Goal: Information Seeking & Learning: Learn about a topic

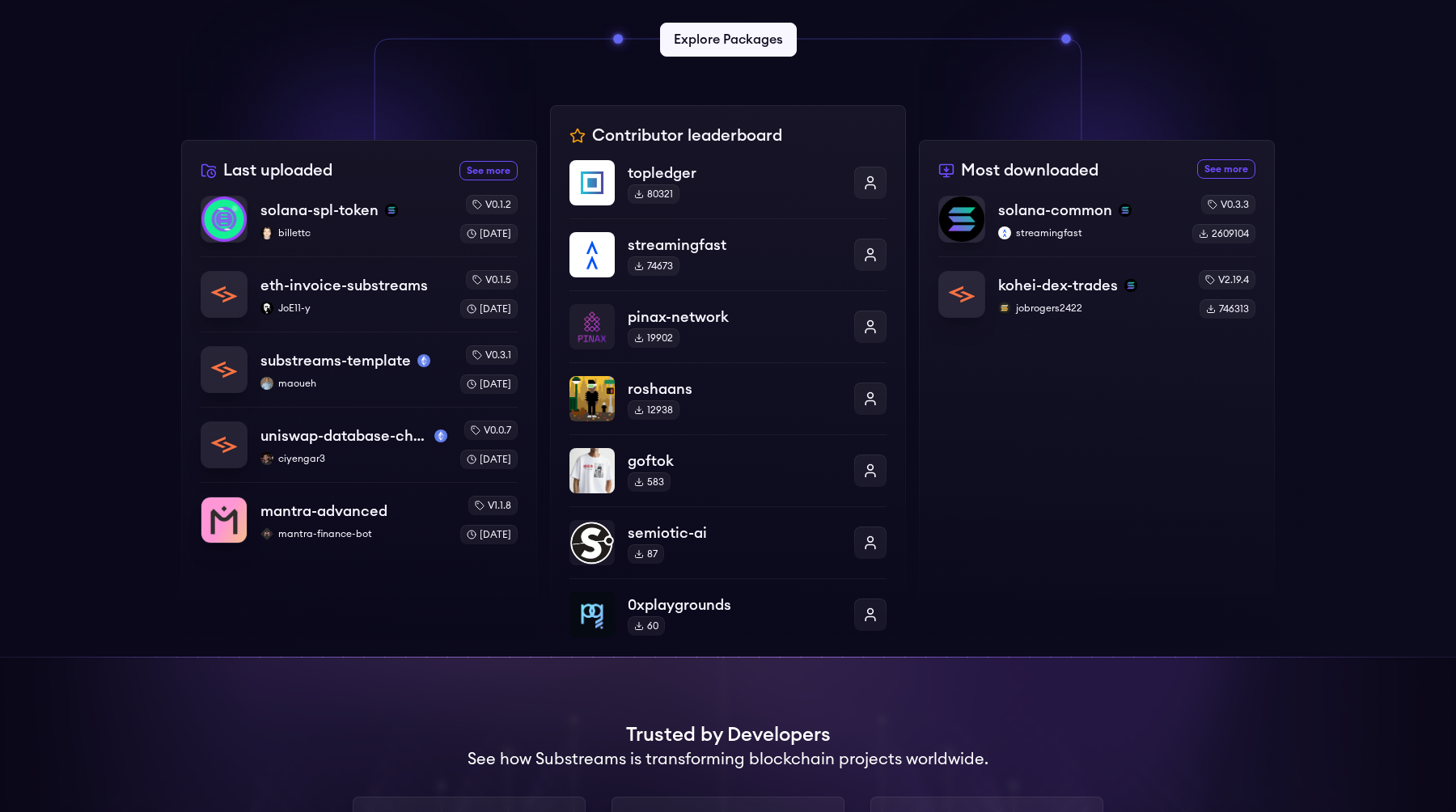
scroll to position [488, 0]
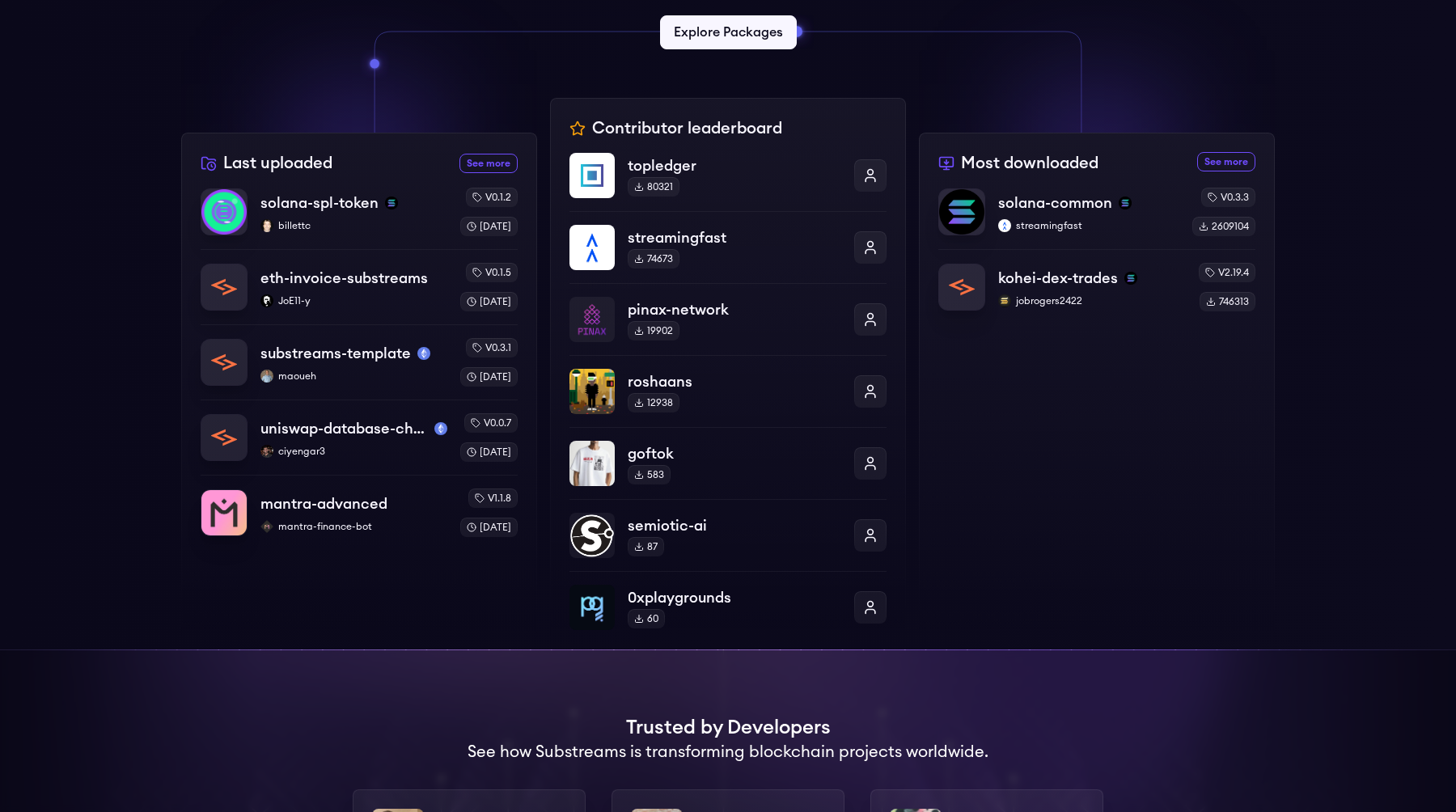
click at [1079, 387] on div "Most downloaded See more most downloaded packages solana-common streamingfast v…" at bounding box center [1097, 391] width 356 height 517
click at [1060, 204] on p "solana-common" at bounding box center [1054, 203] width 115 height 23
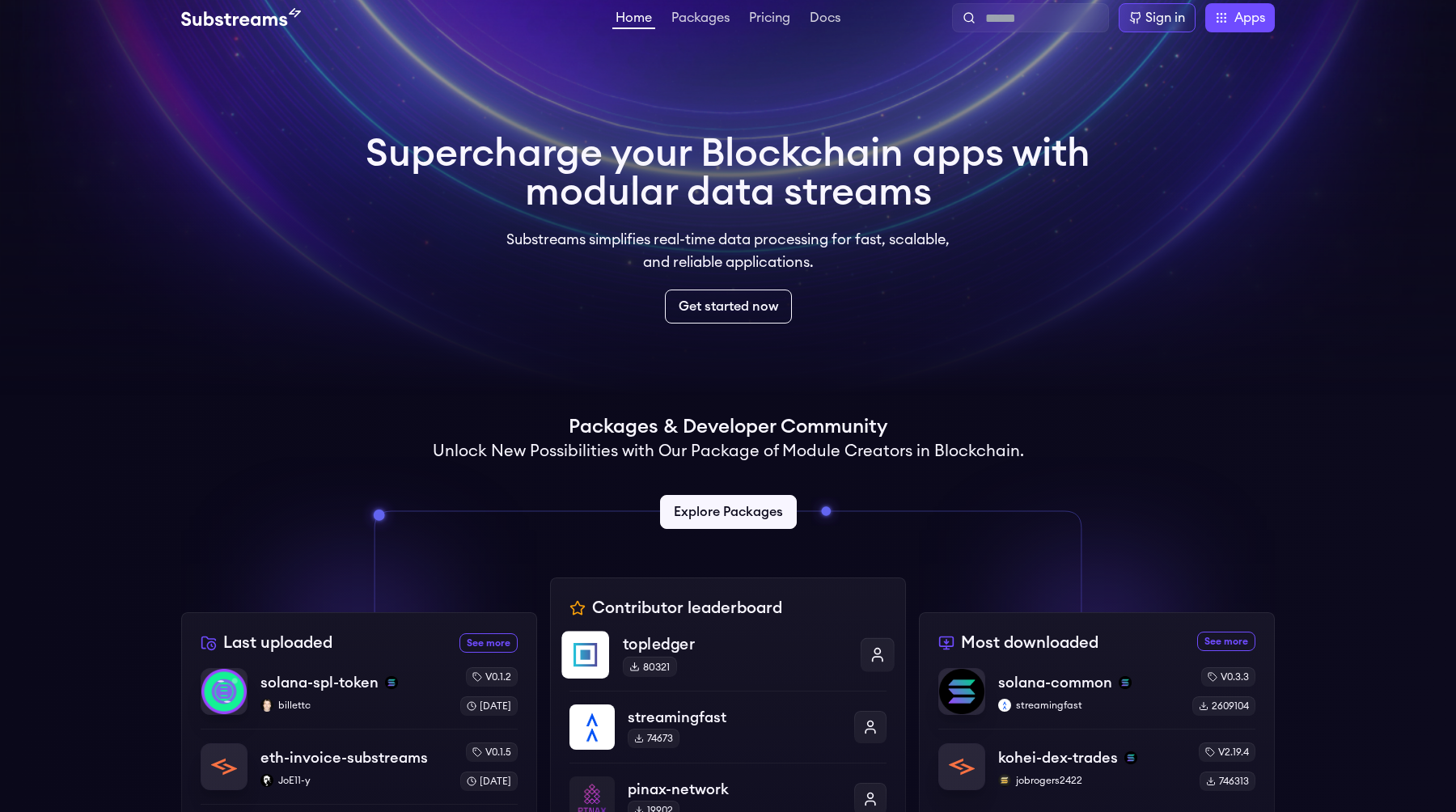
scroll to position [0, 0]
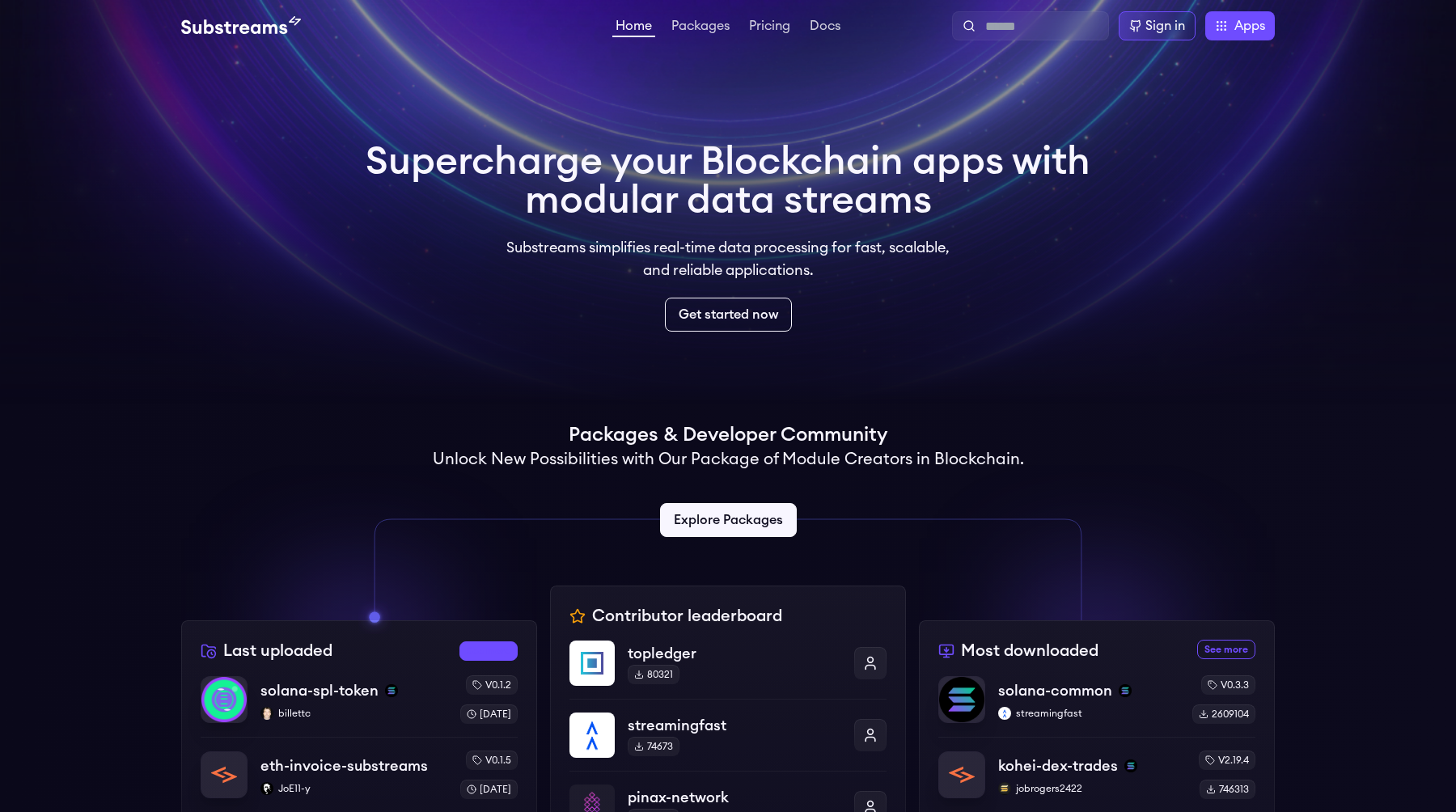
click at [503, 647] on link "See more recently uploaded packages" at bounding box center [488, 650] width 59 height 19
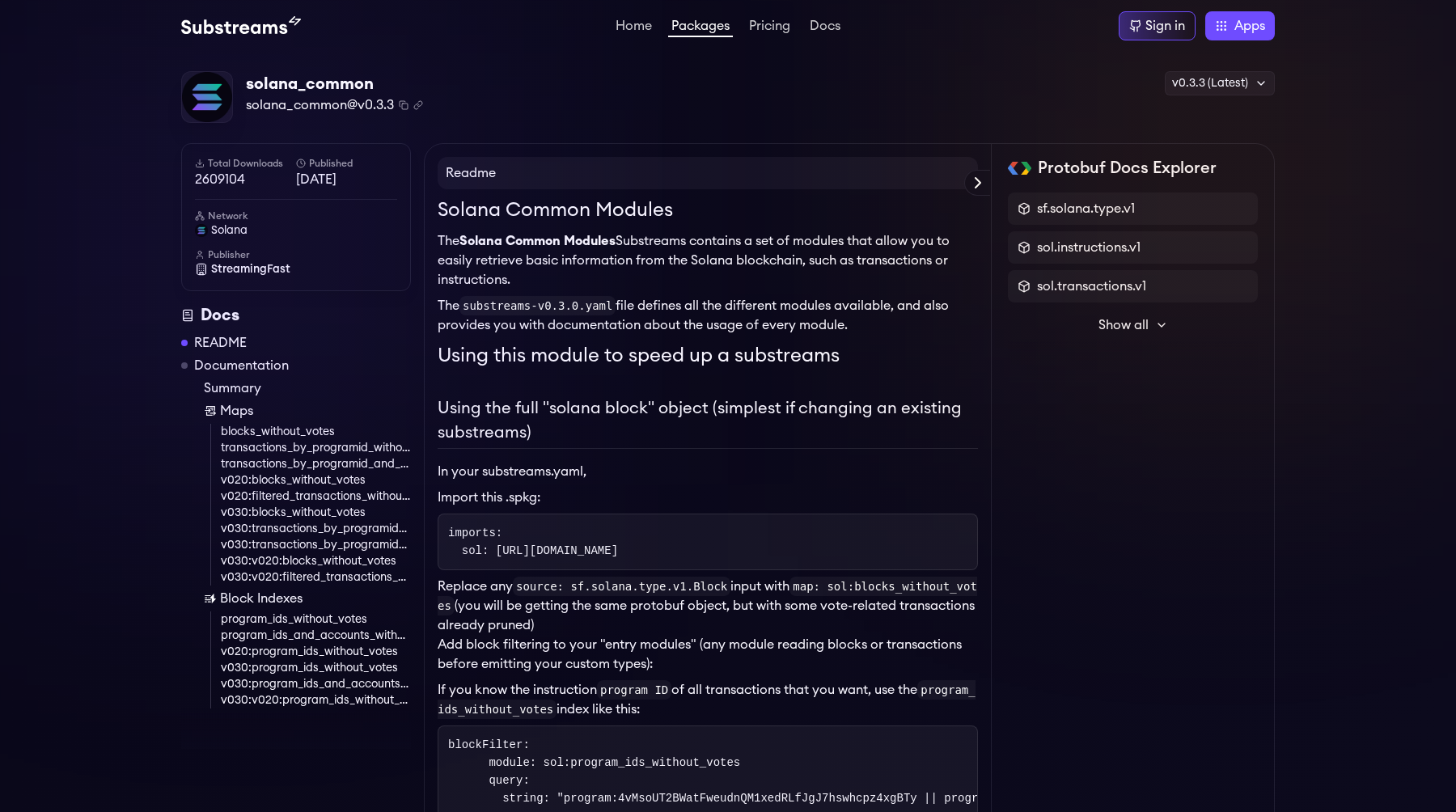
click at [707, 253] on p "The Solana Common Modules Substreams contains a set of modules that allow you t…" at bounding box center [707, 260] width 540 height 59
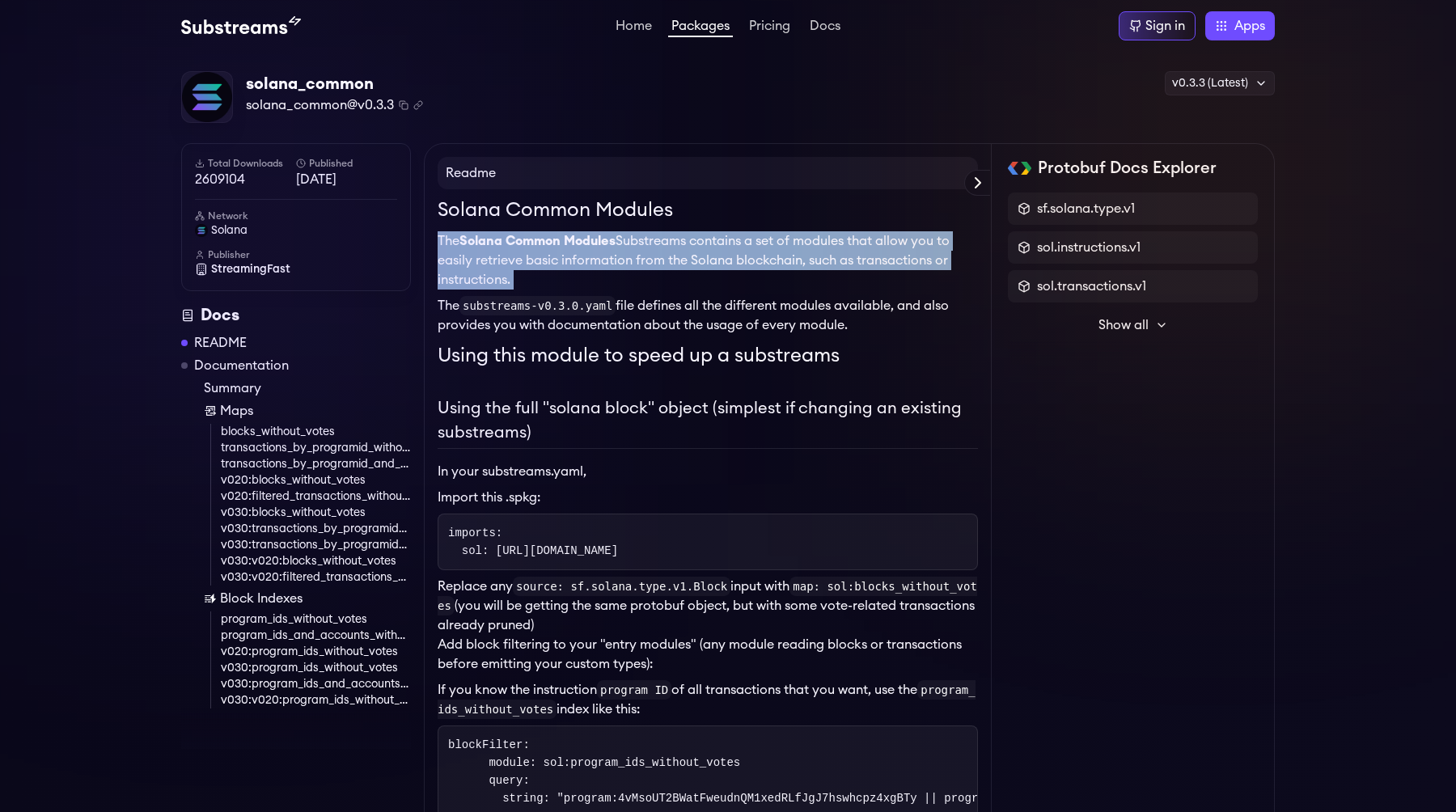
click at [707, 253] on p "The Solana Common Modules Substreams contains a set of modules that allow you t…" at bounding box center [707, 260] width 540 height 59
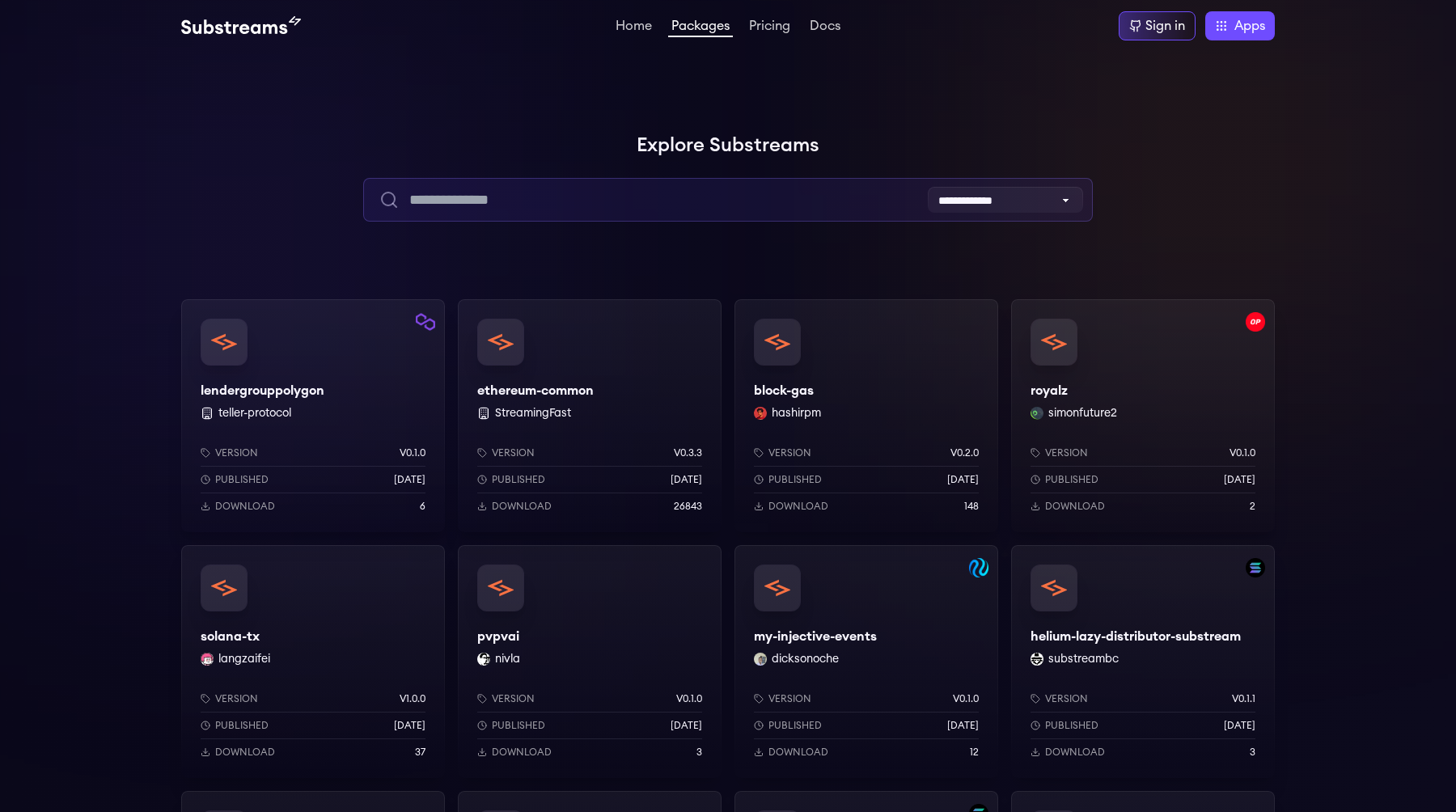
click at [585, 216] on input "text" at bounding box center [727, 199] width 728 height 43
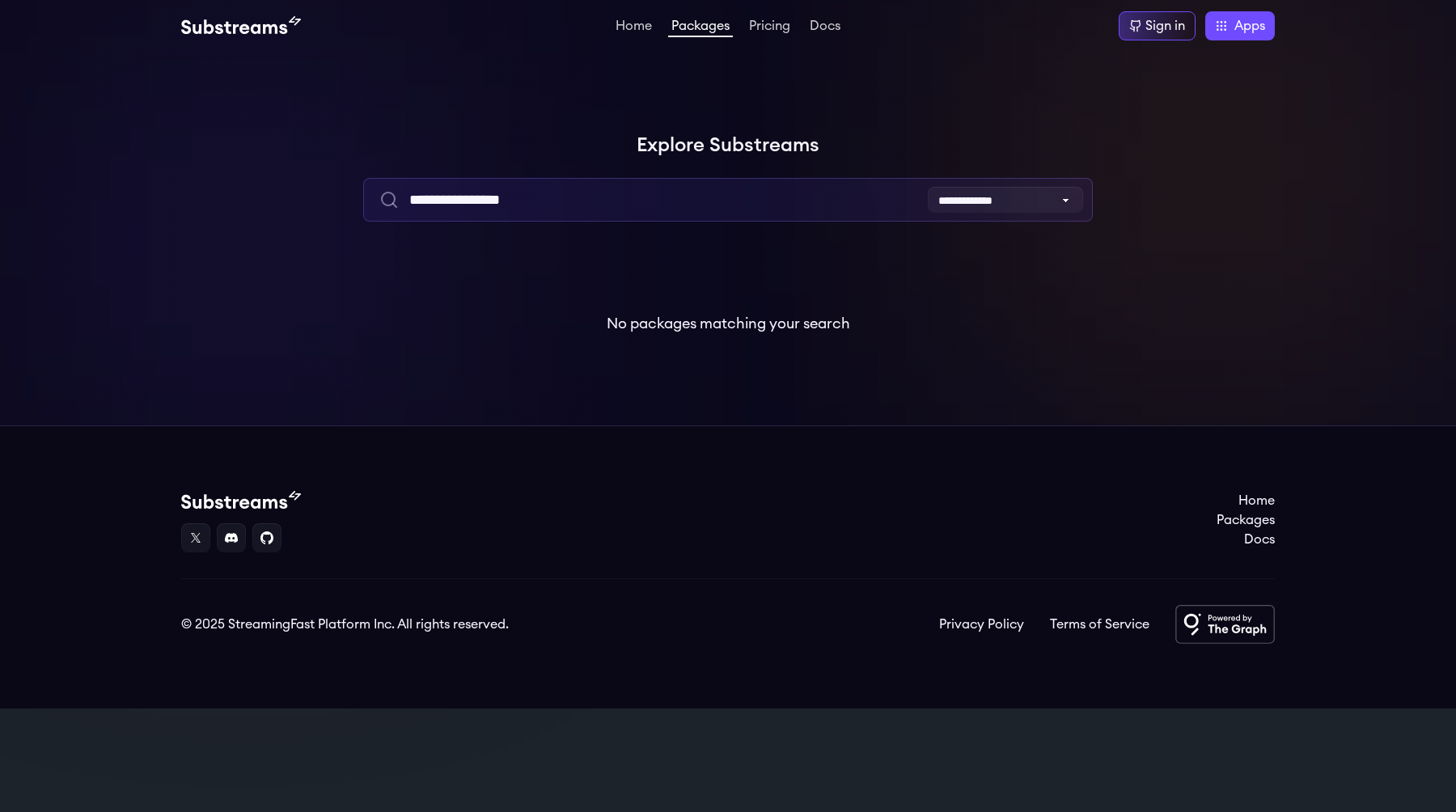
click at [595, 199] on input "**********" at bounding box center [727, 199] width 728 height 43
type input "**********"
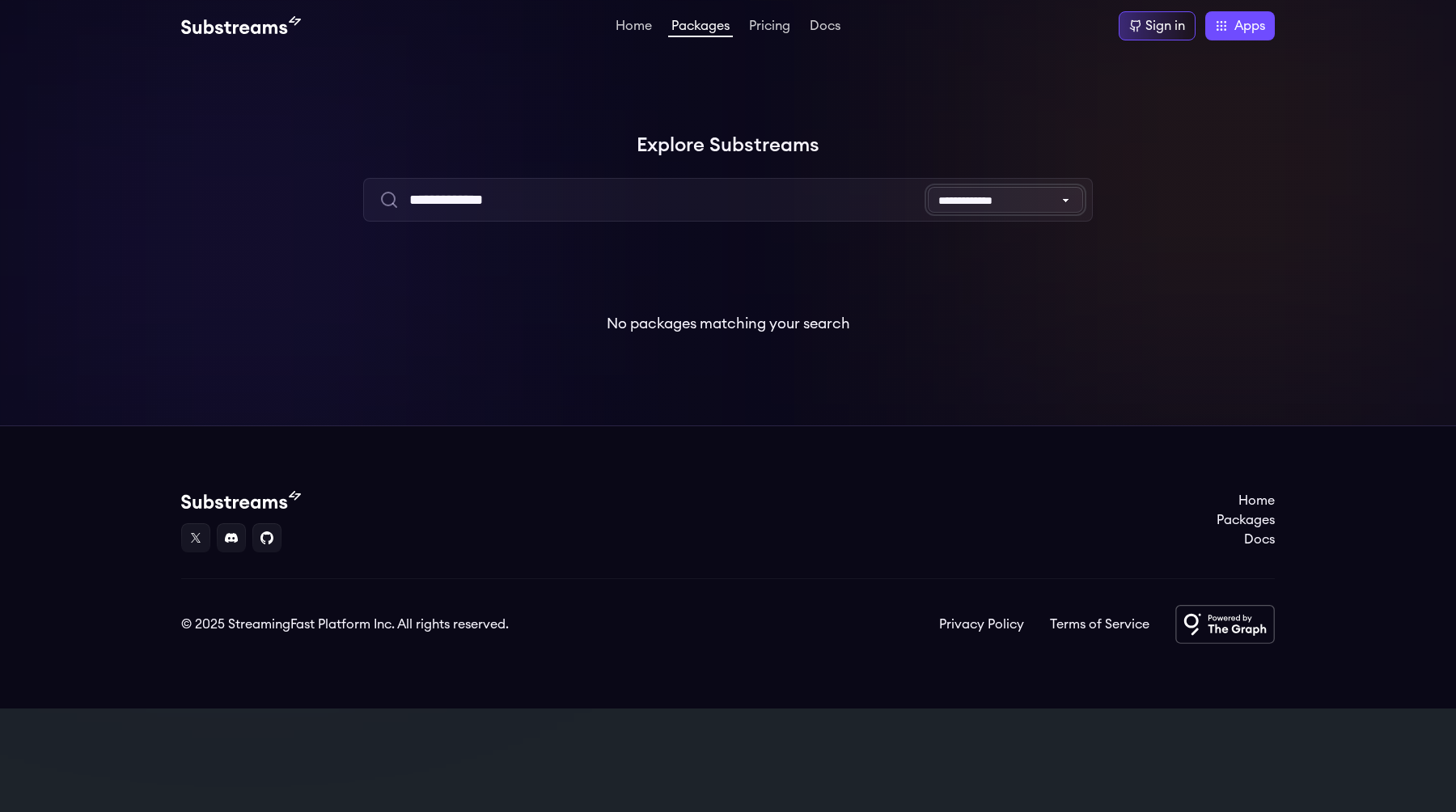
click at [1003, 201] on select "**********" at bounding box center [1005, 199] width 155 height 26
select select "**********"
click at [928, 187] on select "**********" at bounding box center [1005, 199] width 155 height 26
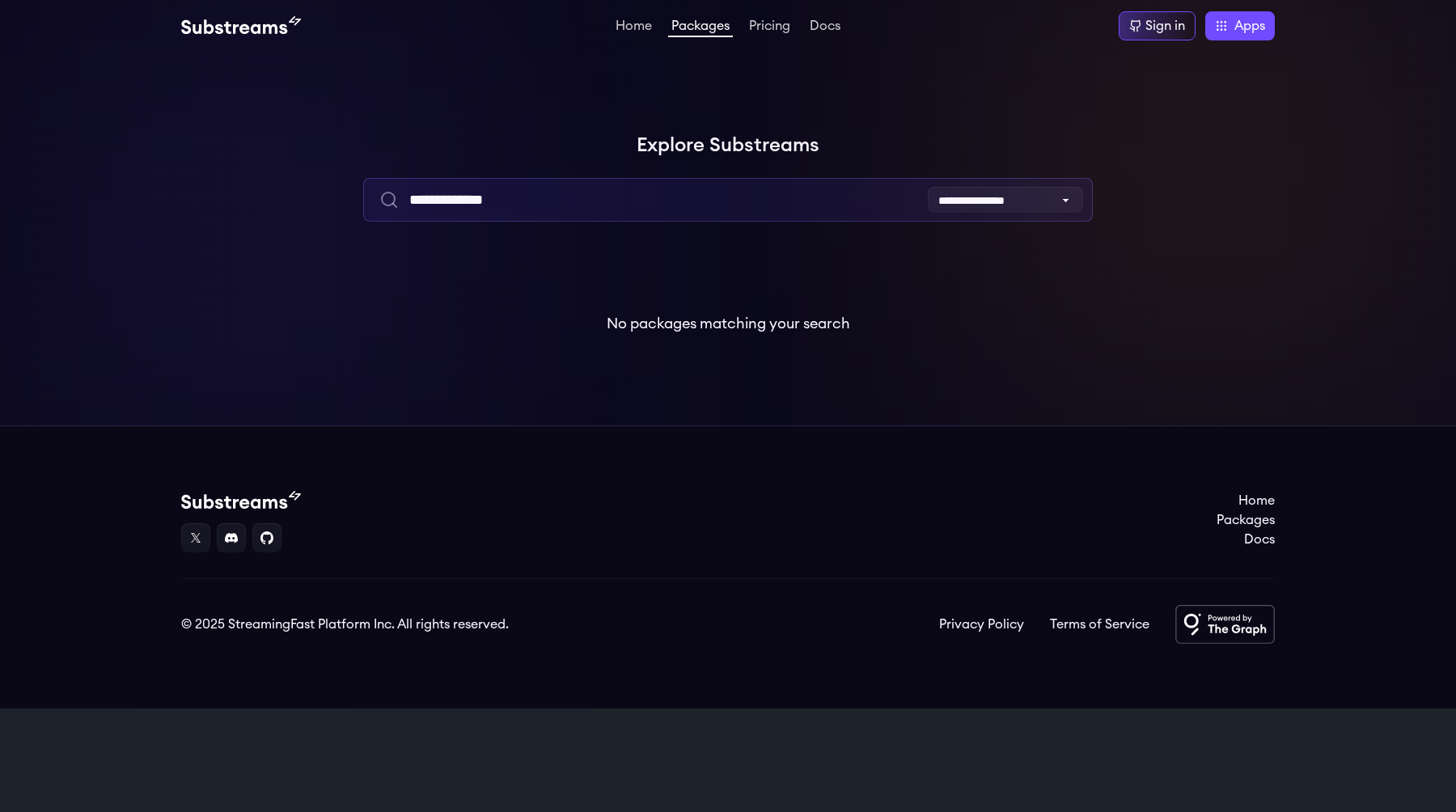
click at [833, 200] on input "**********" at bounding box center [727, 199] width 728 height 43
click at [788, 209] on input "**********" at bounding box center [727, 199] width 728 height 43
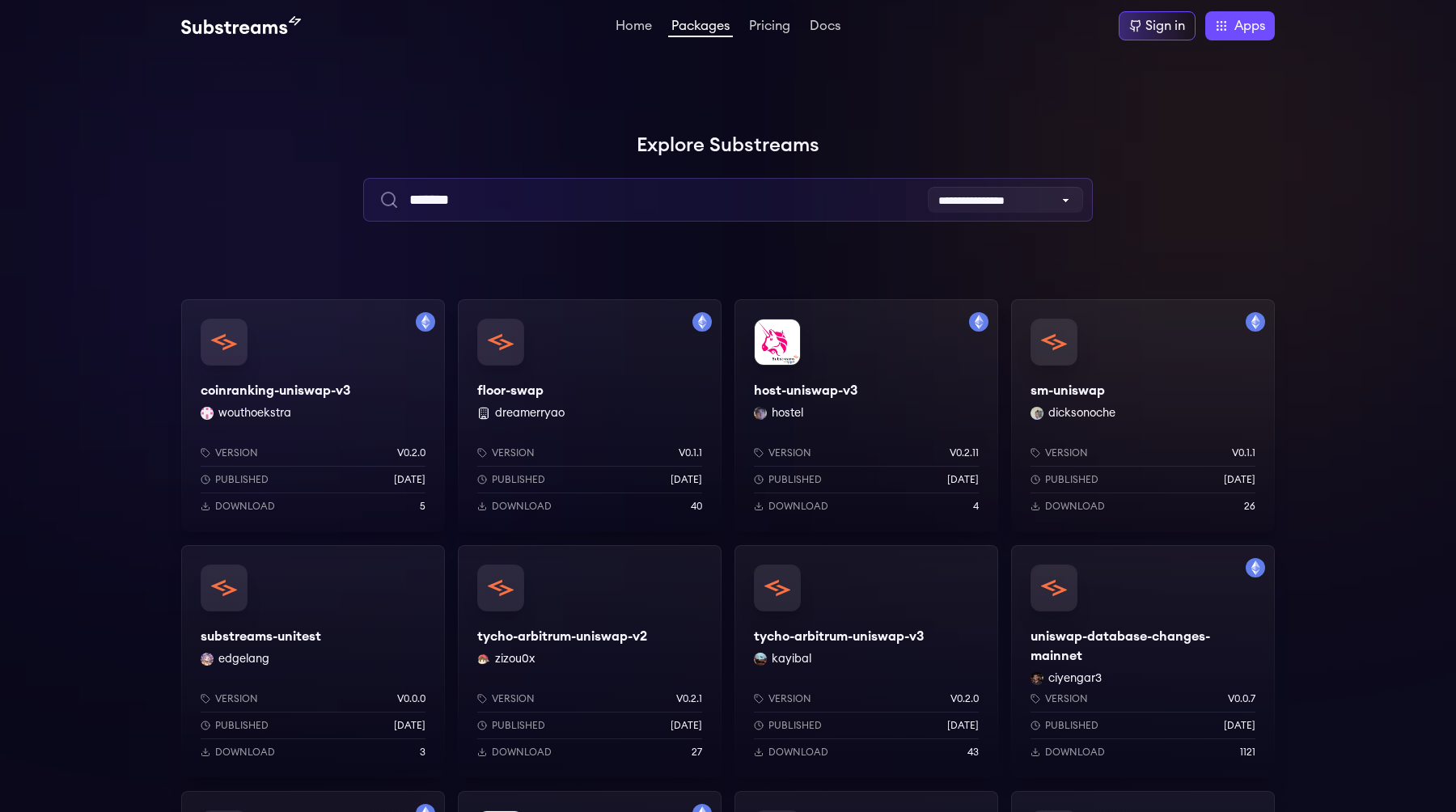
type input "*******"
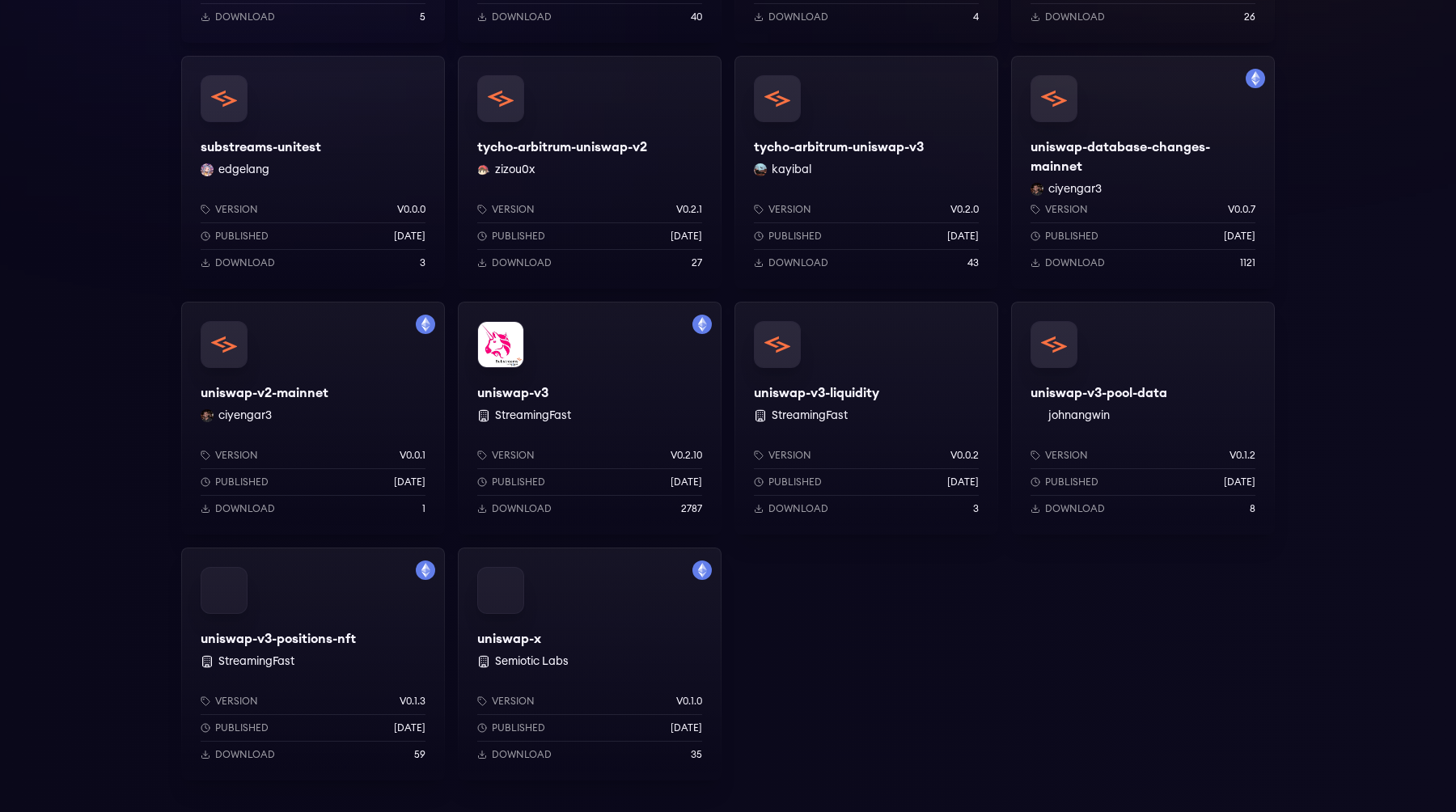
scroll to position [511, 0]
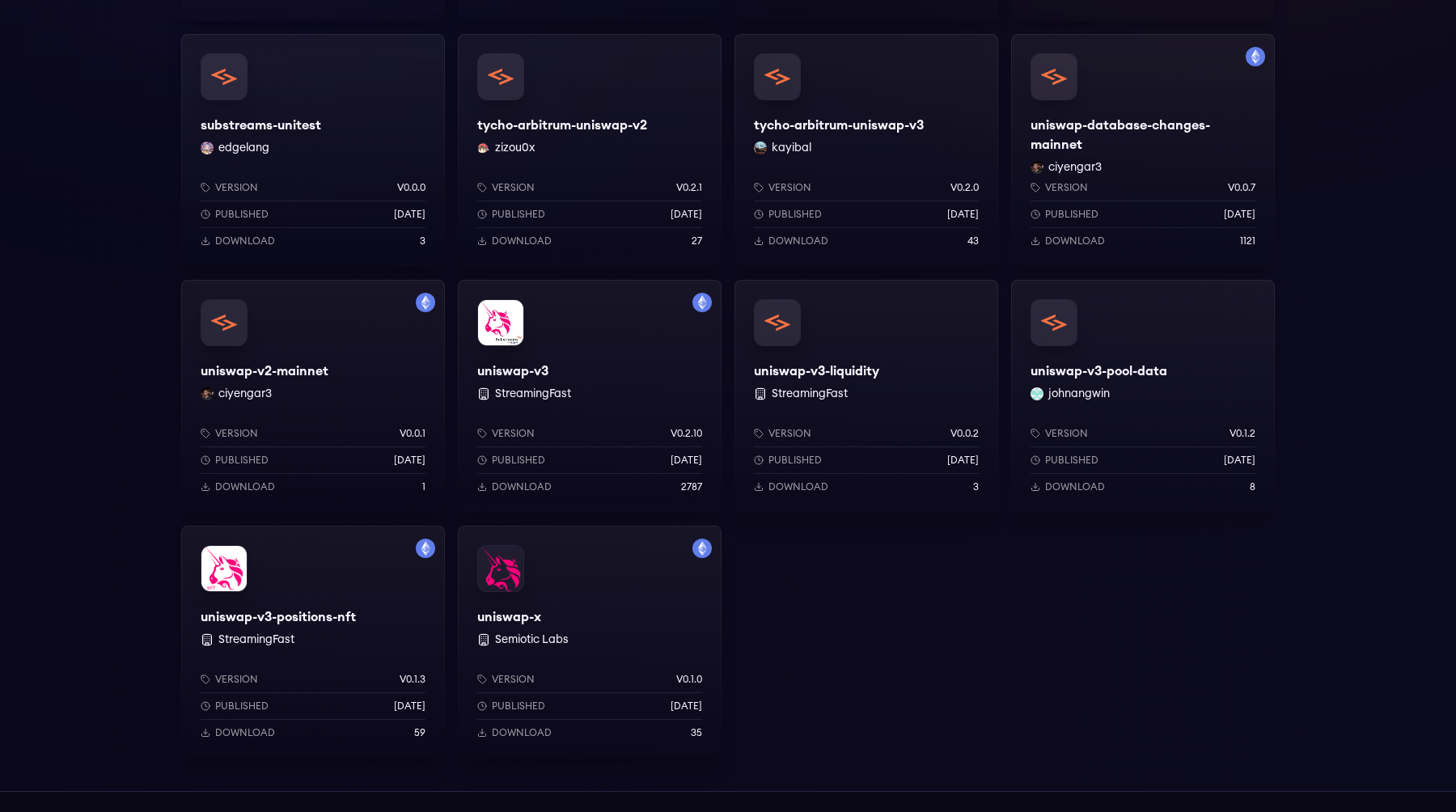
click at [320, 618] on div "uniswap-v3-positions-nft StreamingFast Version v0.1.3 Published 1 years ago Dow…" at bounding box center [313, 642] width 264 height 233
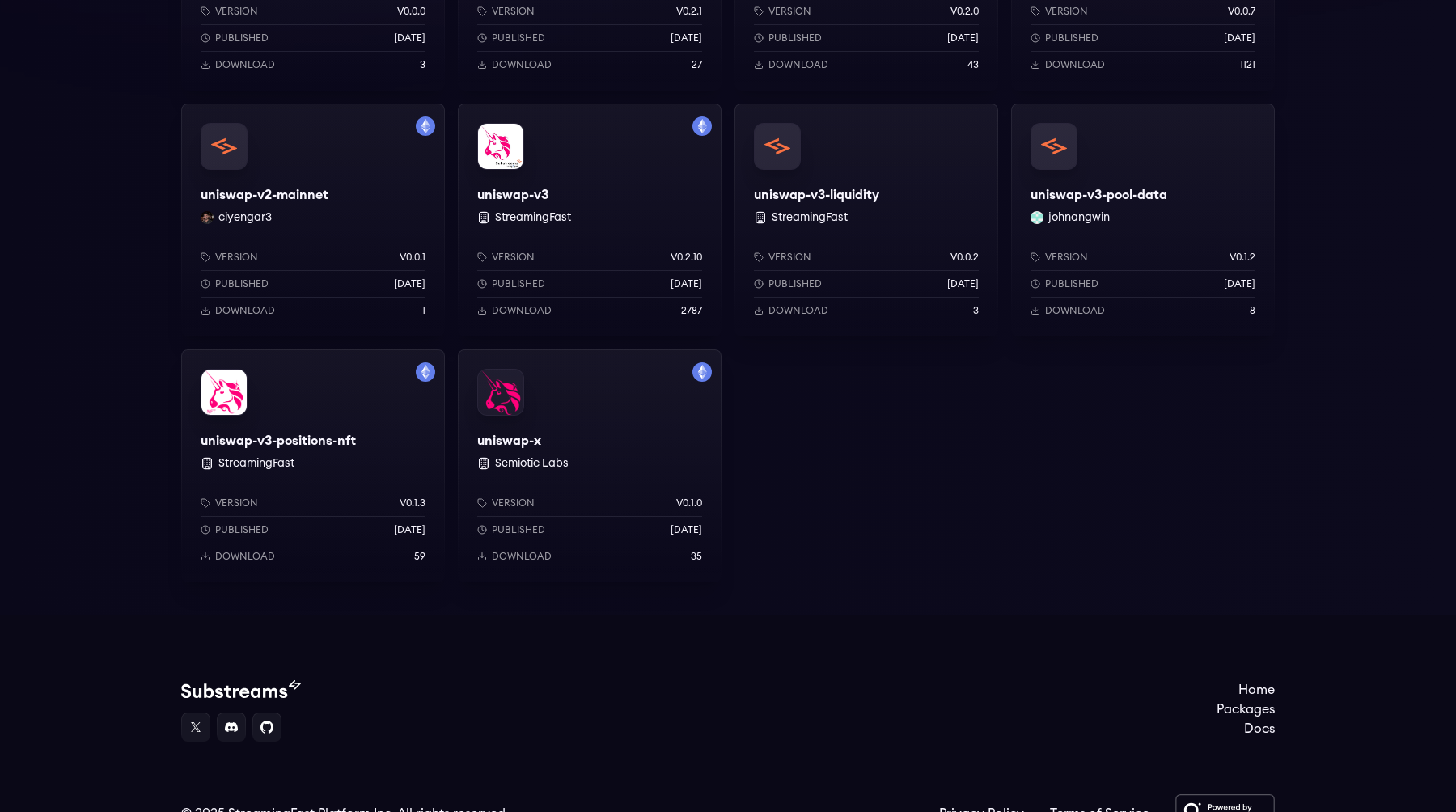
scroll to position [674, 0]
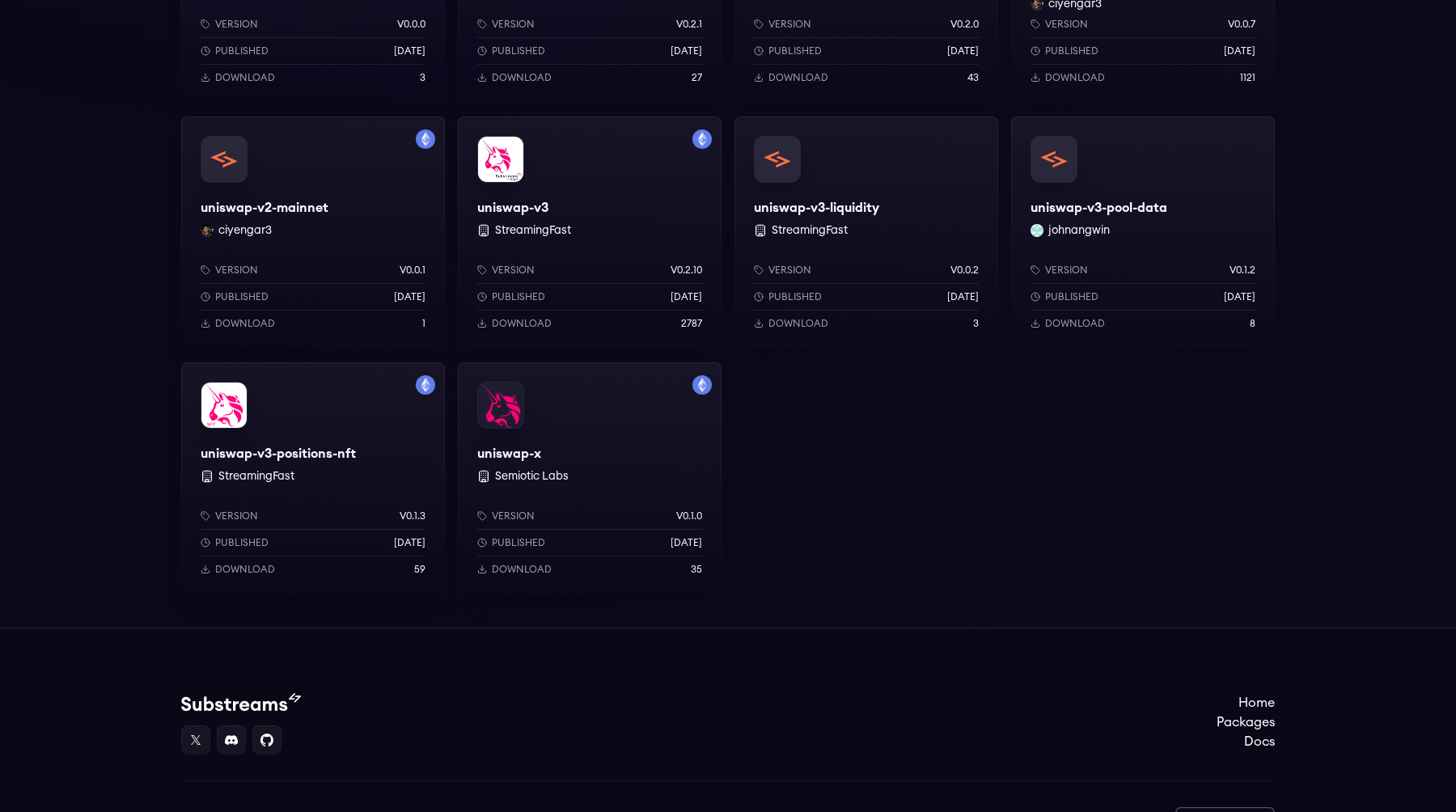
click at [1101, 205] on div "uniswap-v3-pool-data johnangwin Version v0.1.2 Published 3 weeks ago Download 8" at bounding box center [1142, 233] width 264 height 233
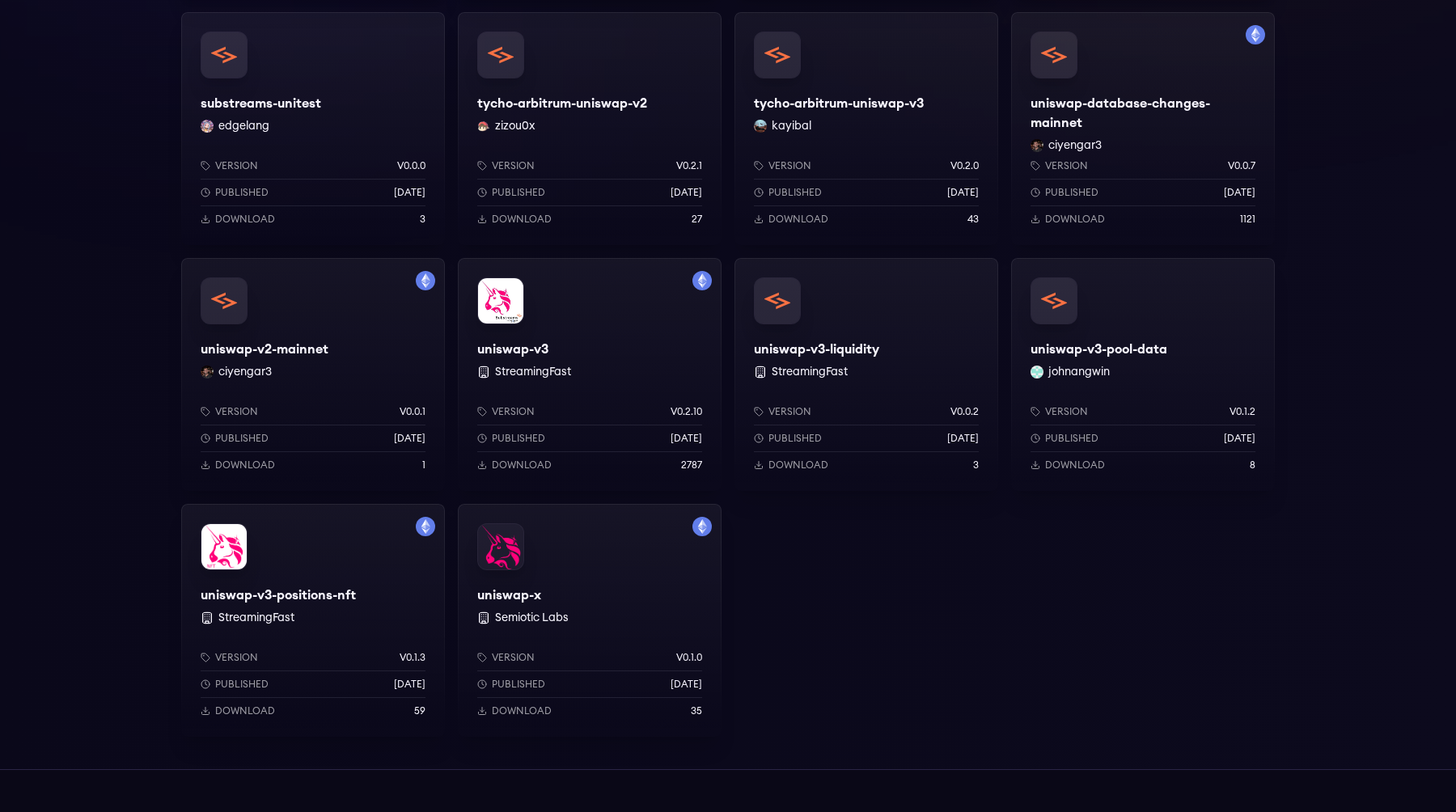
scroll to position [518, 0]
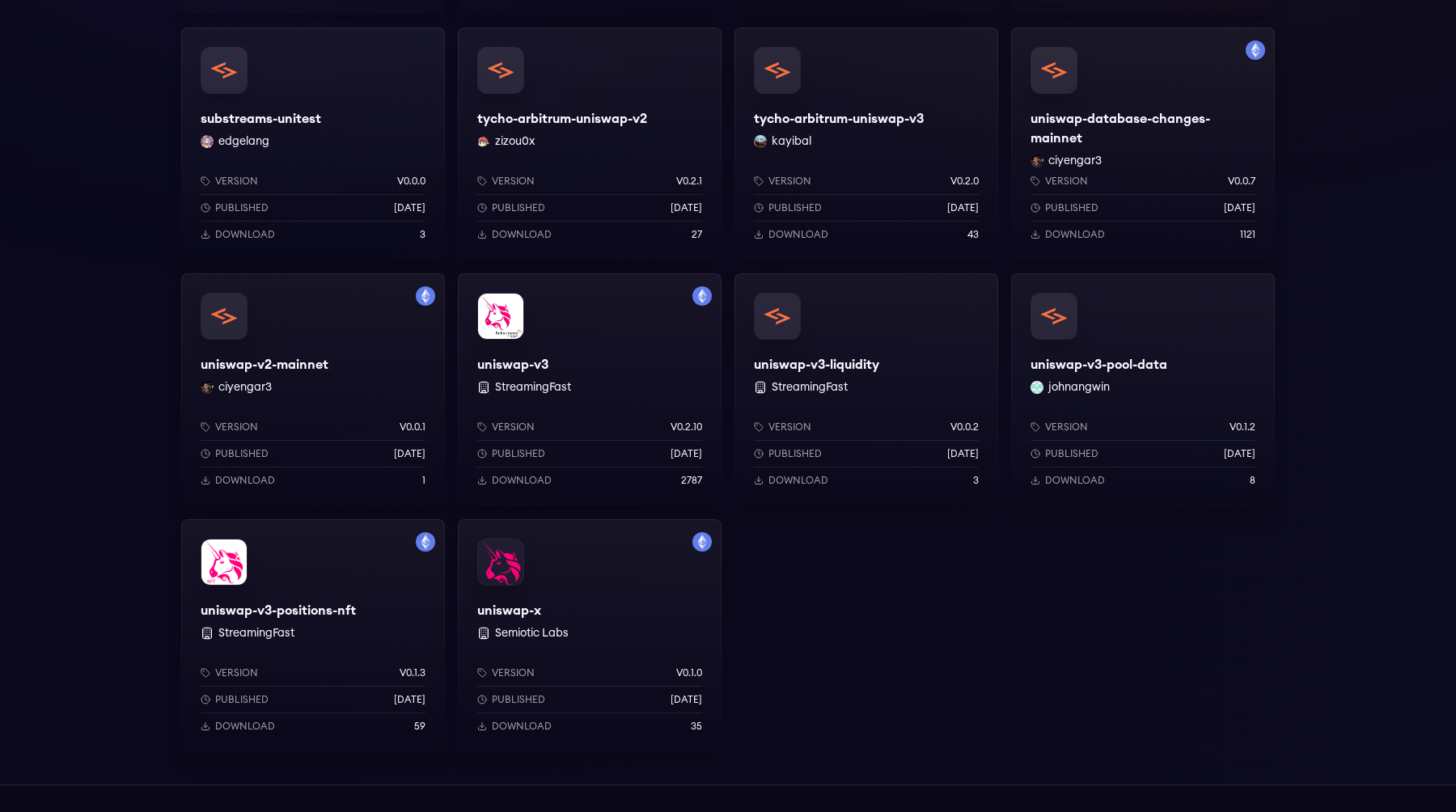
click at [509, 368] on div "uniswap-v3 StreamingFast Version v0.2.10 Published 1 years ago Download 2787" at bounding box center [590, 390] width 264 height 233
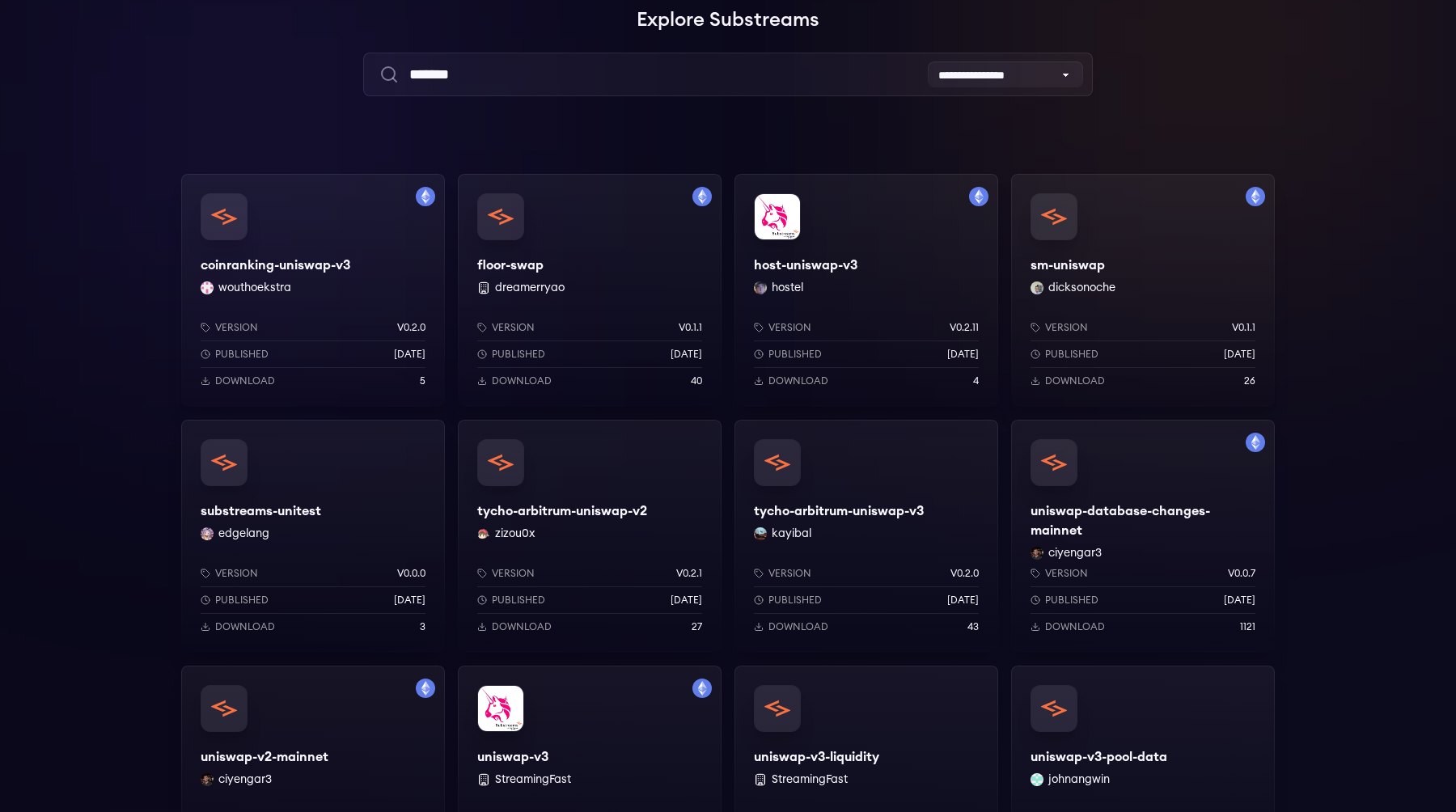
scroll to position [123, 0]
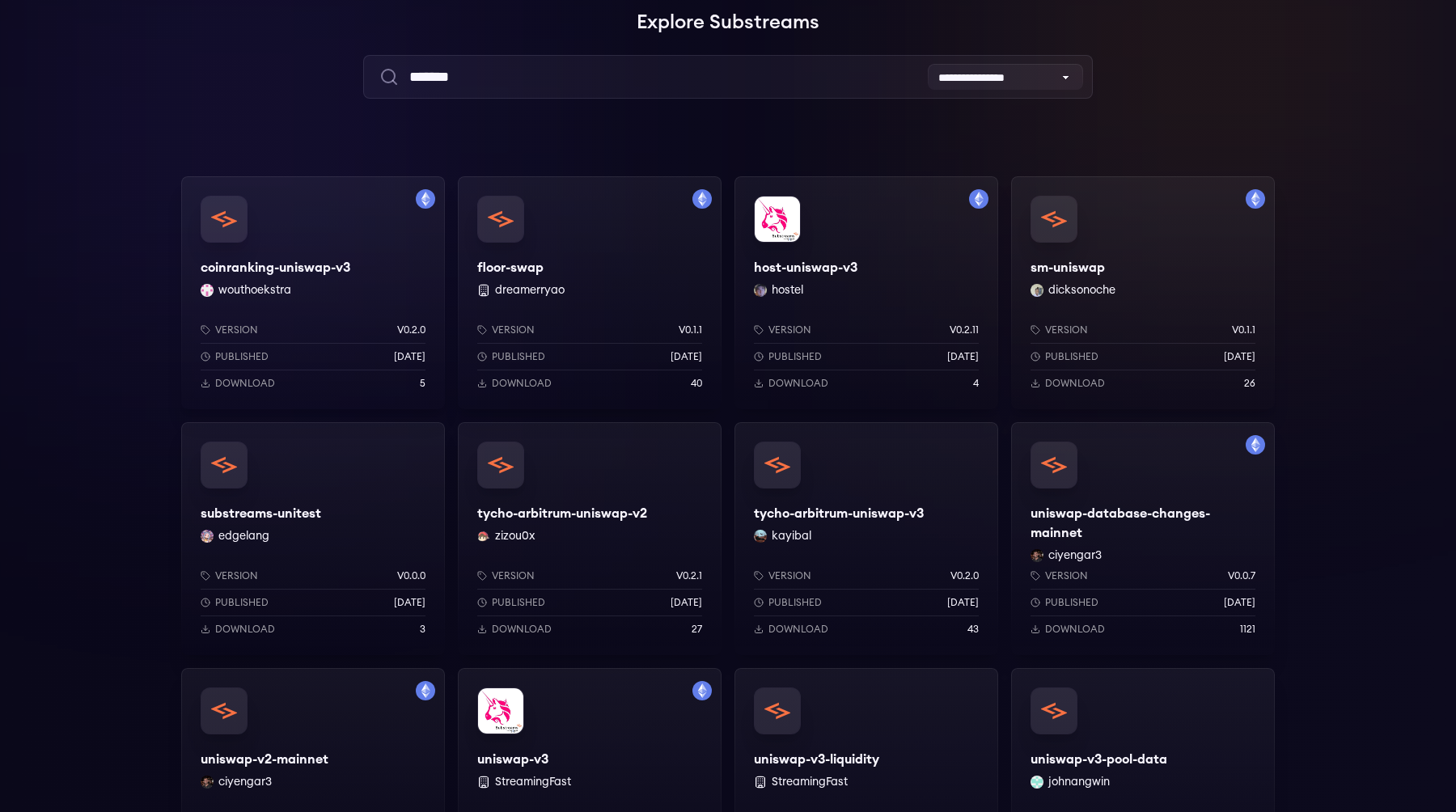
click at [801, 266] on div "host-uniswap-v3 hostel Version v0.2.11 Published 2 months ago Download 4" at bounding box center [866, 292] width 264 height 233
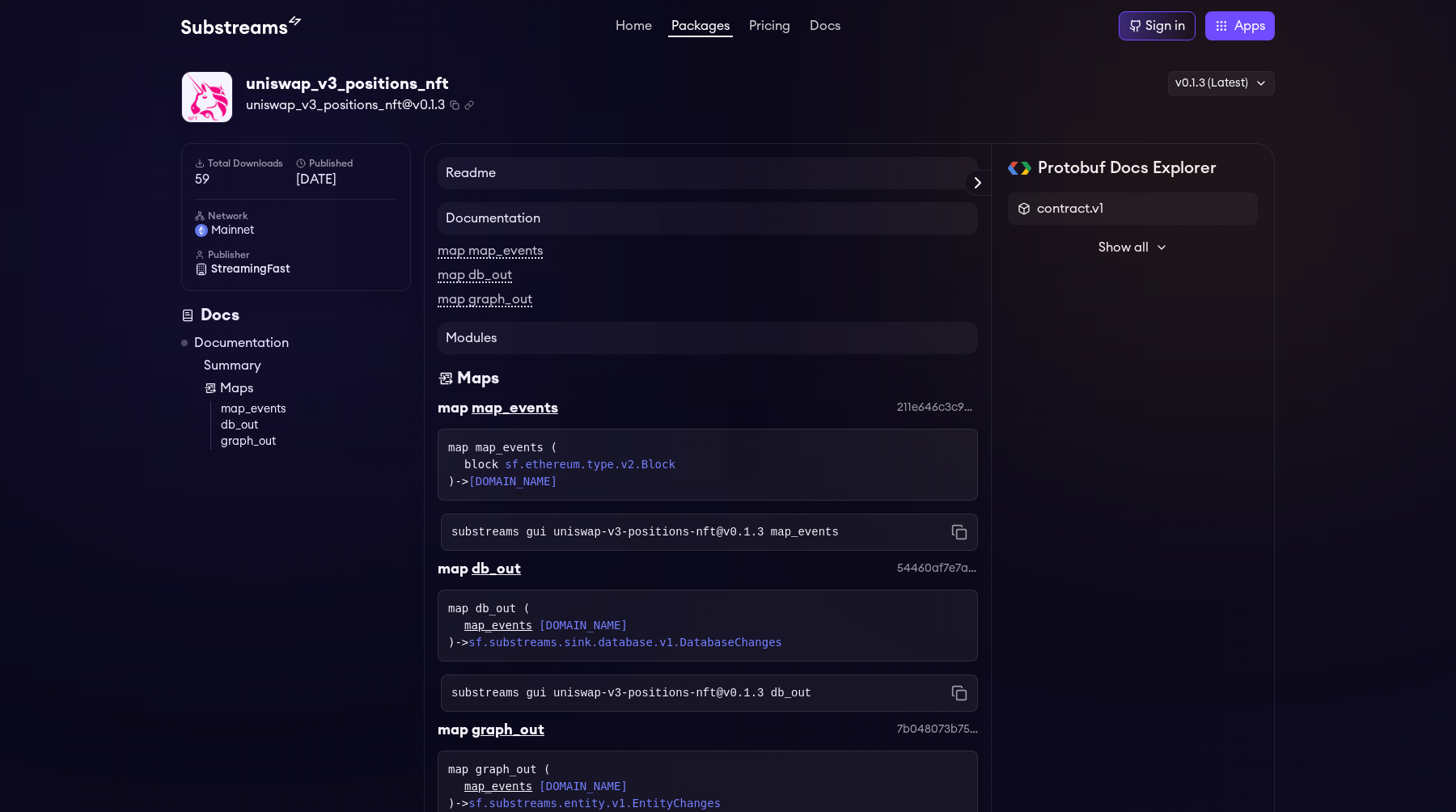
click at [641, 177] on h4 "Readme" at bounding box center [707, 173] width 540 height 33
click at [488, 165] on h4 "Readme" at bounding box center [707, 173] width 540 height 33
click at [249, 340] on link "Documentation" at bounding box center [242, 343] width 94 height 19
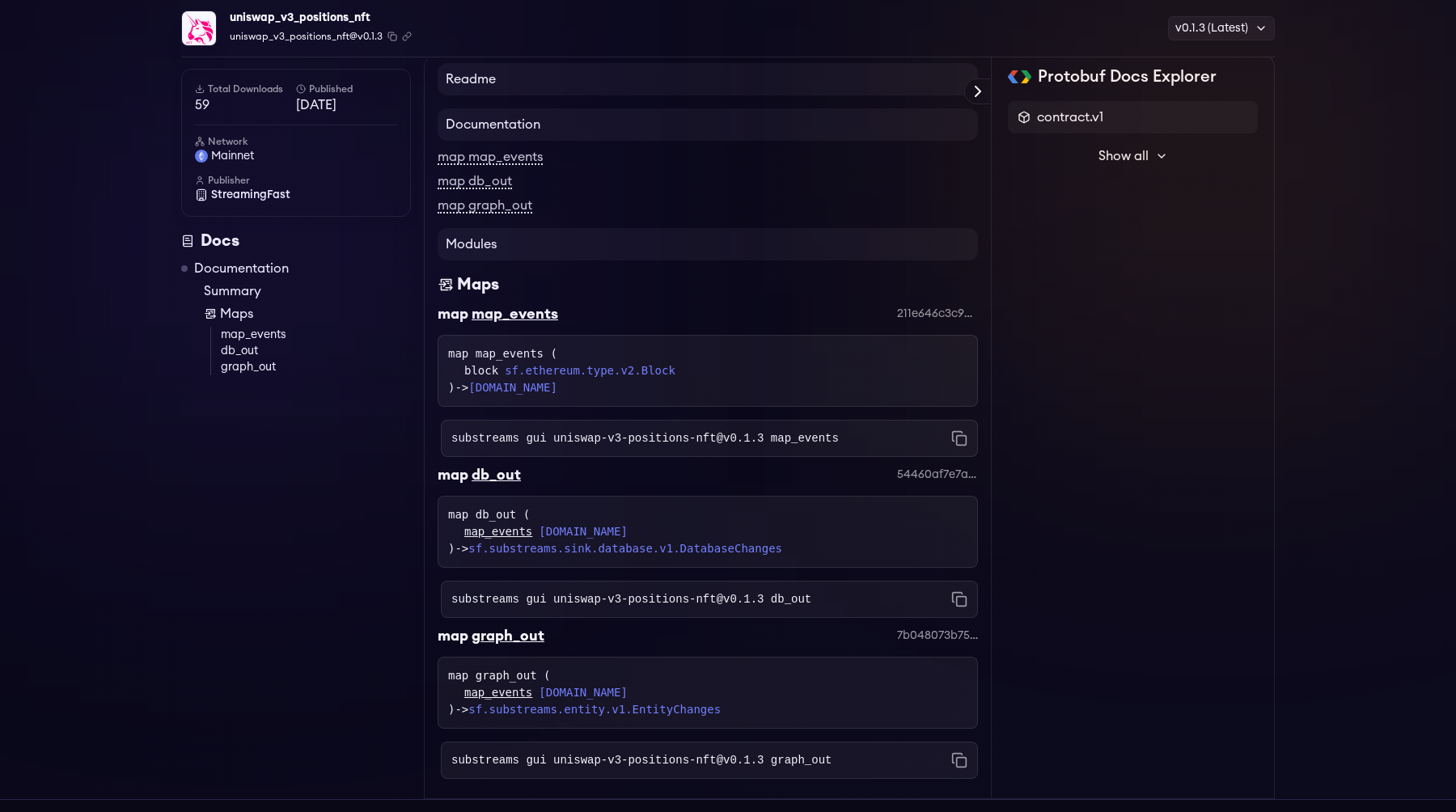
scroll to position [144, 0]
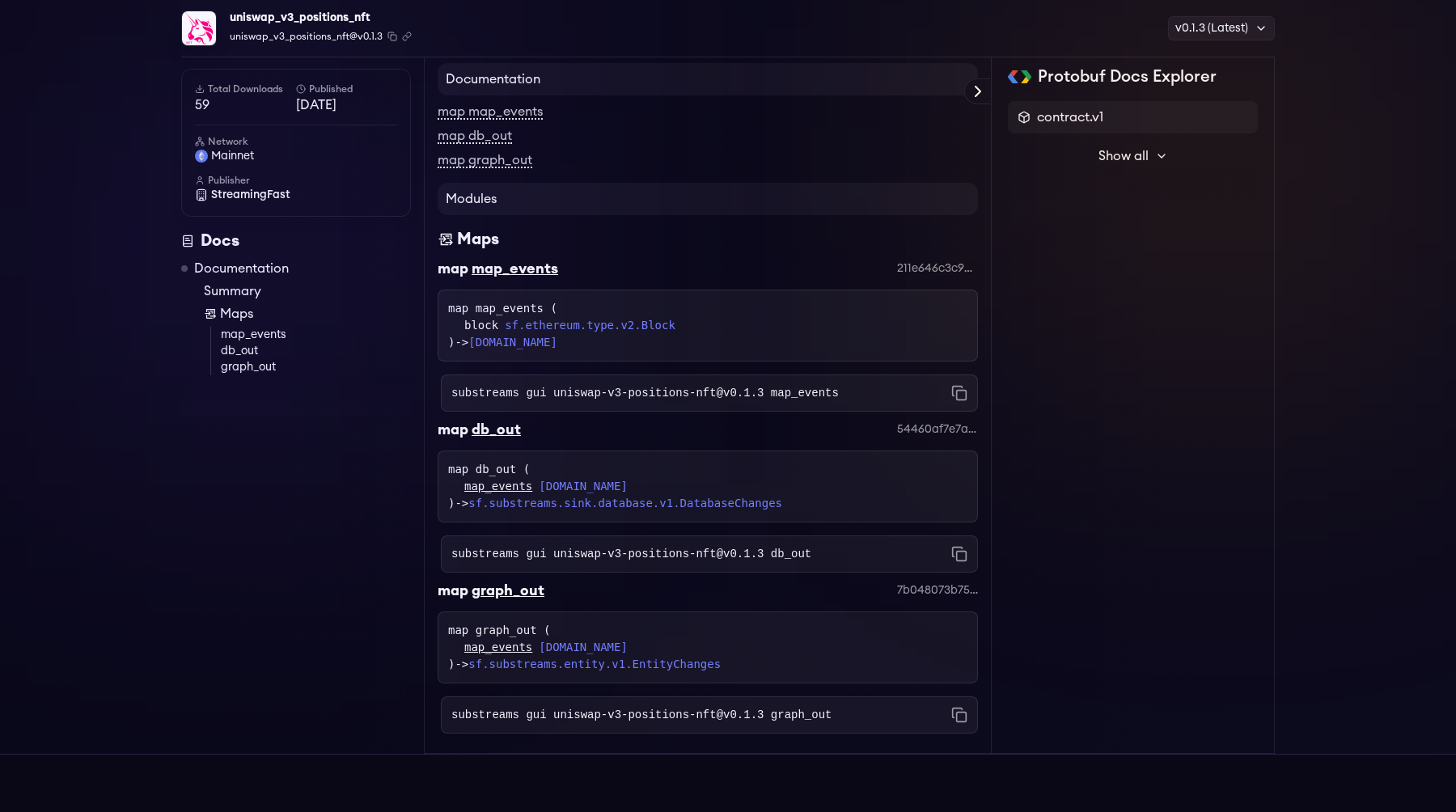
click at [1122, 160] on span "Show all" at bounding box center [1123, 156] width 50 height 19
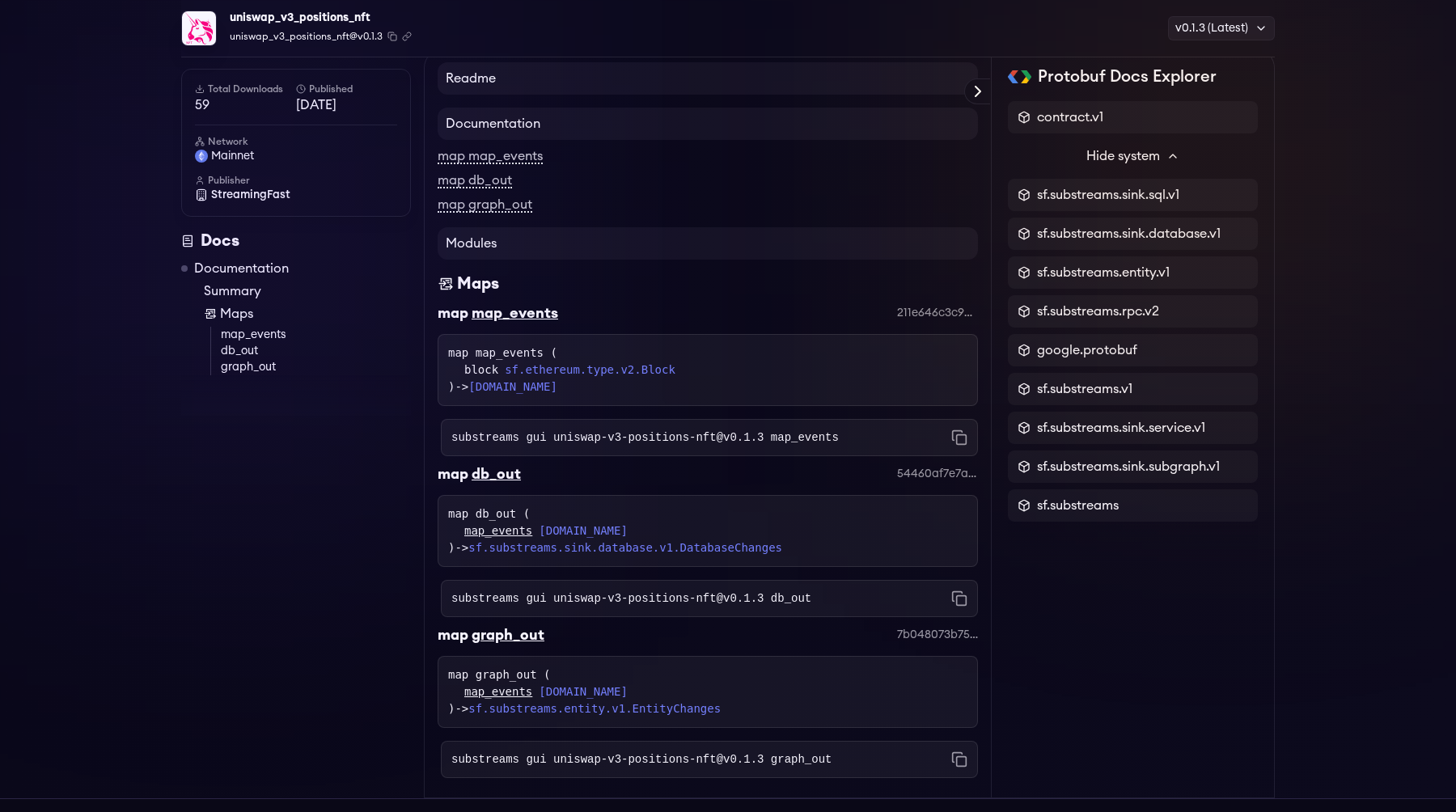
scroll to position [0, 0]
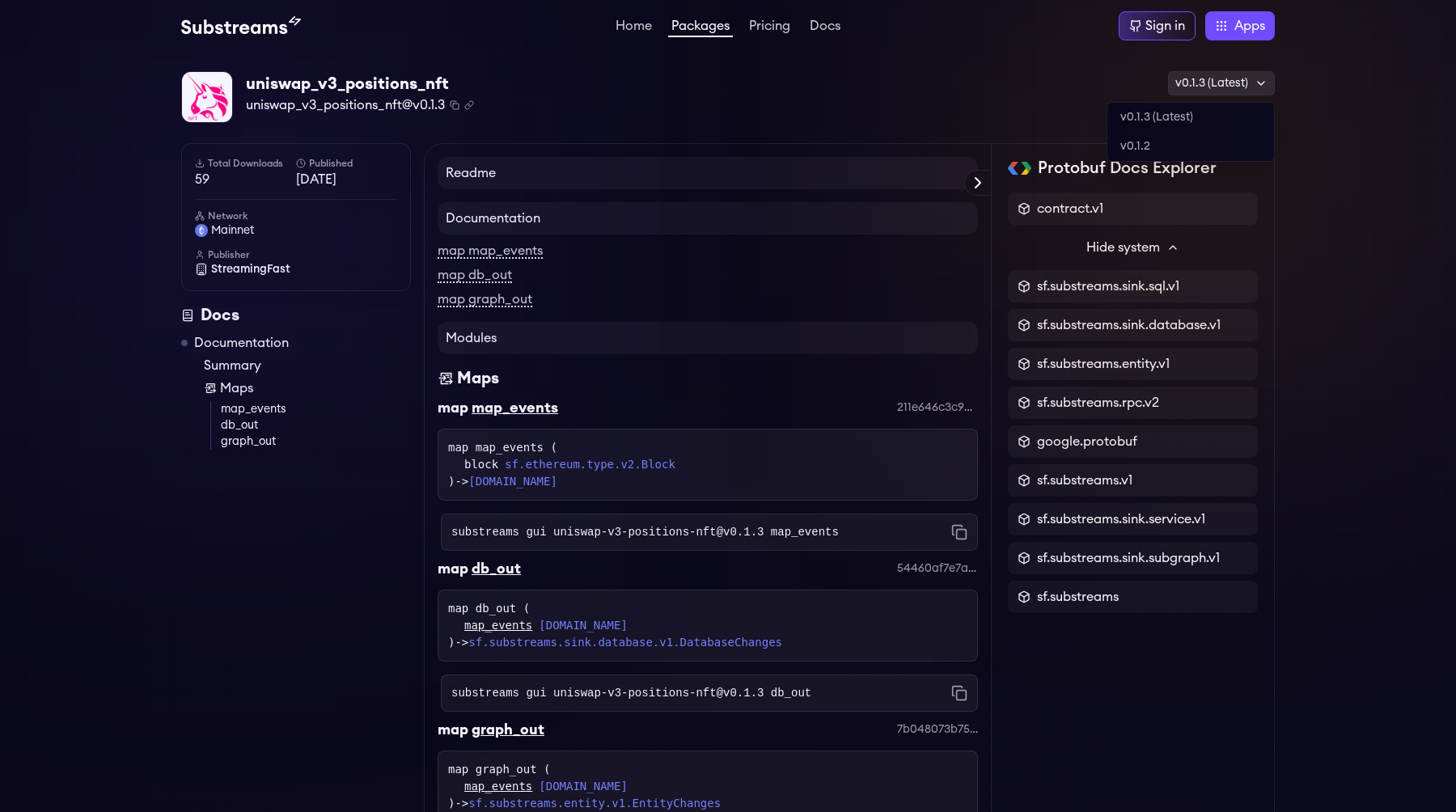
click at [1230, 82] on div "v0.1.3 (Latest)" at bounding box center [1220, 83] width 107 height 24
click at [1035, 106] on div "uniswap_v3_positions_nft uniswap_v3_positions_nft@v0.1.3 Copied! Copied! v0.1.3…" at bounding box center [728, 97] width 1093 height 53
click at [878, 80] on div "uniswap_v3_positions_nft uniswap_v3_positions_nft@v0.1.3 Copied! Copied! v0.1.3…" at bounding box center [728, 97] width 1093 height 53
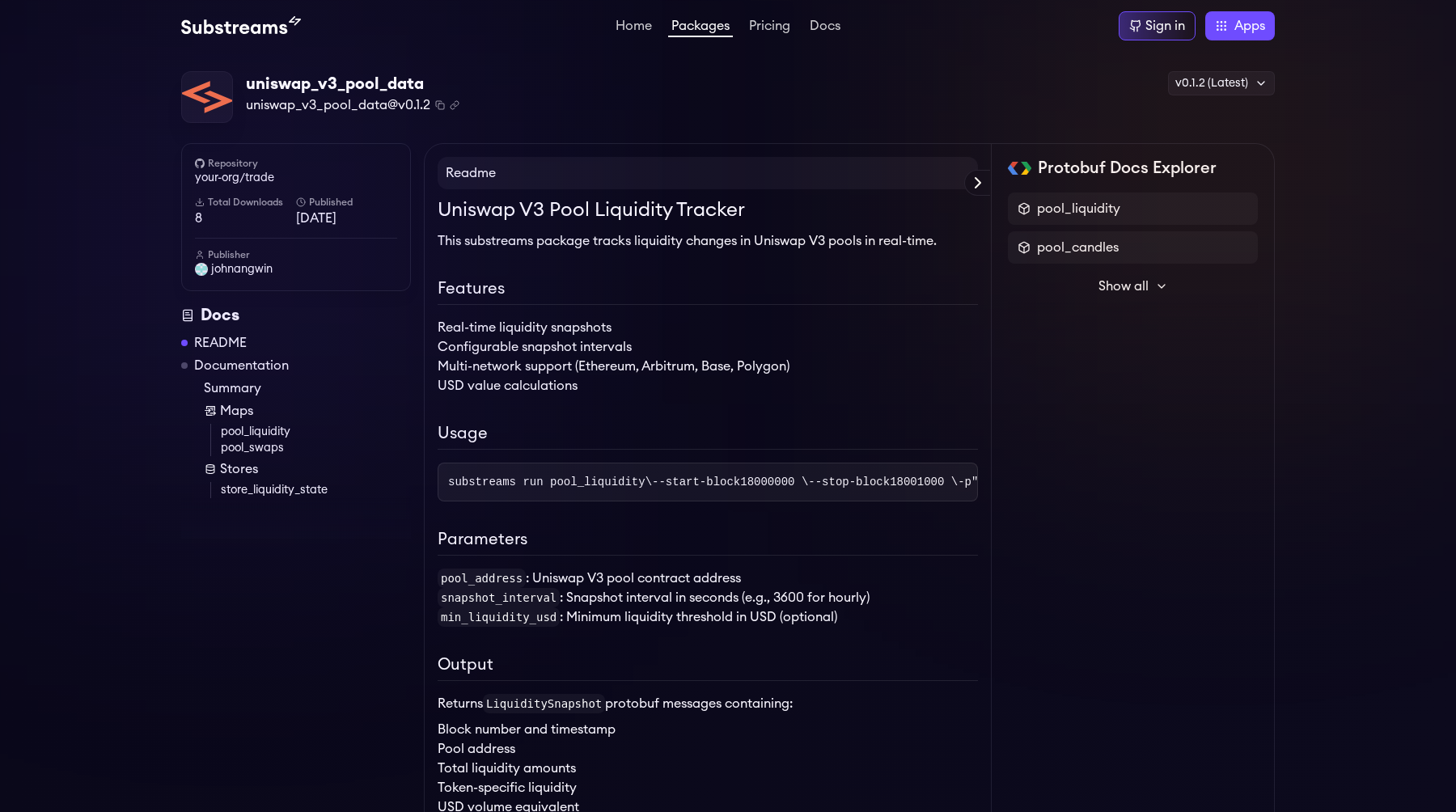
click at [546, 210] on h1 "Uniswap V3 Pool Liquidity Tracker" at bounding box center [707, 210] width 540 height 29
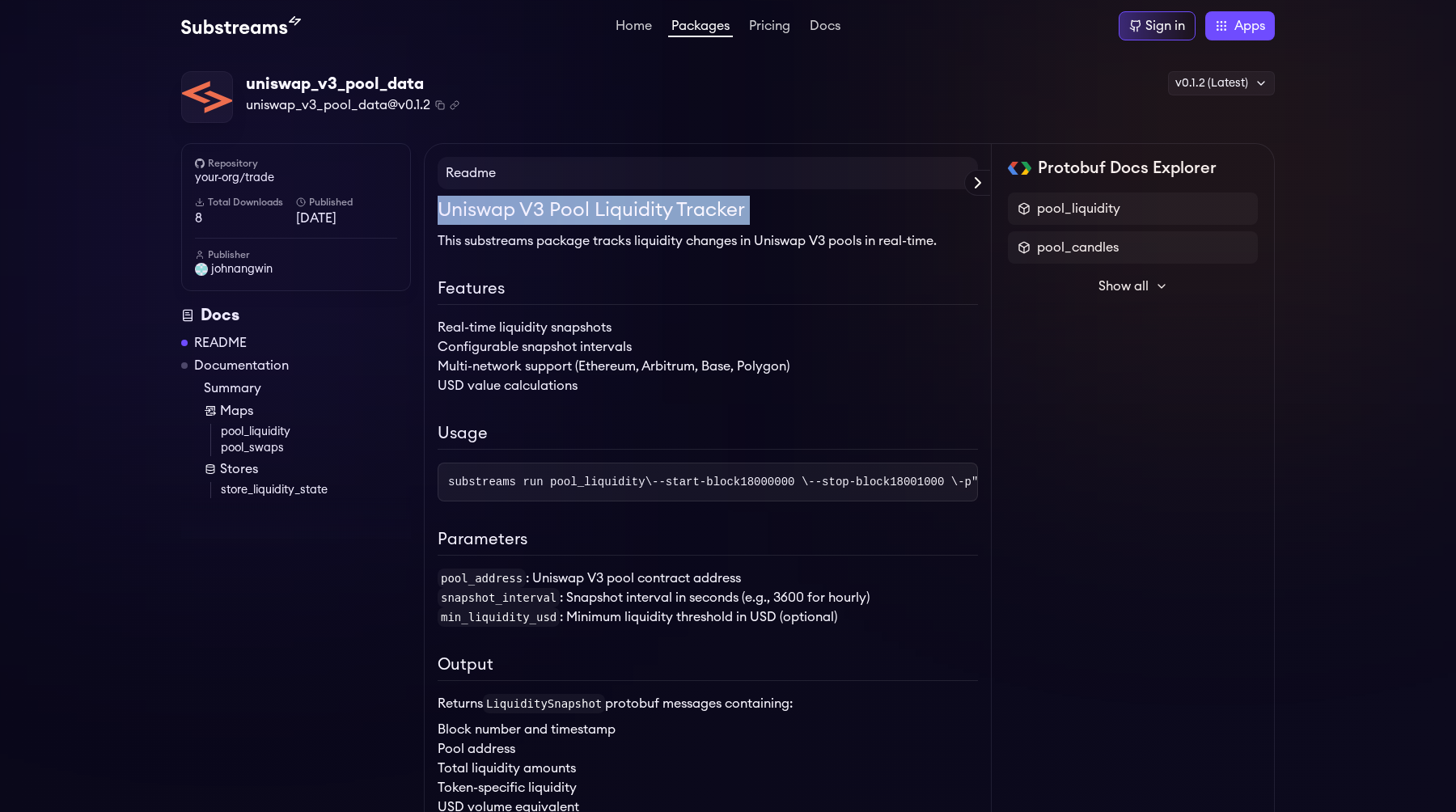
click at [545, 238] on p "This substreams package tracks liquidity changes in Uniswap V3 pools in real-ti…" at bounding box center [707, 241] width 540 height 19
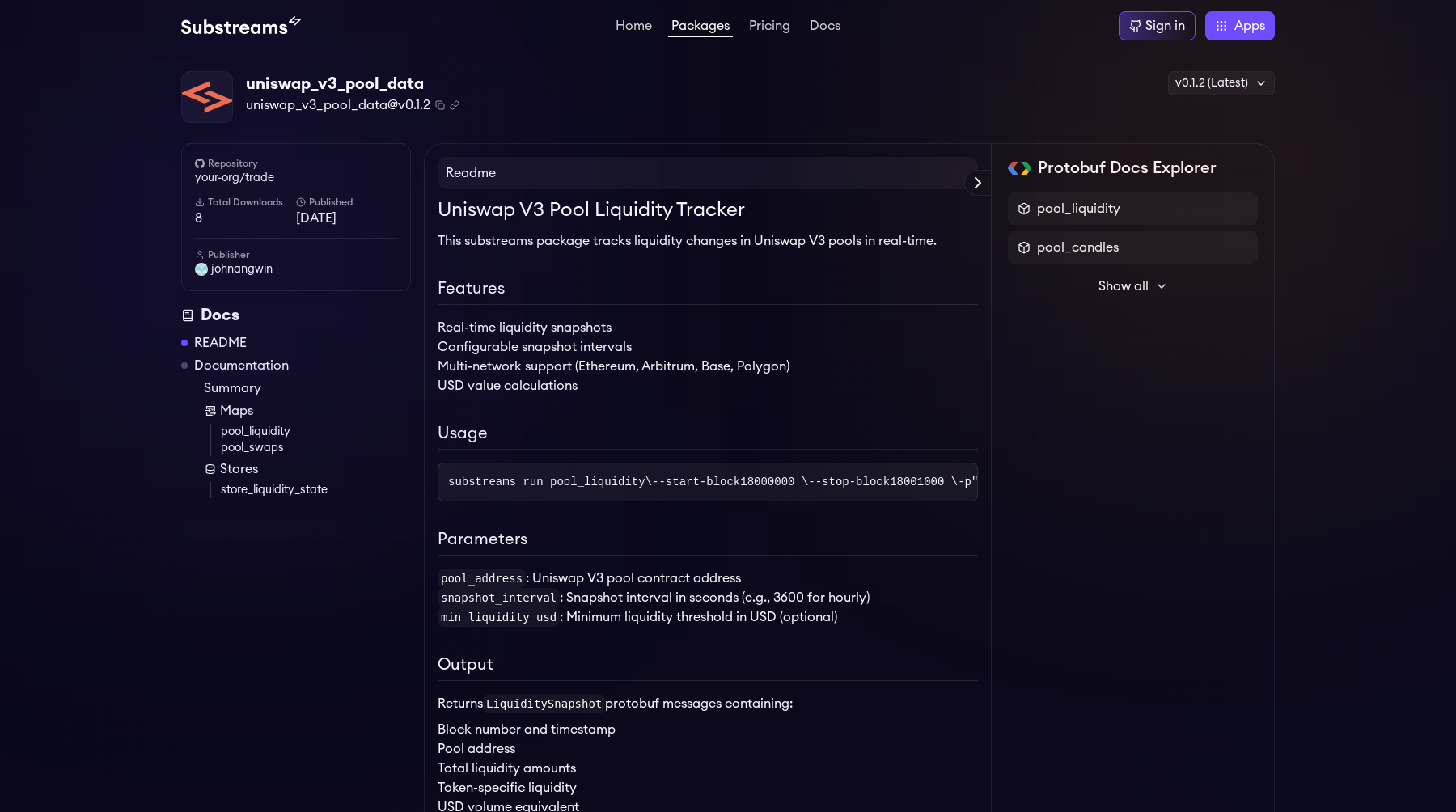
click at [545, 238] on p "This substreams package tracks liquidity changes in Uniswap V3 pools in real-ti…" at bounding box center [707, 241] width 540 height 19
click at [551, 323] on li "Real-time liquidity snapshots" at bounding box center [707, 327] width 540 height 19
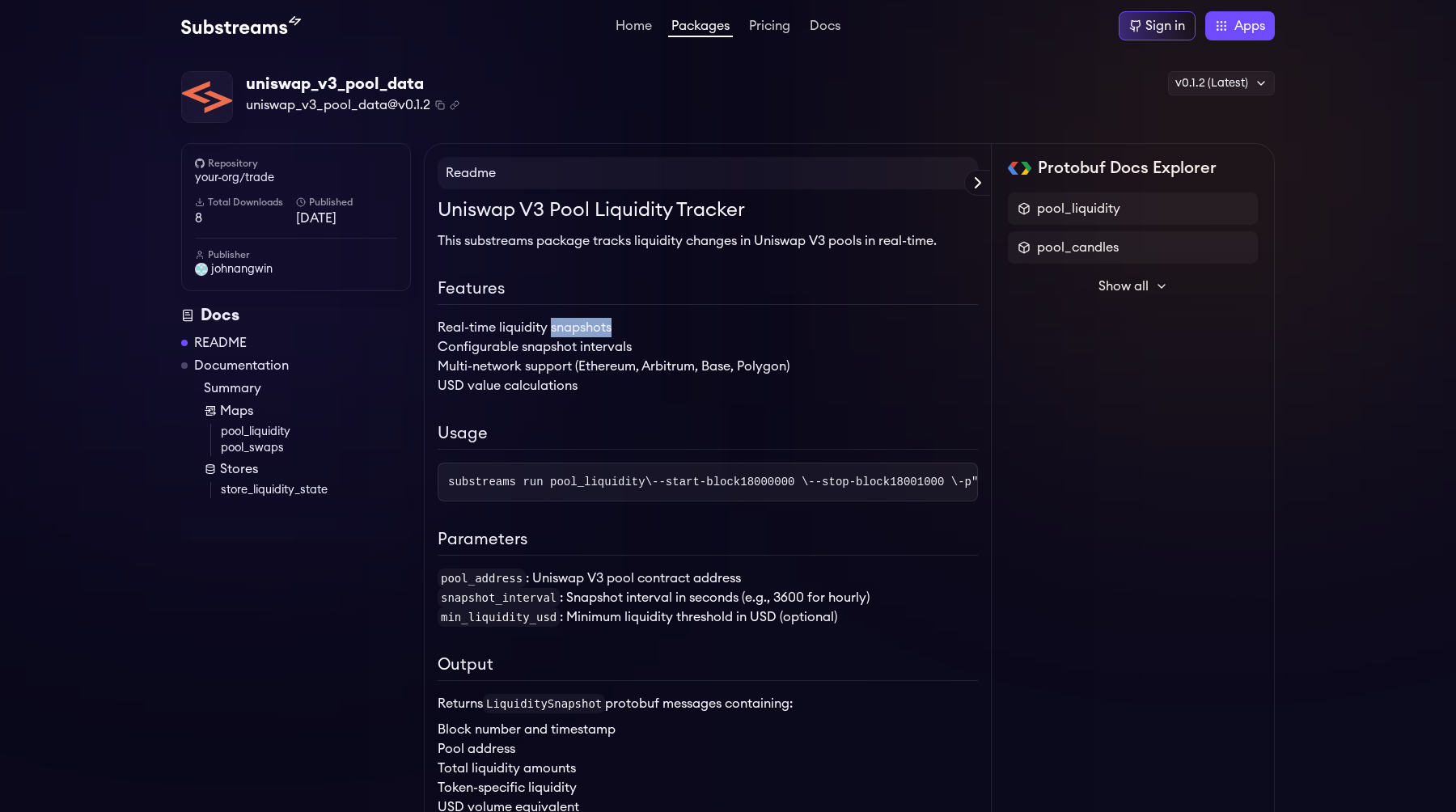
click at [551, 323] on li "Real-time liquidity snapshots" at bounding box center [707, 327] width 540 height 19
click at [537, 362] on li "Multi-network support (Ethereum, Arbitrum, Base, Polygon)" at bounding box center [707, 367] width 540 height 19
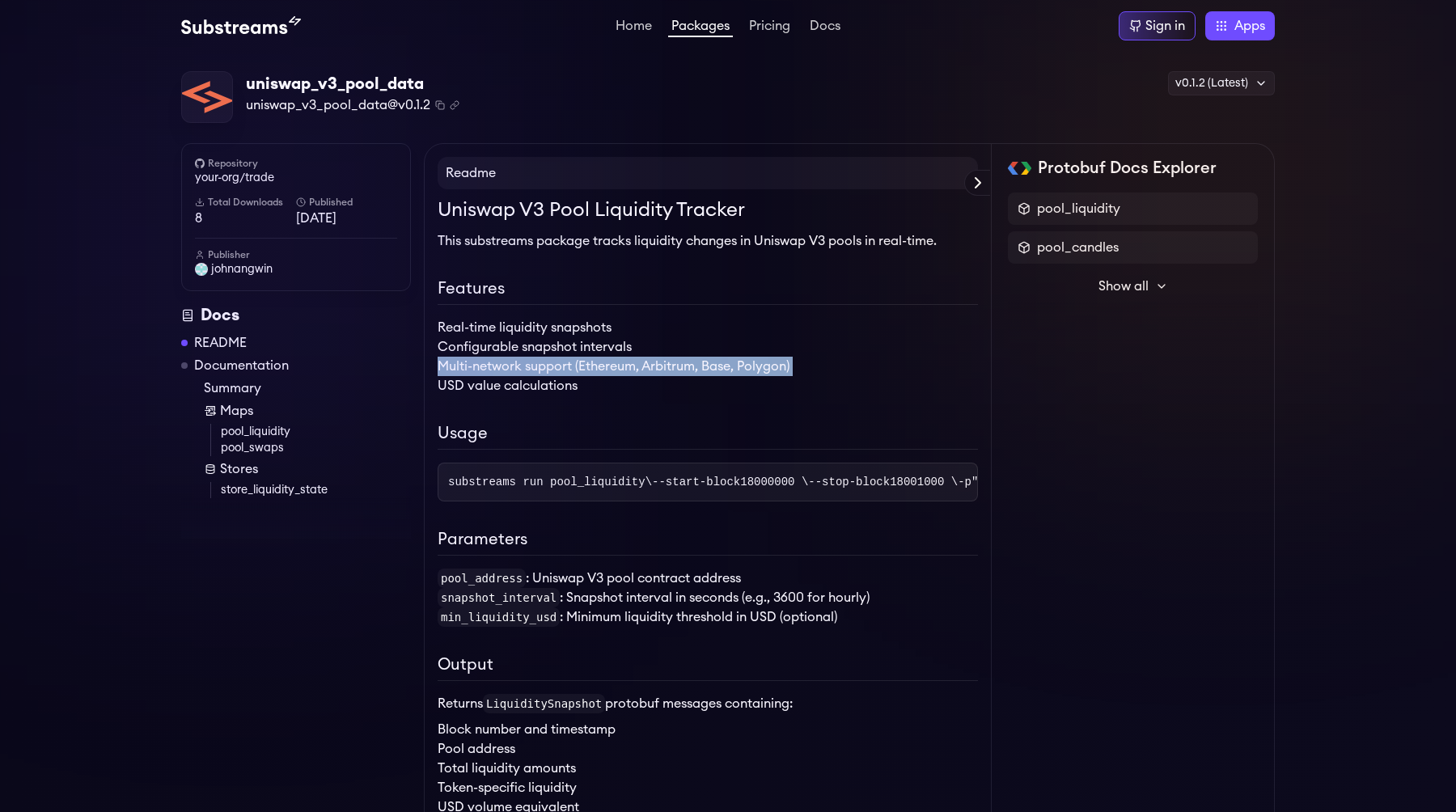
click at [537, 362] on li "Multi-network support (Ethereum, Arbitrum, Base, Polygon)" at bounding box center [707, 367] width 540 height 19
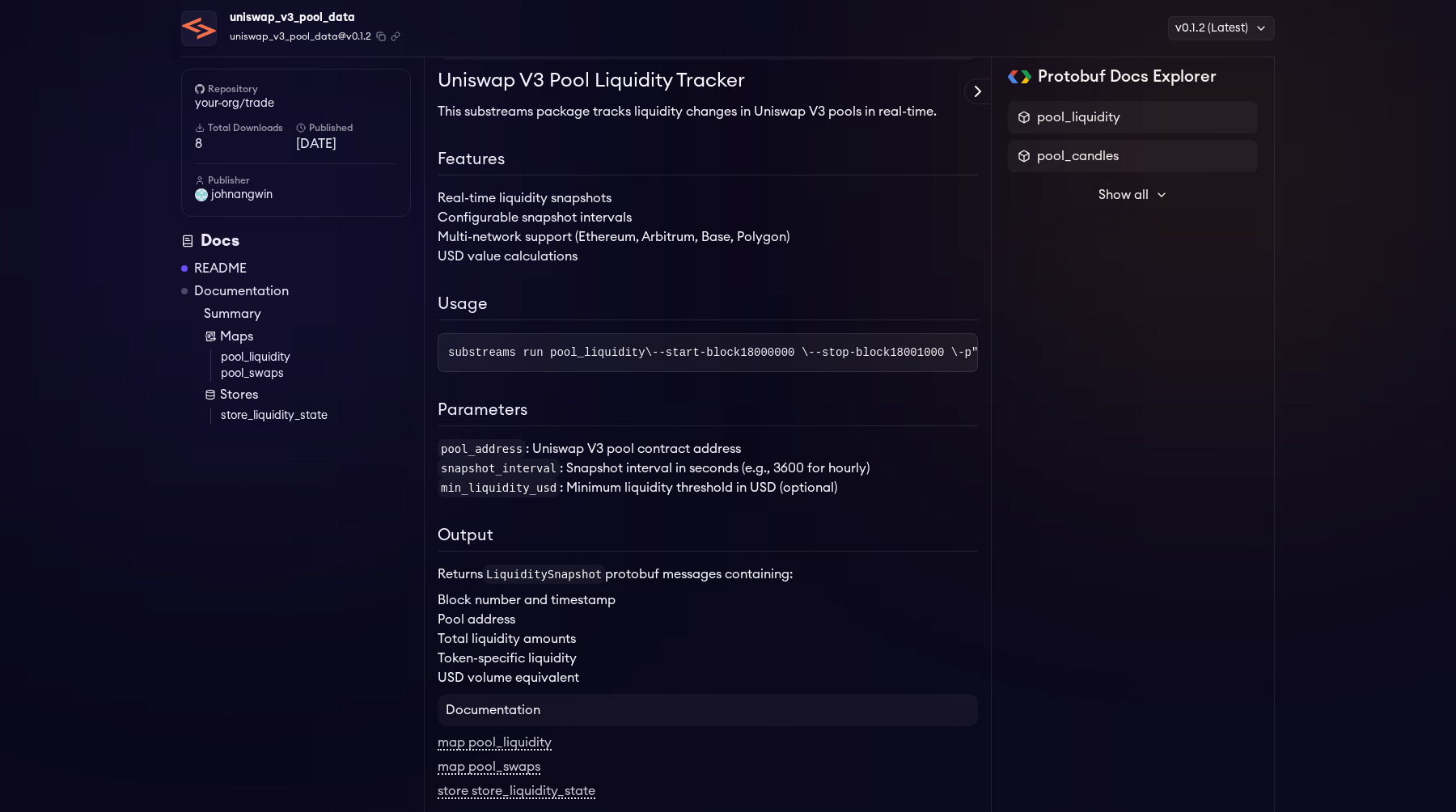
click at [600, 112] on p "This substreams package tracks liquidity changes in Uniswap V3 pools in real-ti…" at bounding box center [707, 112] width 540 height 19
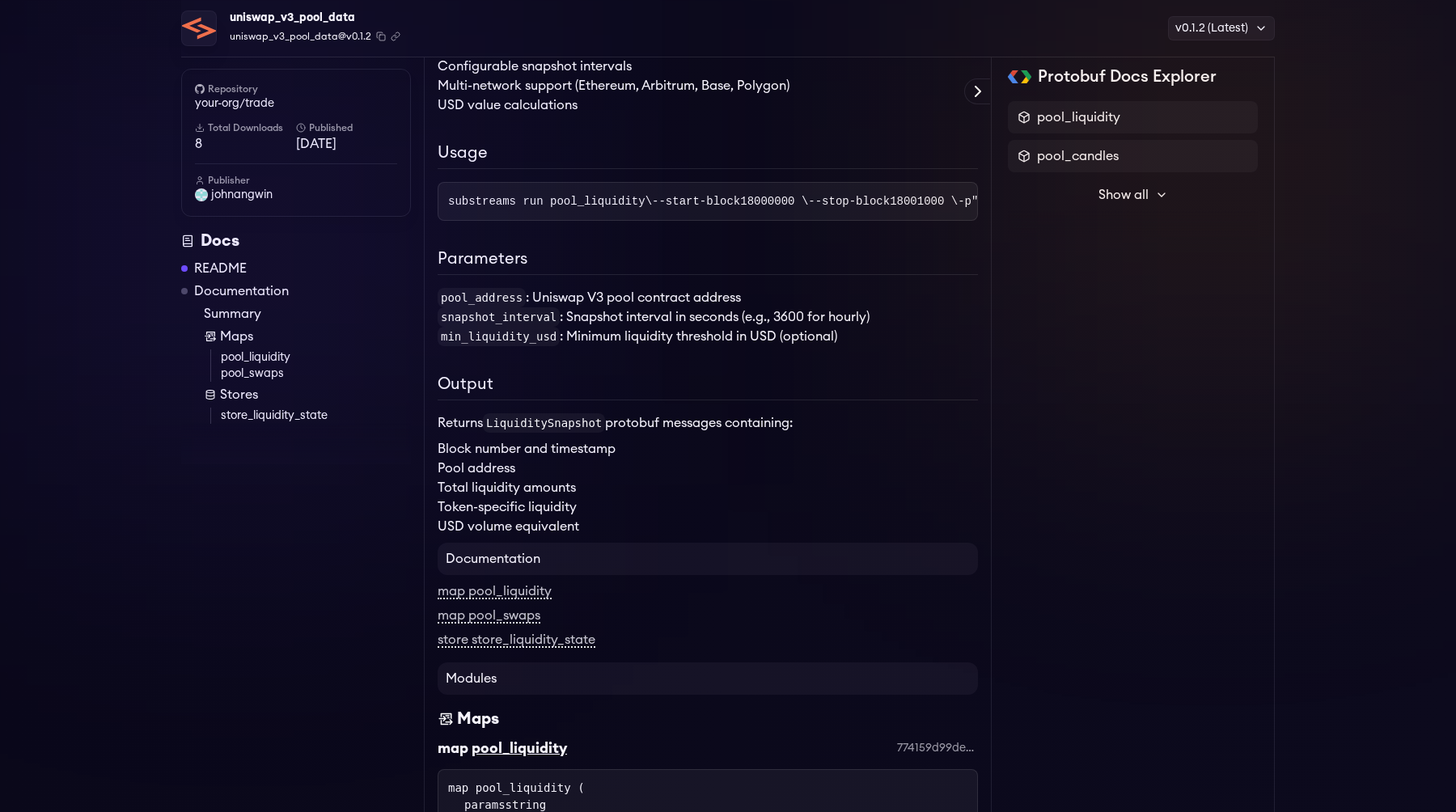
scroll to position [287, 0]
click at [543, 306] on li "pool_address : Uniswap V3 pool contract address" at bounding box center [707, 295] width 540 height 19
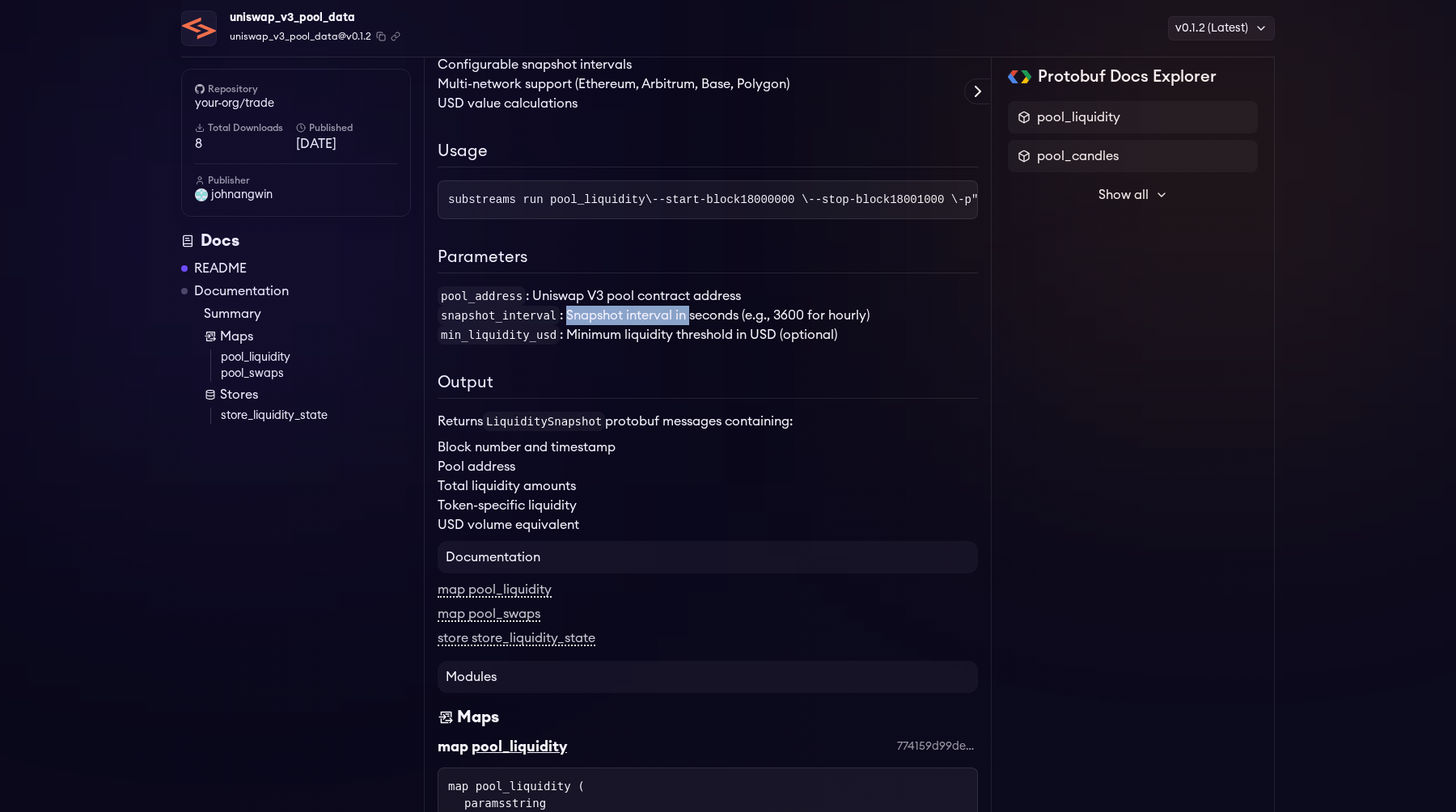
drag, startPoint x: 565, startPoint y: 363, endPoint x: 693, endPoint y: 363, distance: 128.0
click at [693, 325] on li "snapshot_interval : Snapshot interval in seconds (e.g., 3600 for hourly)" at bounding box center [707, 316] width 540 height 19
click at [679, 344] on li "min_liquidity_usd : Minimum liquidity threshold in USD (optional)" at bounding box center [707, 335] width 540 height 19
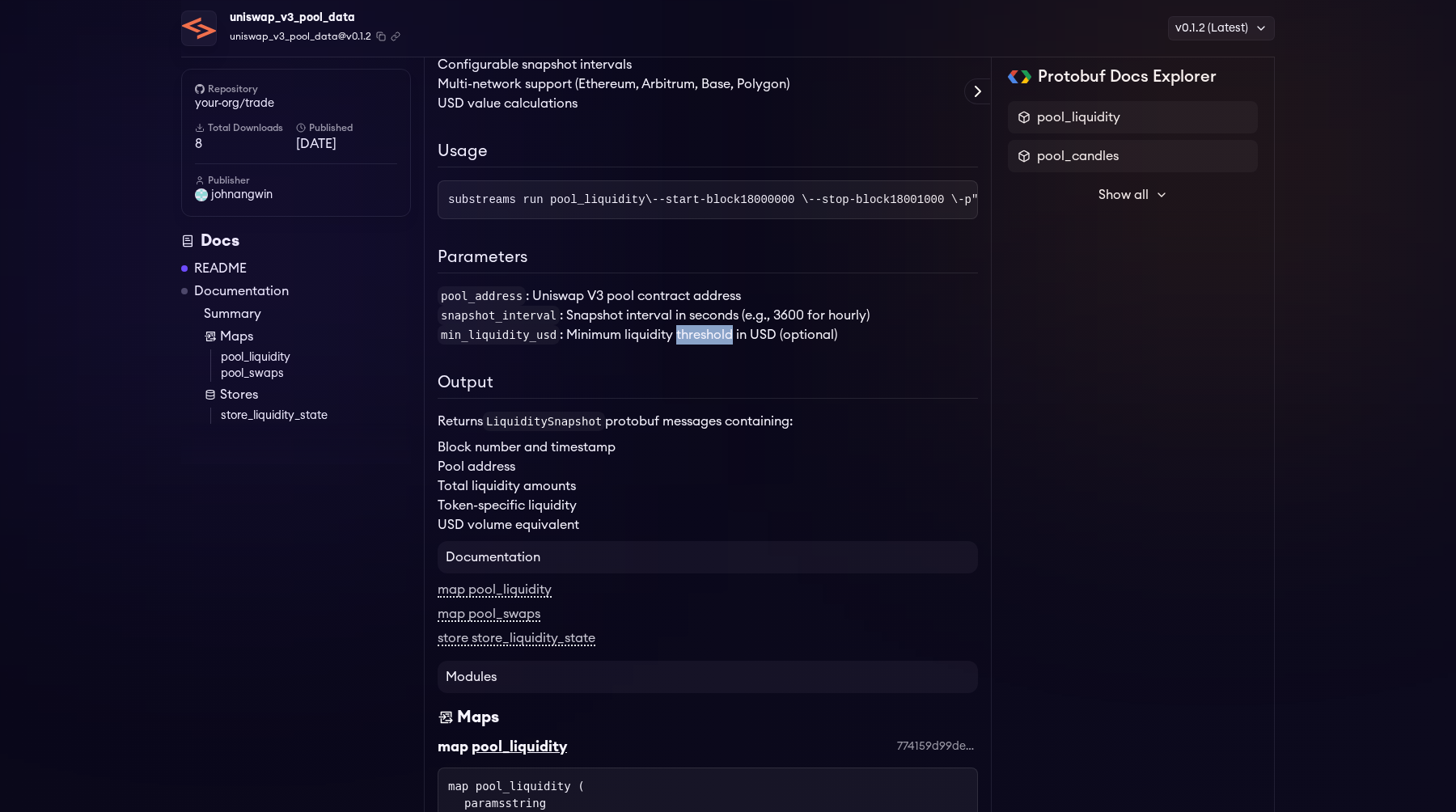
click at [679, 344] on li "min_liquidity_usd : Minimum liquidity threshold in USD (optional)" at bounding box center [707, 335] width 540 height 19
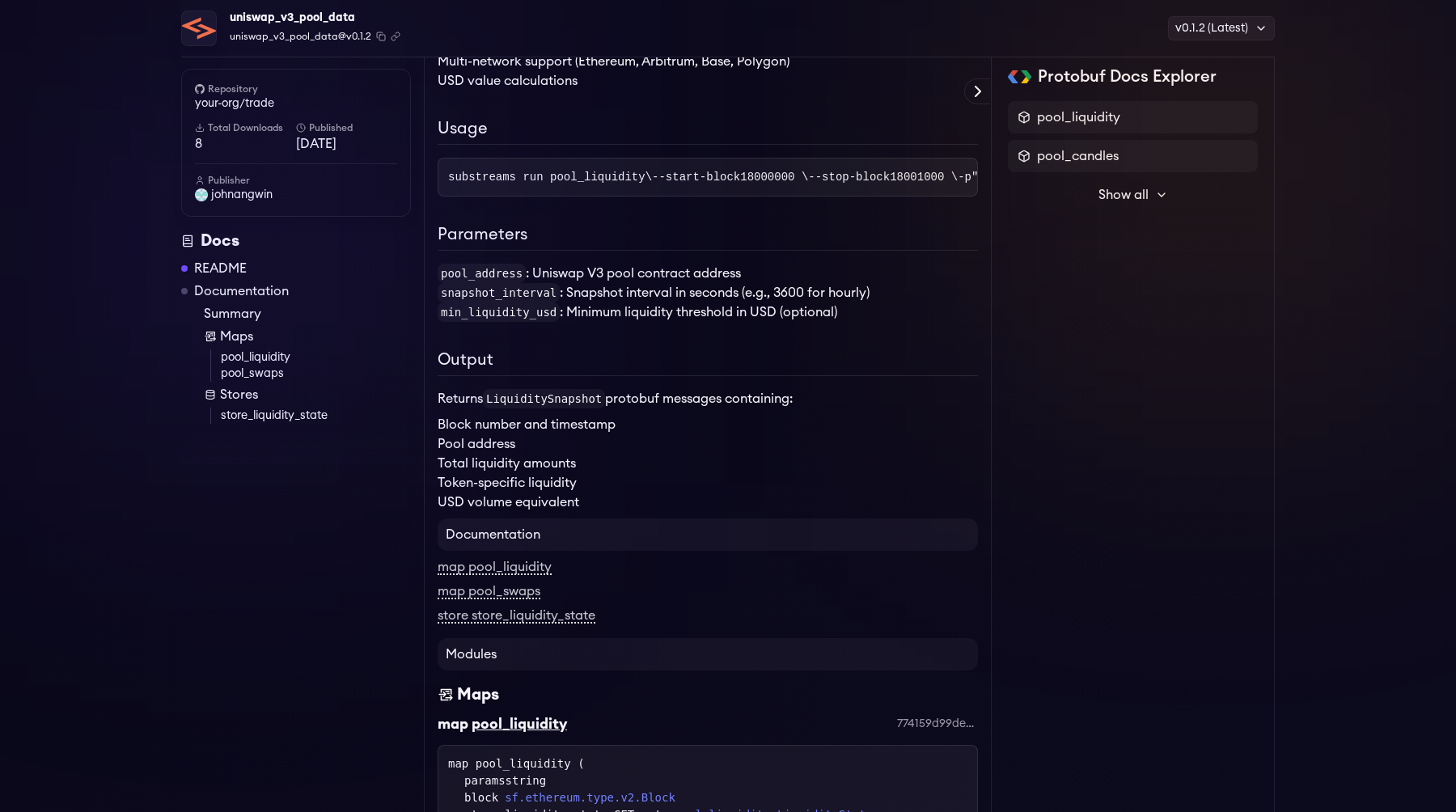
scroll to position [313, 0]
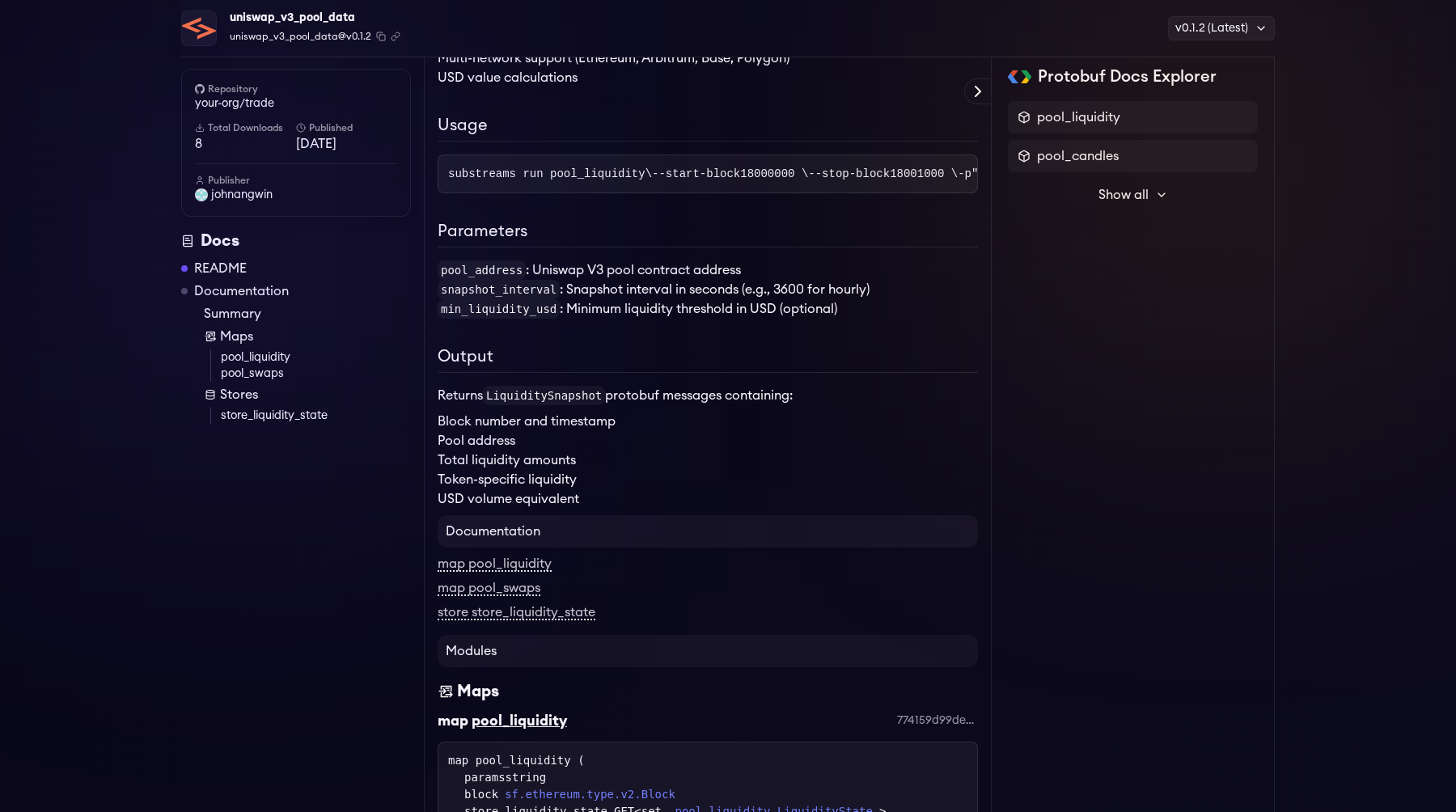
click at [502, 431] on li "Block number and timestamp" at bounding box center [707, 421] width 540 height 19
click at [489, 450] on li "Pool address" at bounding box center [707, 441] width 540 height 19
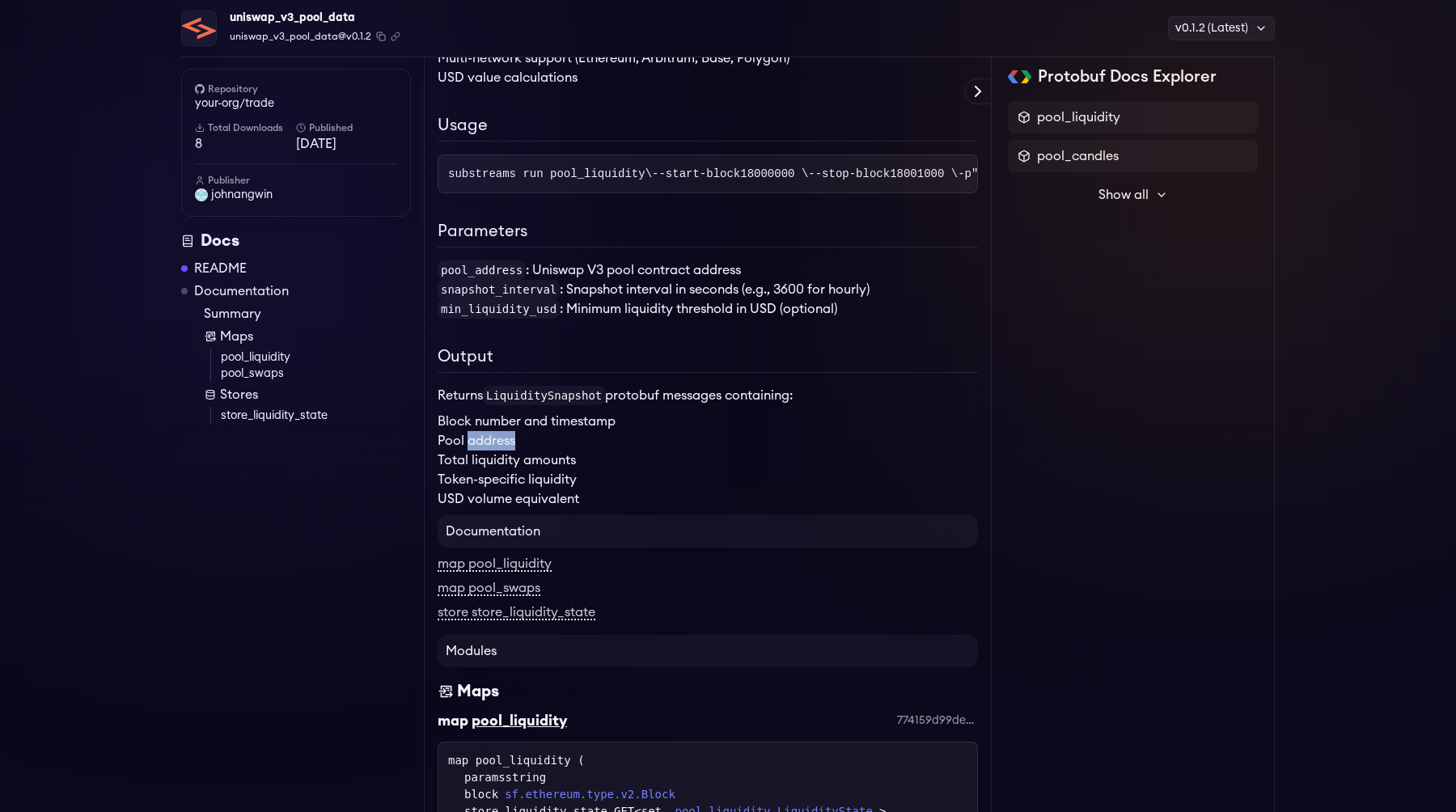
click at [481, 489] on li "Token-specific liquidity" at bounding box center [707, 479] width 540 height 19
click at [479, 509] on li "USD volume equivalent" at bounding box center [707, 498] width 540 height 19
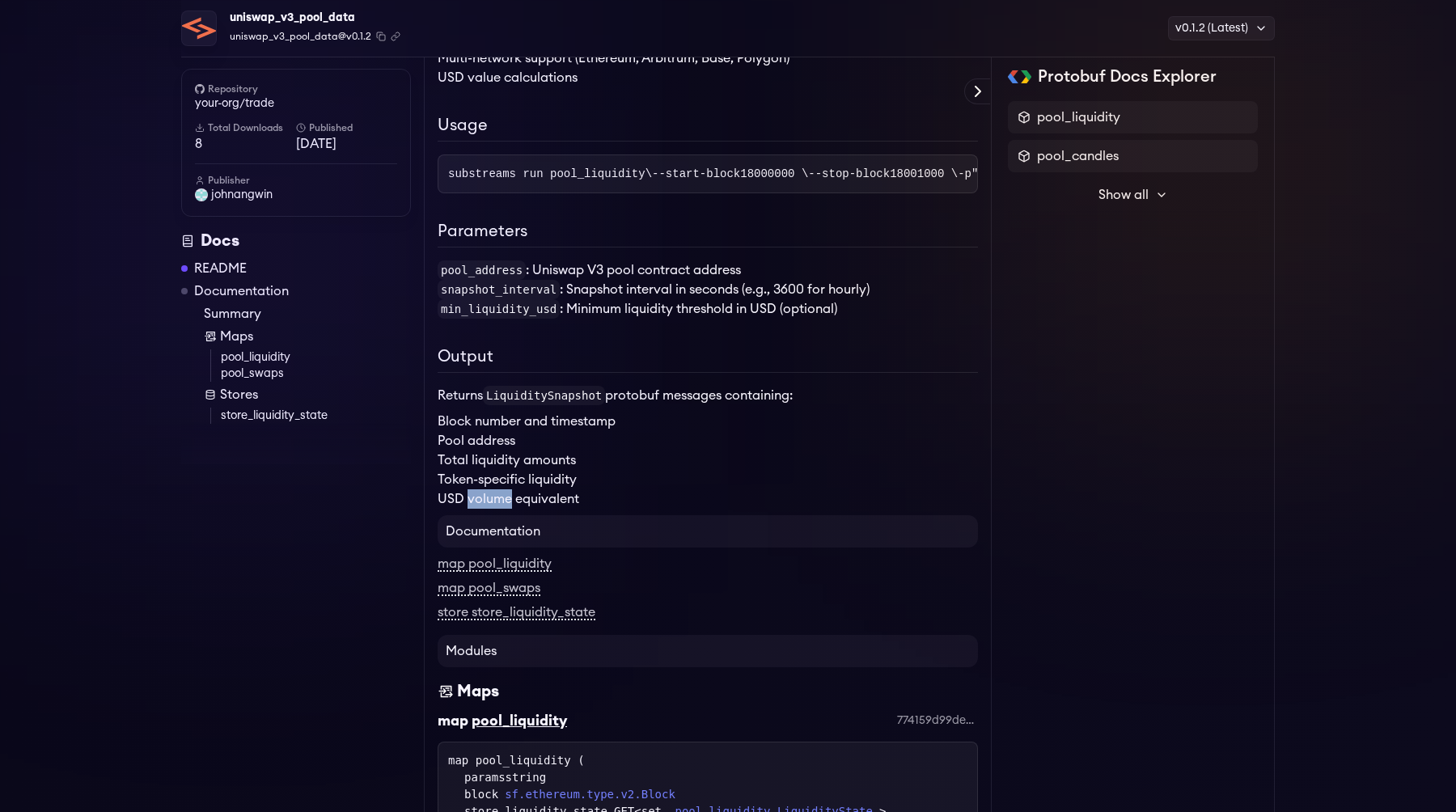
click at [479, 509] on li "USD volume equivalent" at bounding box center [707, 498] width 540 height 19
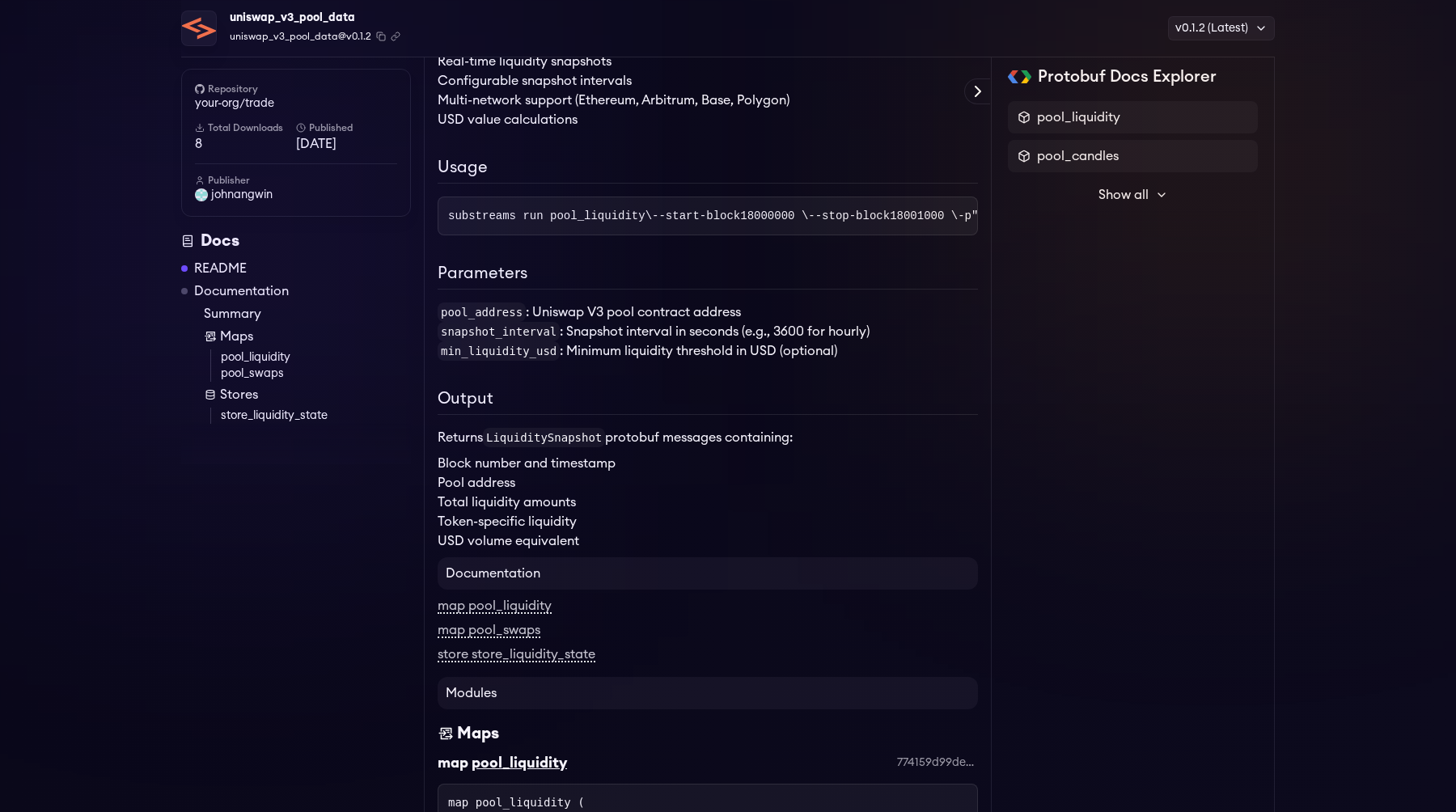
scroll to position [0, 0]
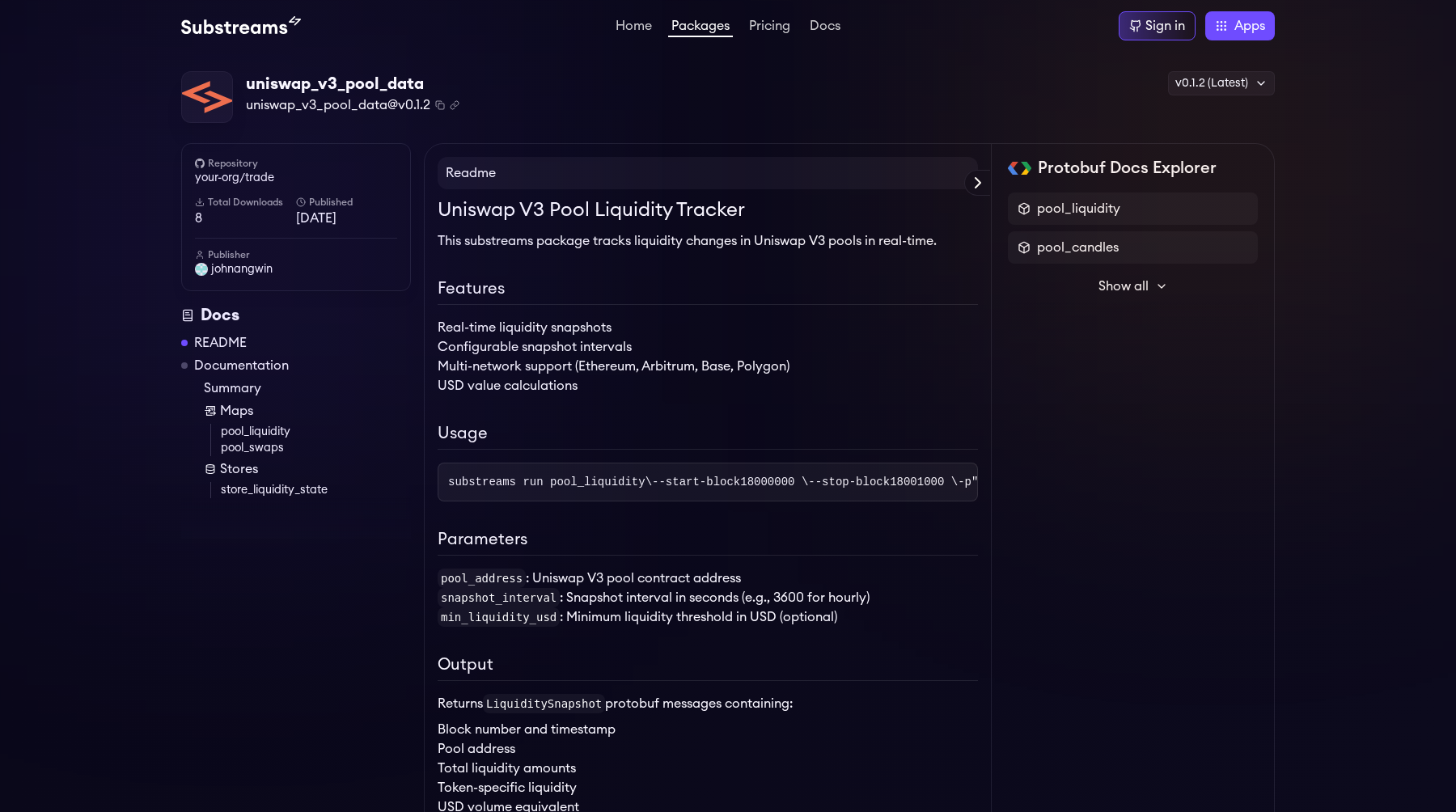
click at [491, 179] on h4 "Readme" at bounding box center [707, 173] width 540 height 33
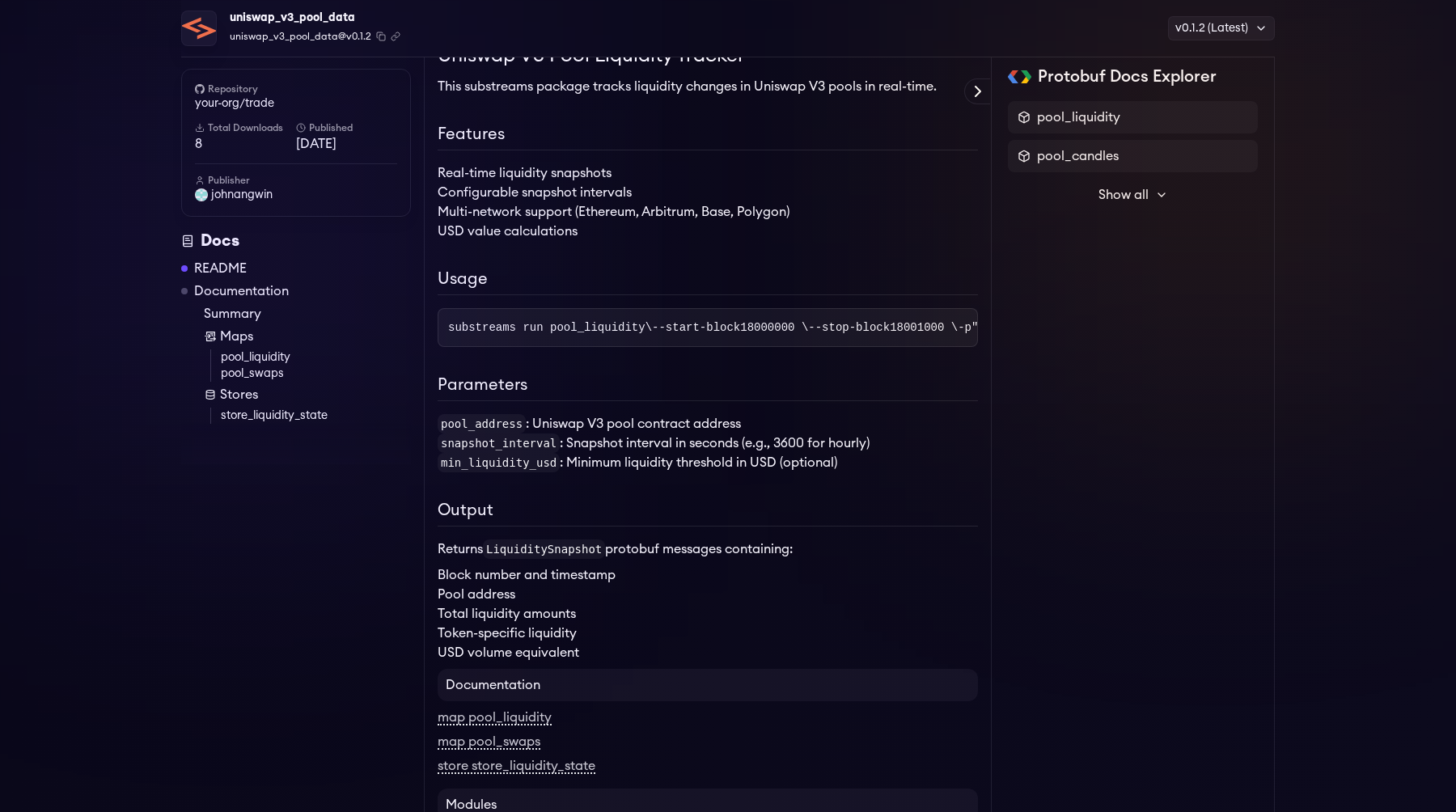
scroll to position [170, 0]
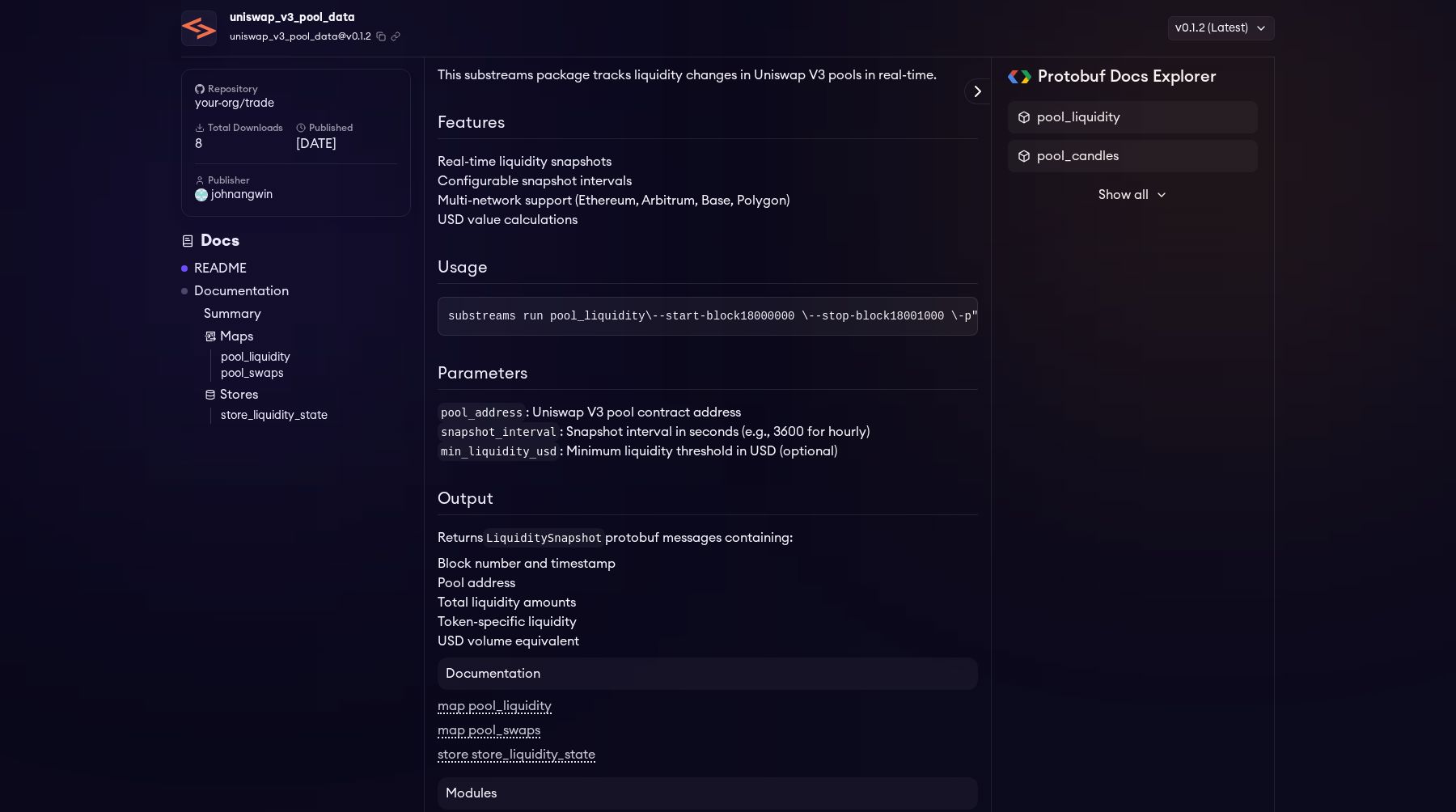
click at [648, 442] on li "snapshot_interval : Snapshot interval in seconds (e.g., 3600 for hourly)" at bounding box center [707, 432] width 540 height 19
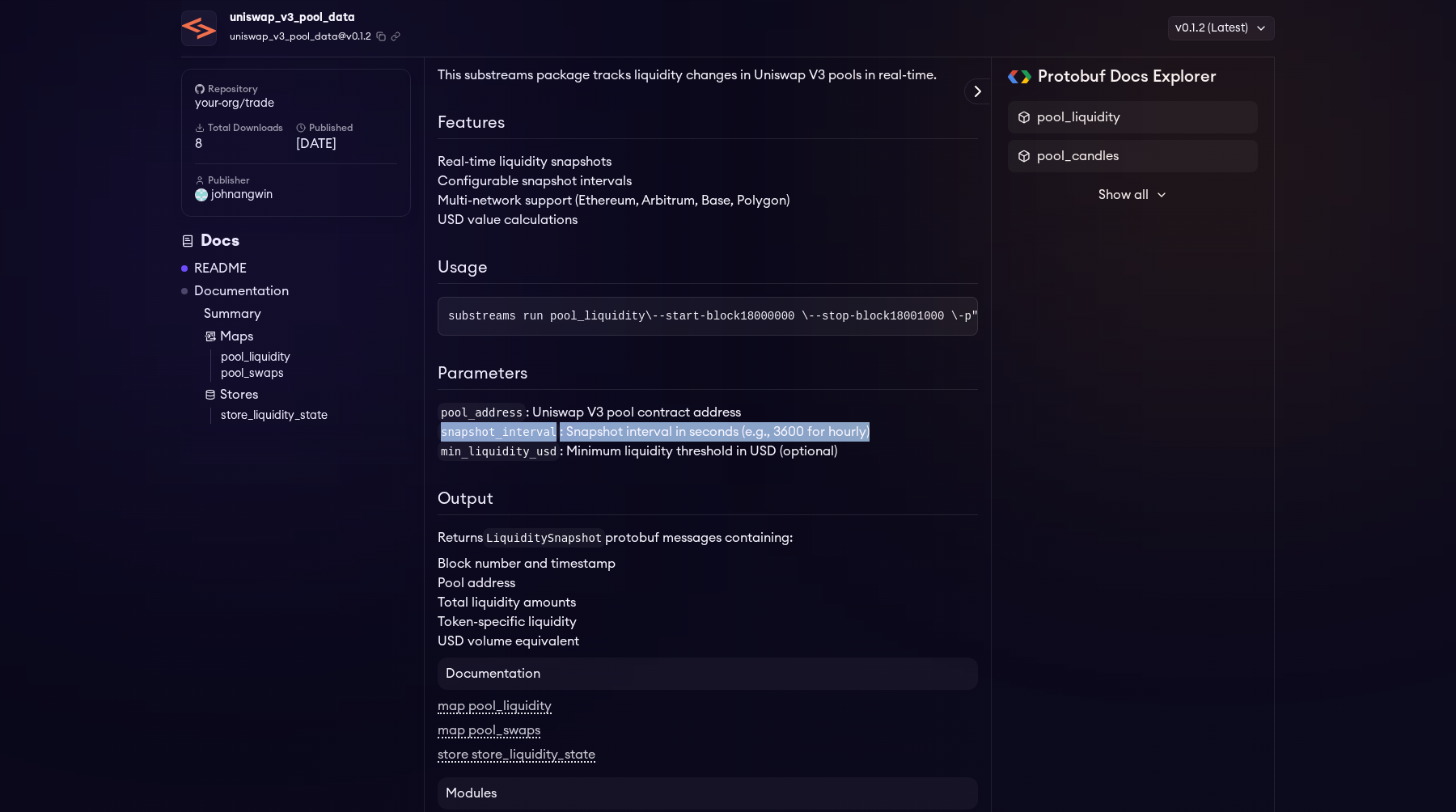
click at [648, 442] on li "snapshot_interval : Snapshot interval in seconds (e.g., 3600 for hourly)" at bounding box center [707, 432] width 540 height 19
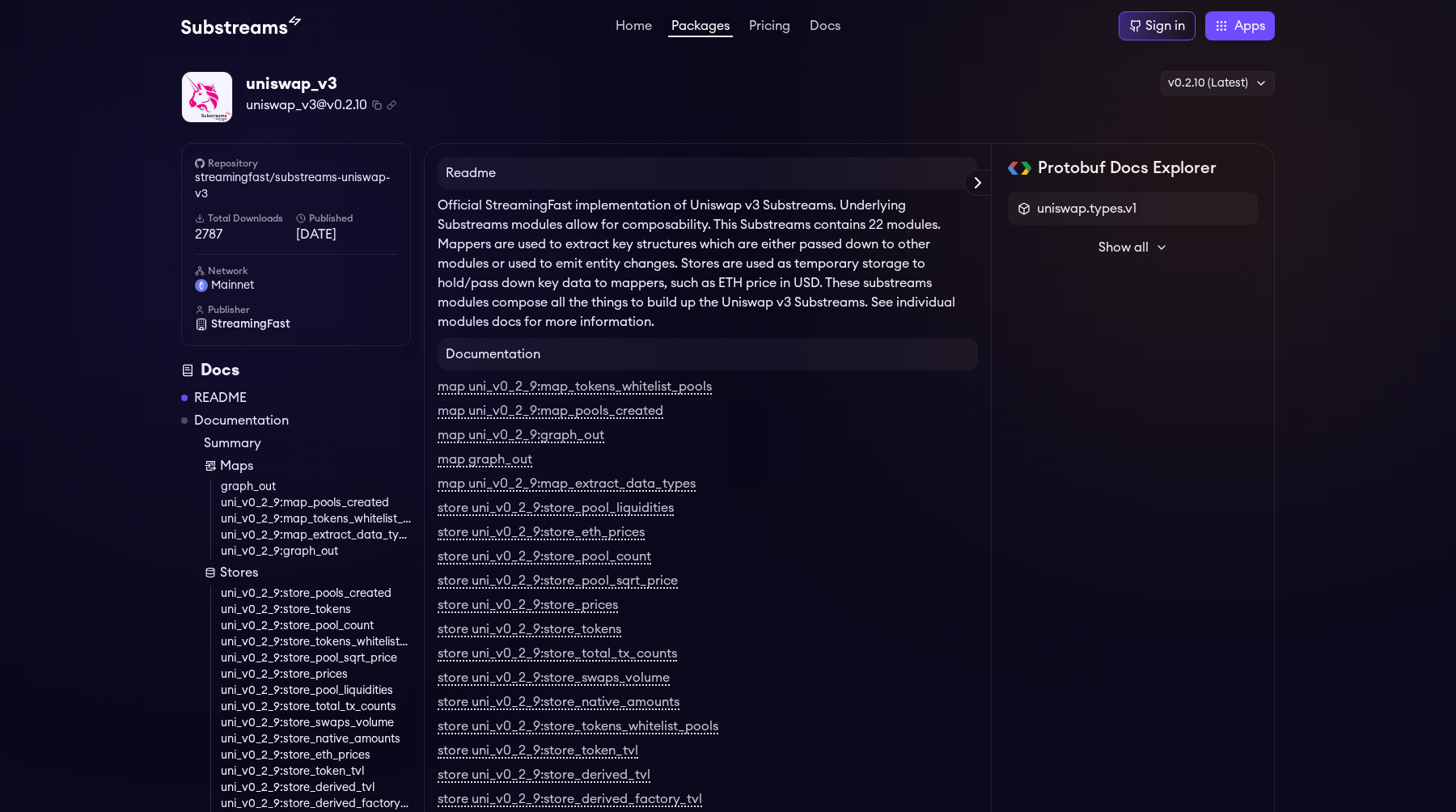
click at [486, 225] on p "Official StreamingFast implementation of Uniswap v3 Substreams. Underlying Subs…" at bounding box center [707, 263] width 540 height 136
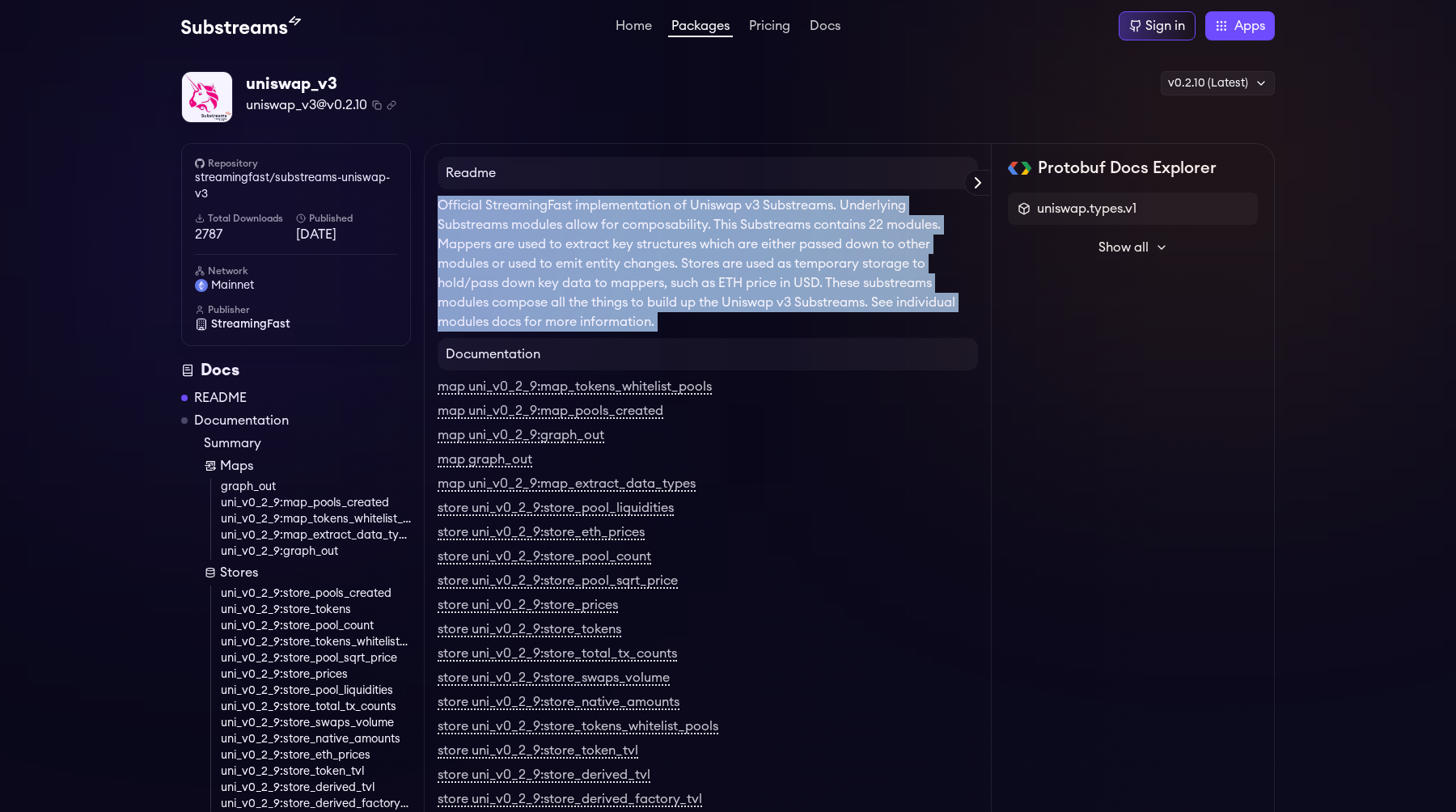
click at [486, 225] on p "Official StreamingFast implementation of Uniswap v3 Substreams. Underlying Subs…" at bounding box center [707, 263] width 540 height 136
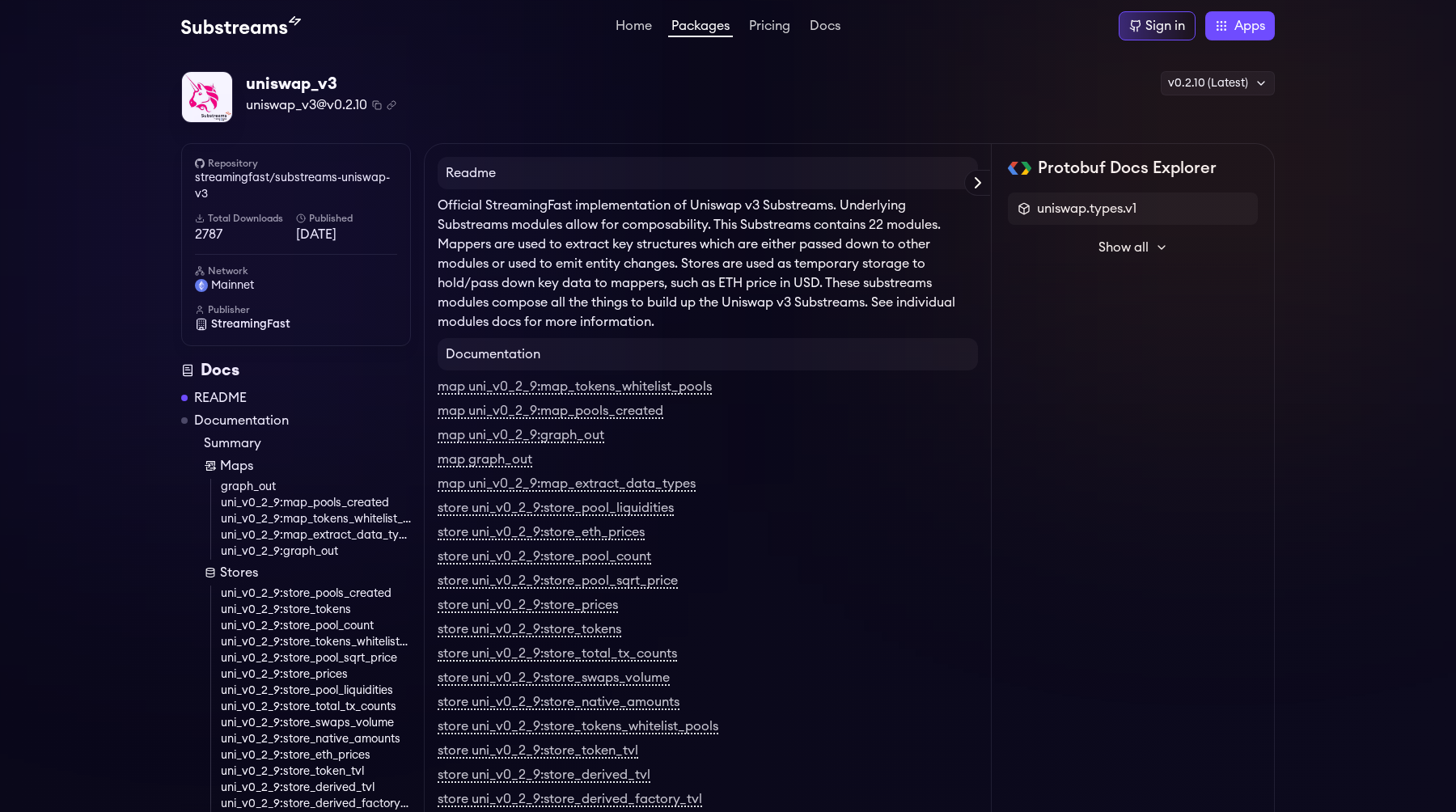
click at [476, 255] on p "Official StreamingFast implementation of Uniswap v3 Substreams. Underlying Subs…" at bounding box center [707, 263] width 540 height 136
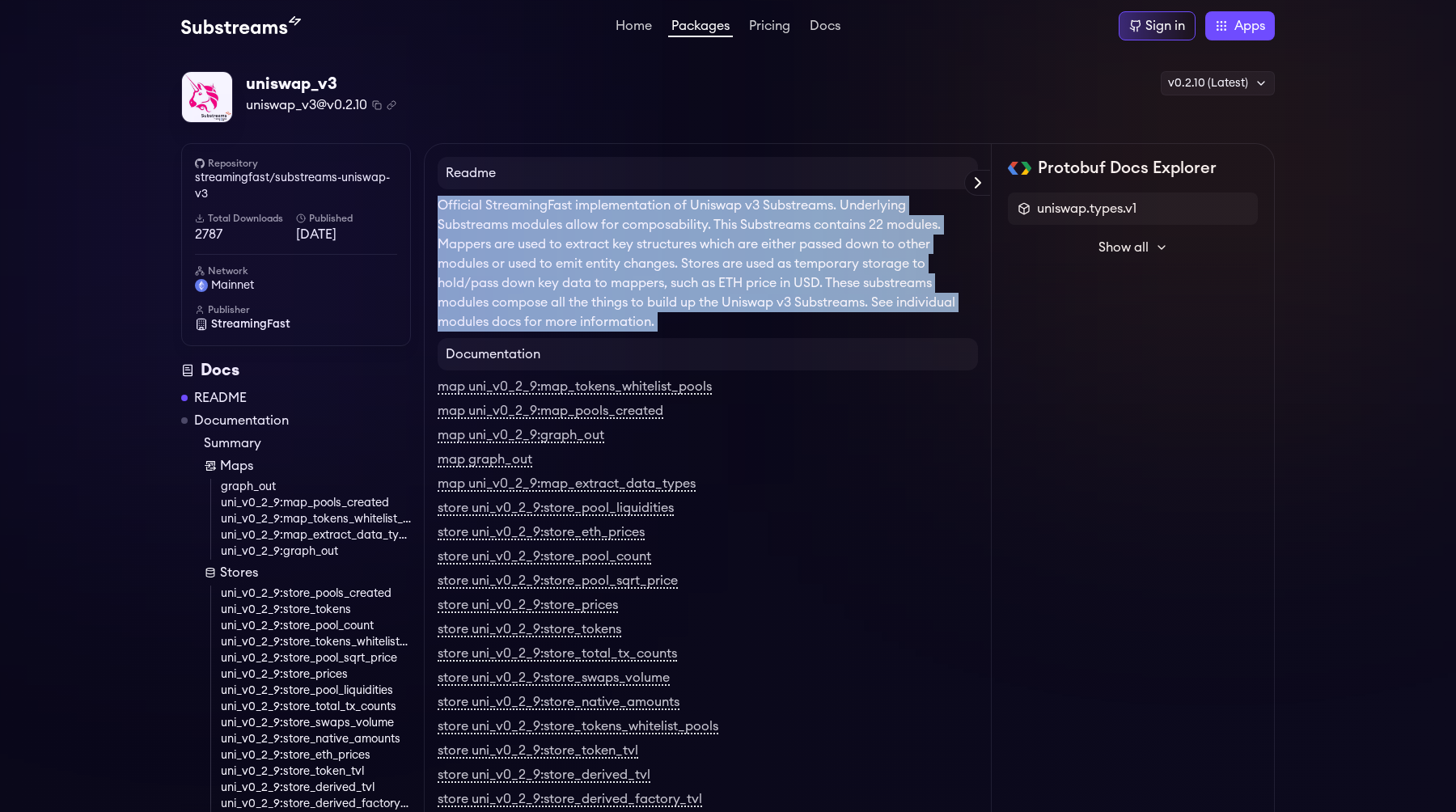
click at [476, 255] on p "Official StreamingFast implementation of Uniswap v3 Substreams. Underlying Subs…" at bounding box center [707, 263] width 540 height 136
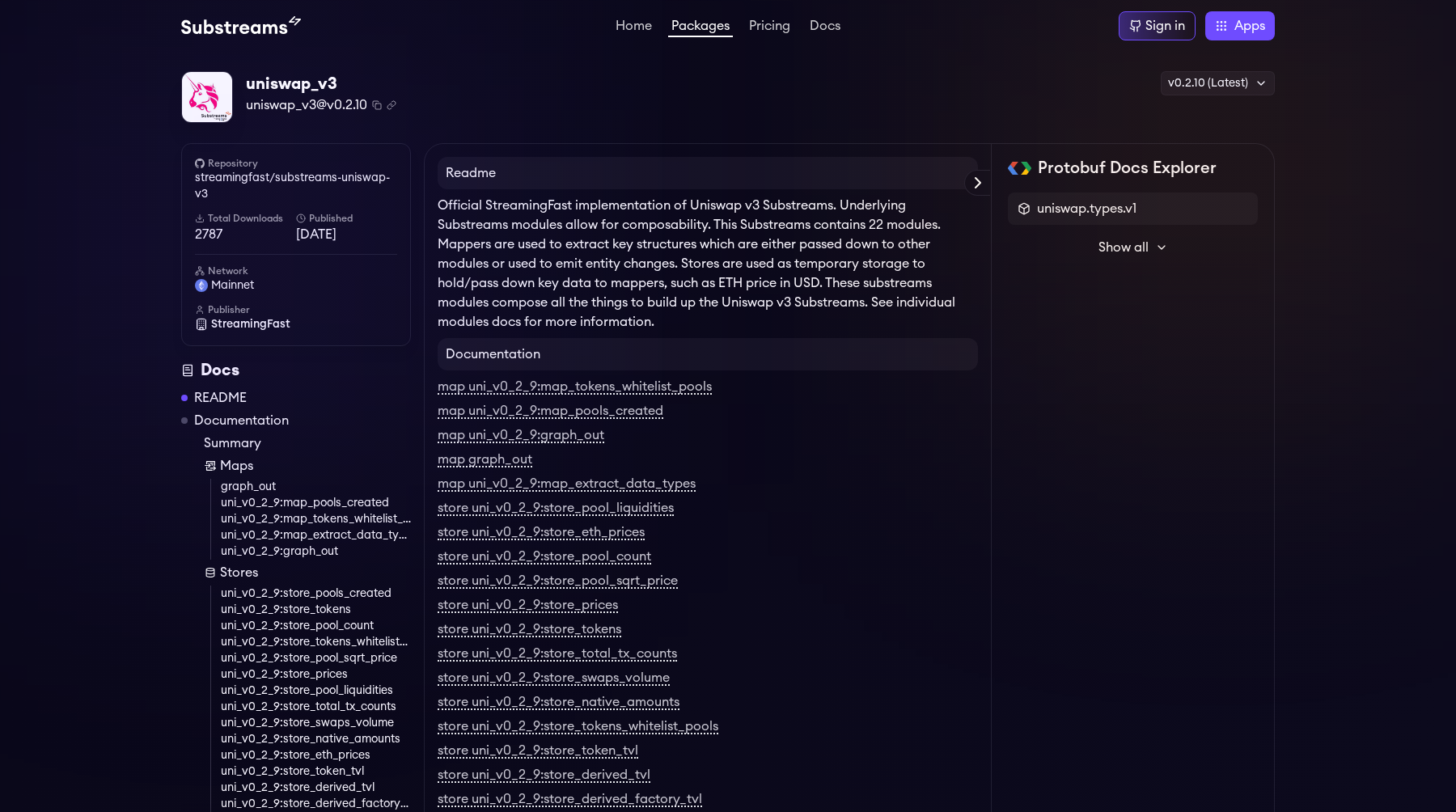
click at [470, 290] on p "Official StreamingFast implementation of Uniswap v3 Substreams. Underlying Subs…" at bounding box center [707, 263] width 540 height 136
click at [466, 304] on p "Official StreamingFast implementation of Uniswap v3 Substreams. Underlying Subs…" at bounding box center [707, 263] width 540 height 136
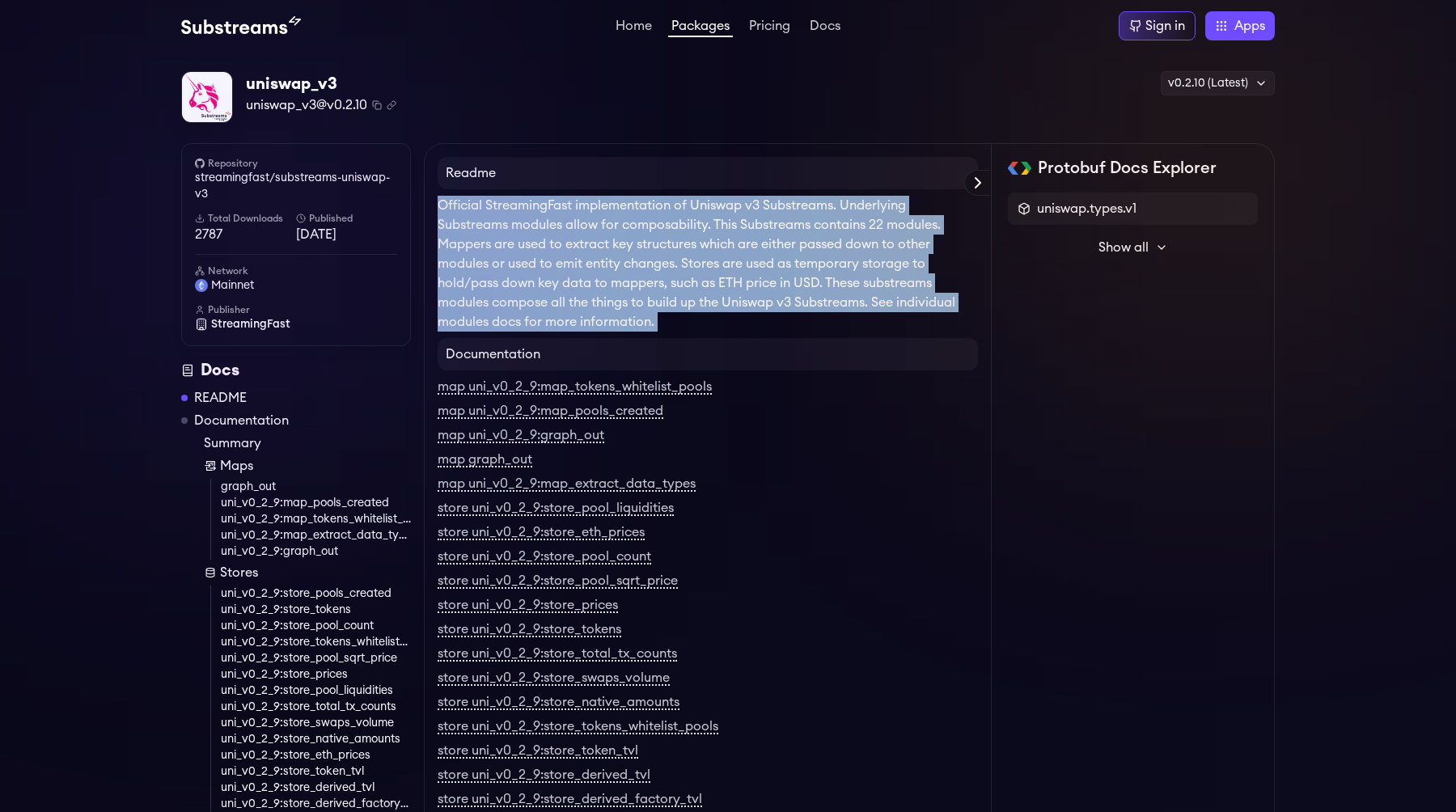
click at [466, 304] on p "Official StreamingFast implementation of Uniswap v3 Substreams. Underlying Subs…" at bounding box center [707, 263] width 540 height 136
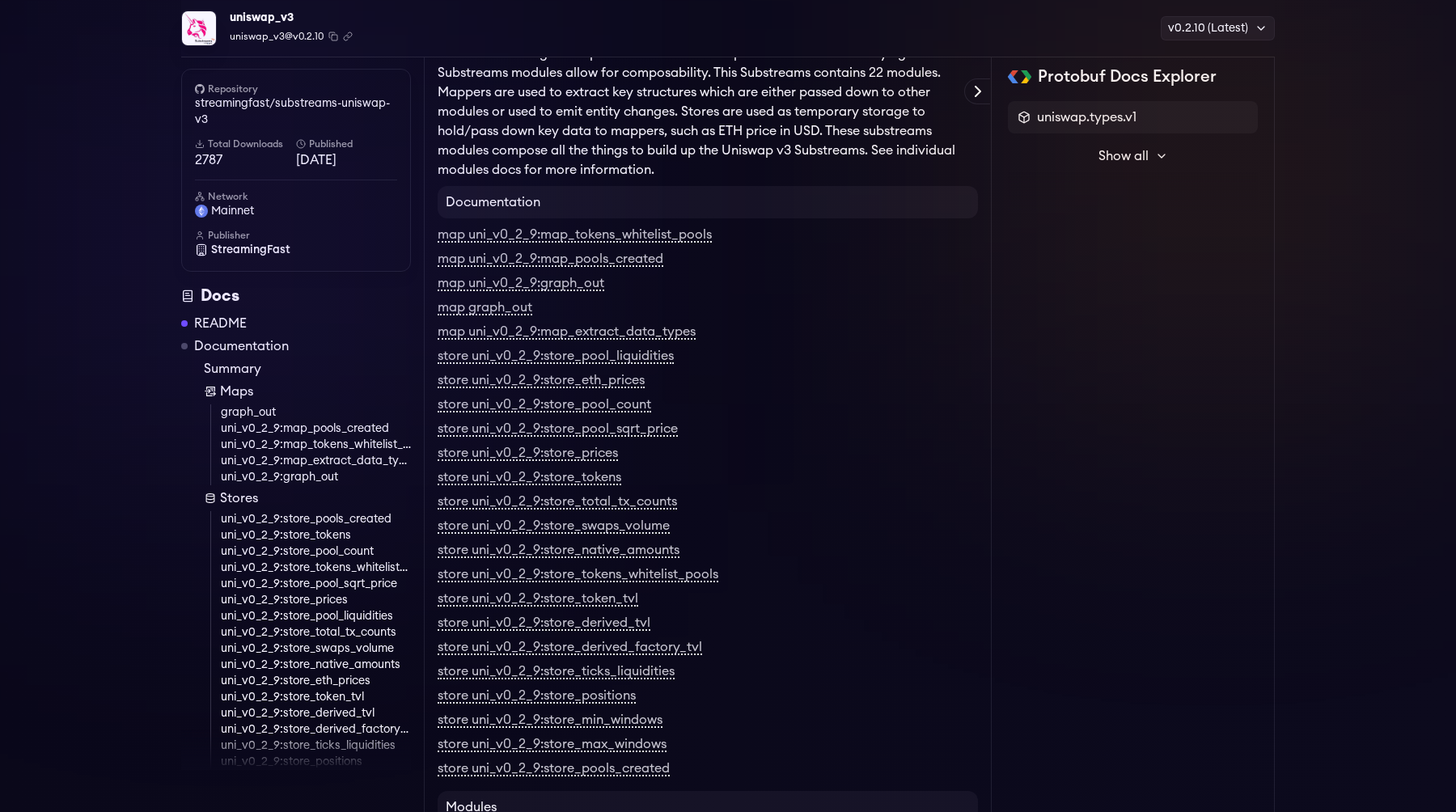
scroll to position [73, 0]
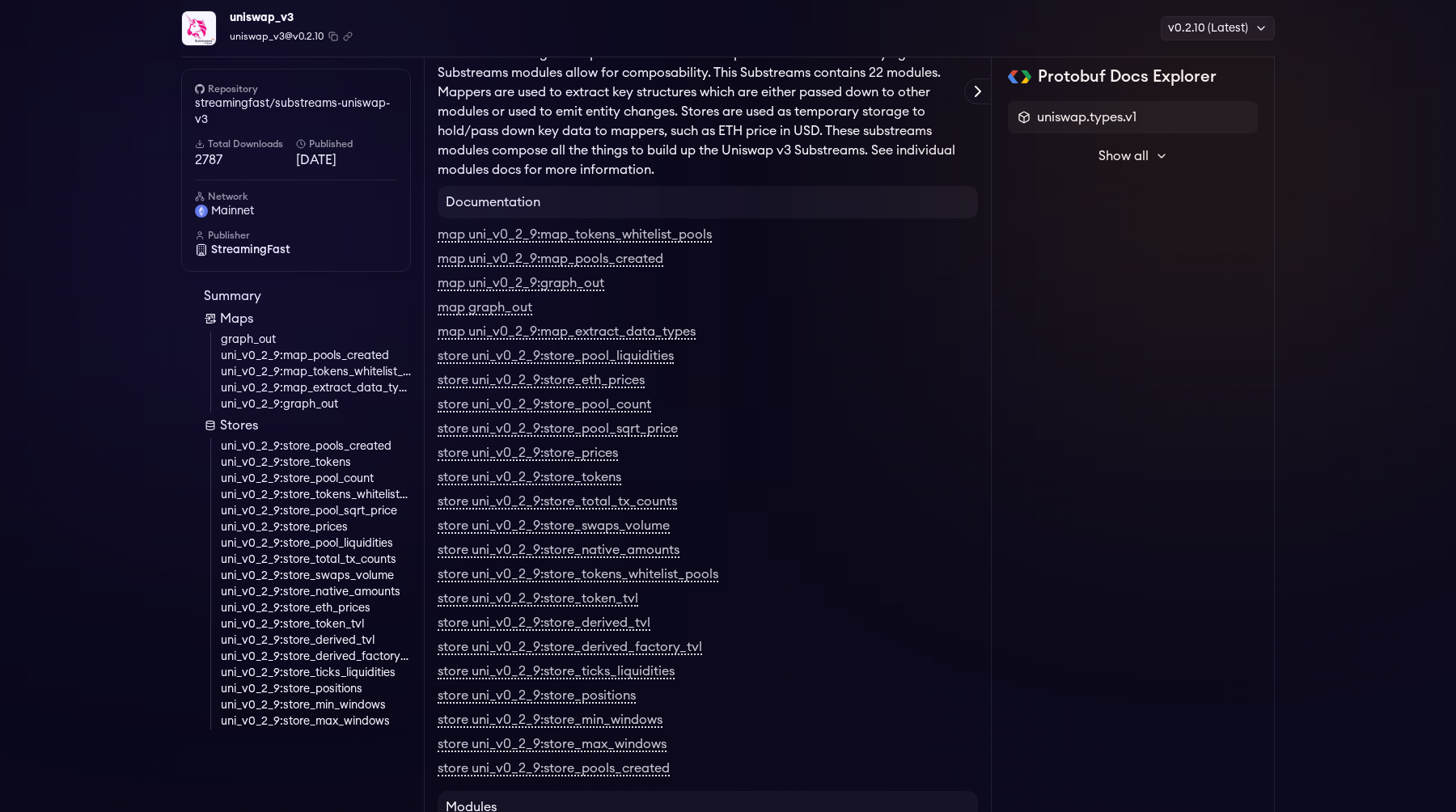
click at [340, 690] on link "uni_v0_2_9:store_positions" at bounding box center [315, 689] width 190 height 16
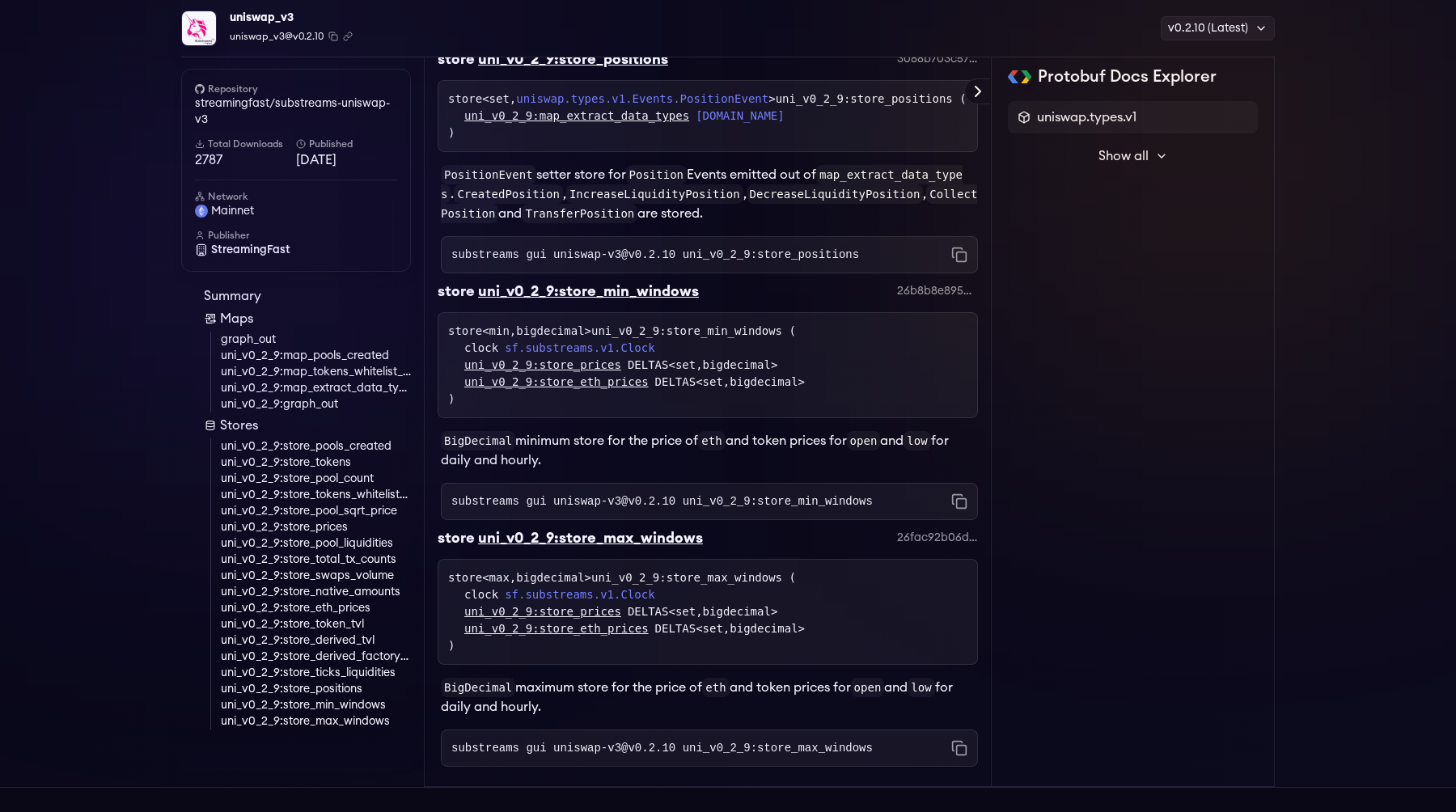
scroll to position [6832, 0]
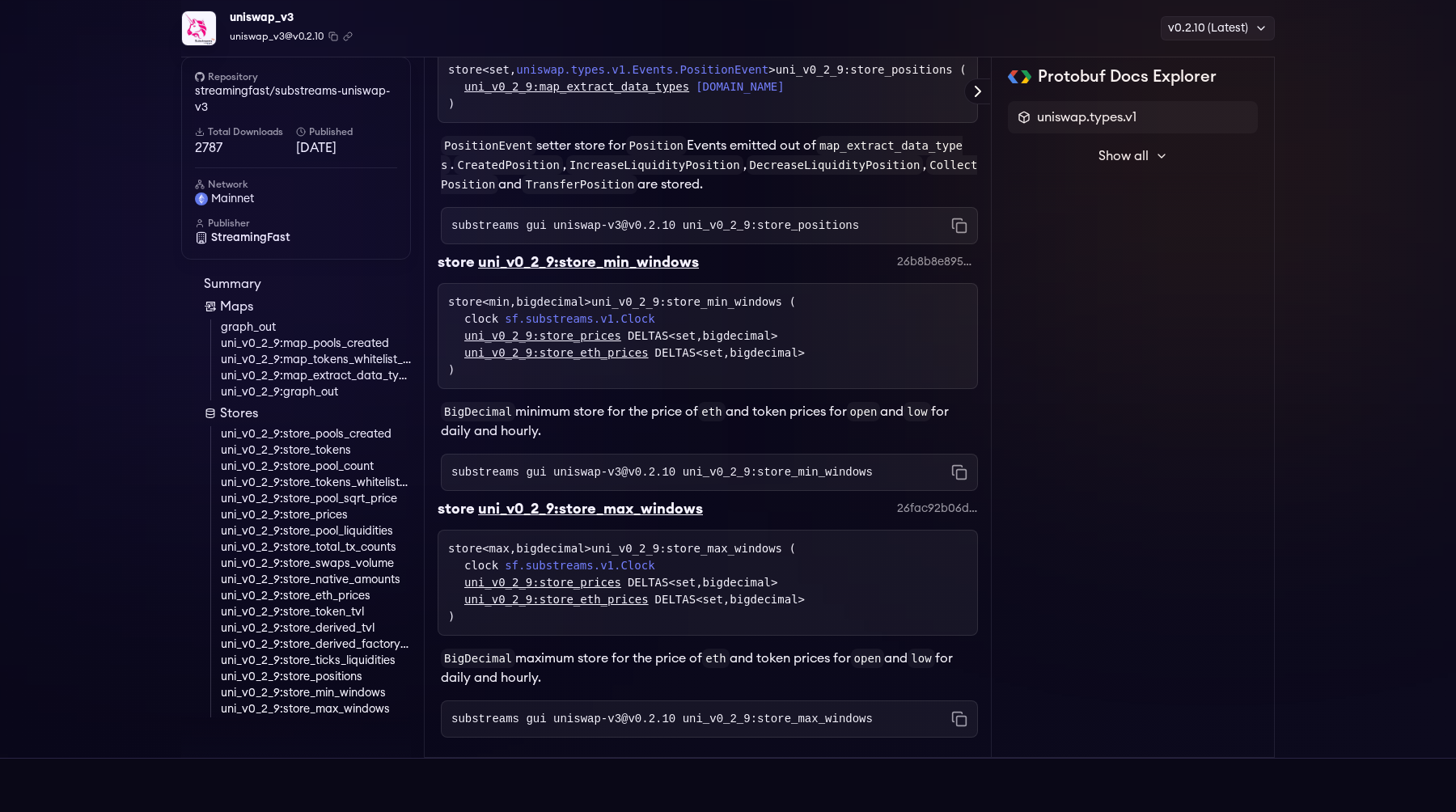
click at [633, 95] on link "uni_v0_2_9:map_extract_data_types" at bounding box center [576, 88] width 225 height 17
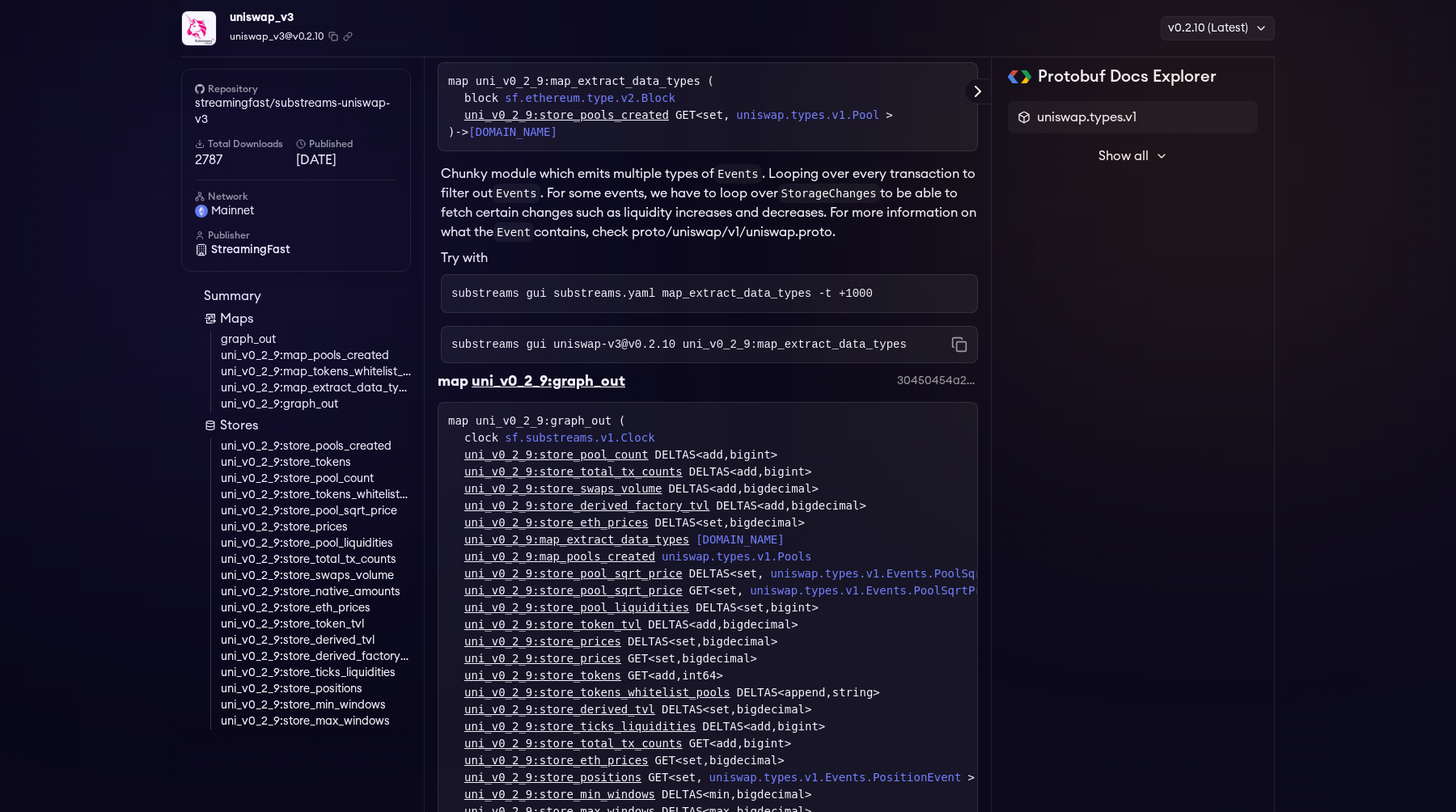
scroll to position [2173, 0]
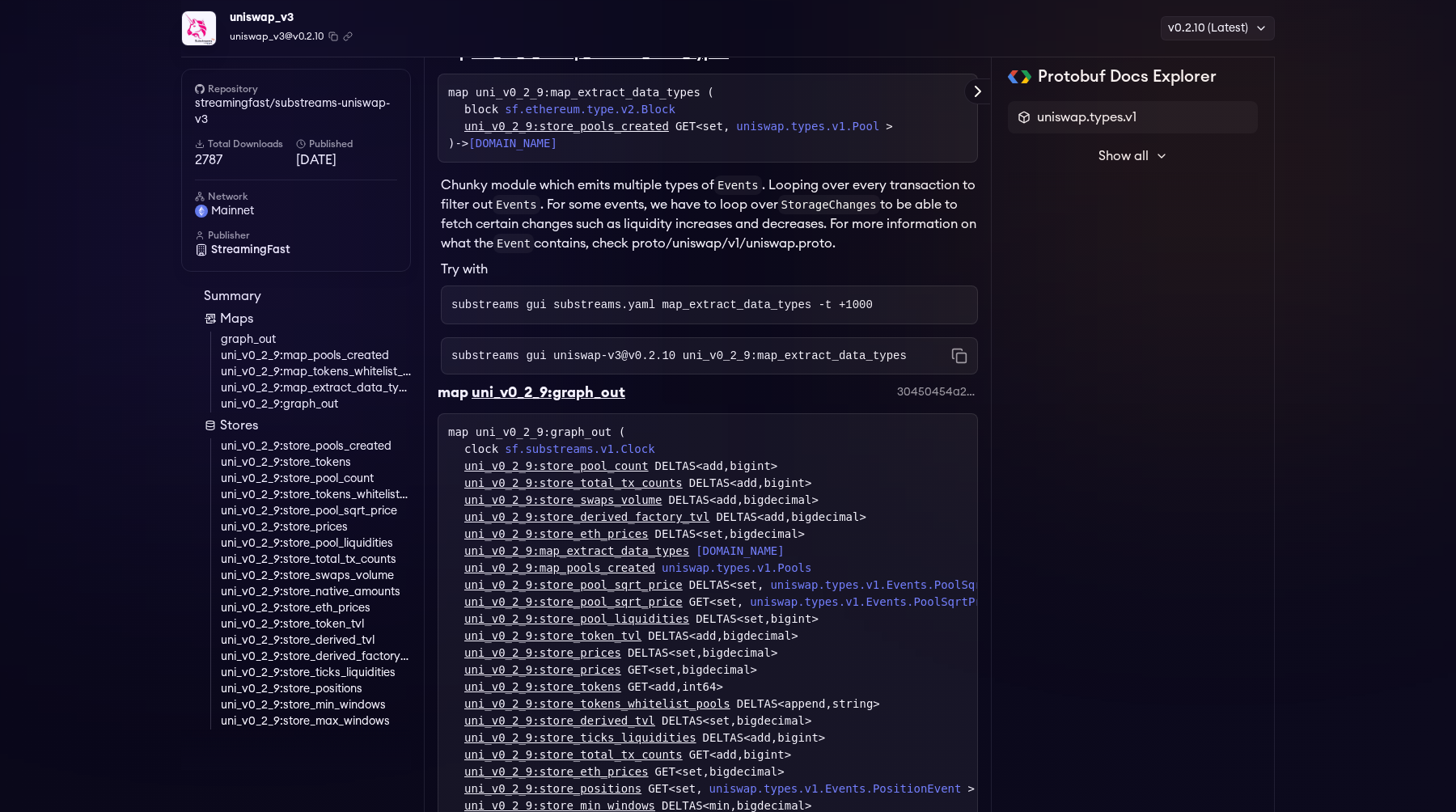
click at [329, 694] on link "uni_v0_2_9:store_positions" at bounding box center [315, 689] width 190 height 16
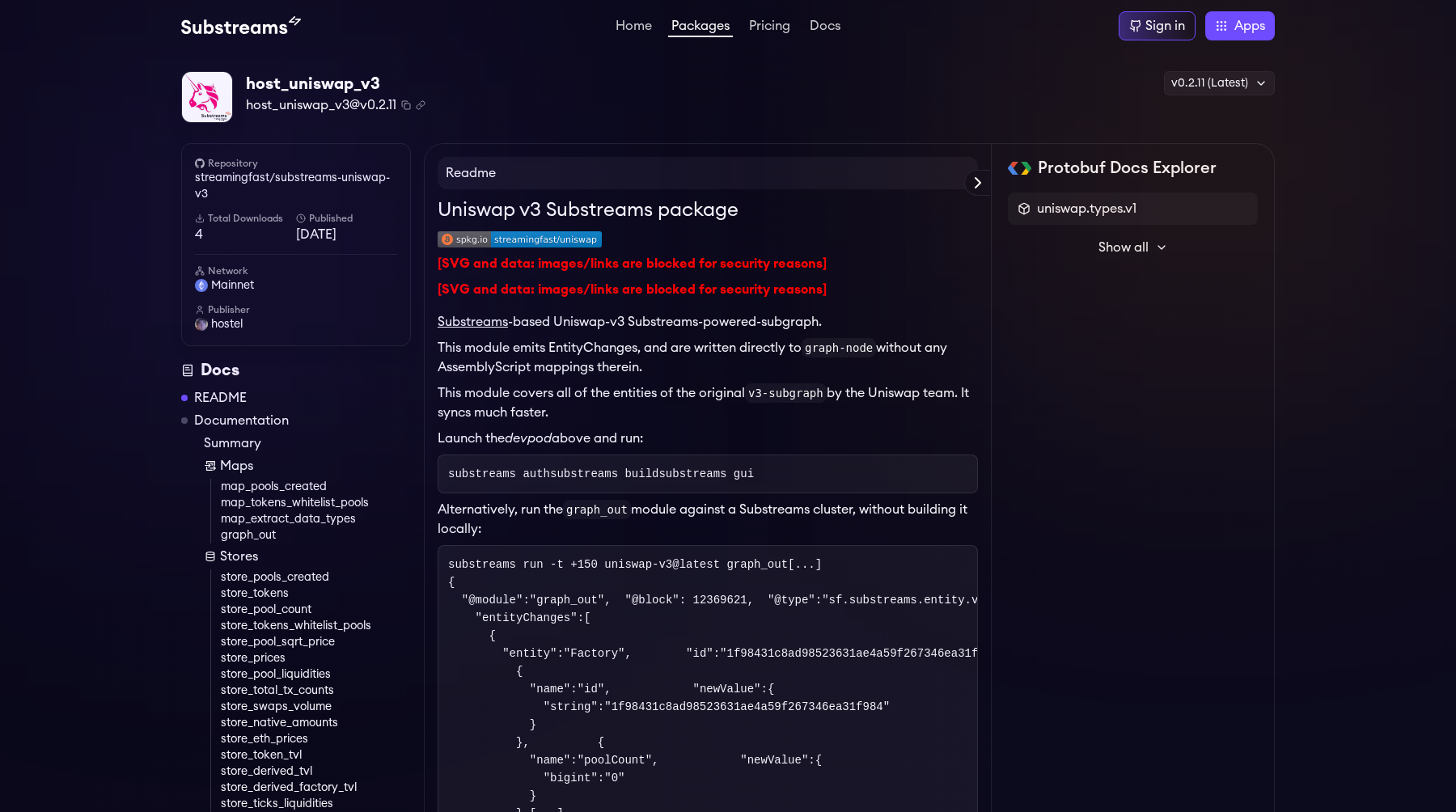
click at [643, 216] on h1 "Uniswap v3 Substreams package" at bounding box center [707, 210] width 540 height 29
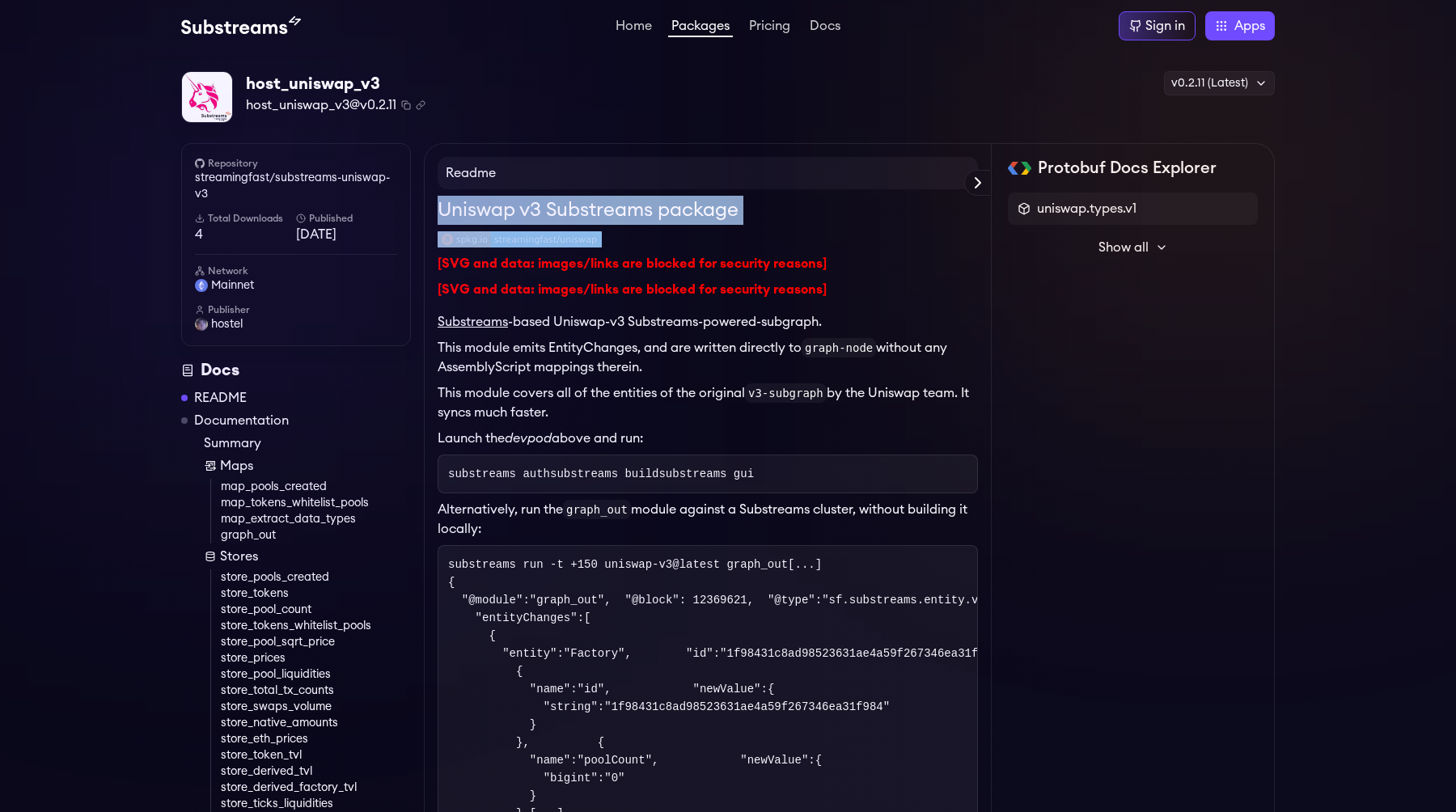
click at [643, 216] on h1 "Uniswap v3 Substreams package" at bounding box center [707, 210] width 540 height 29
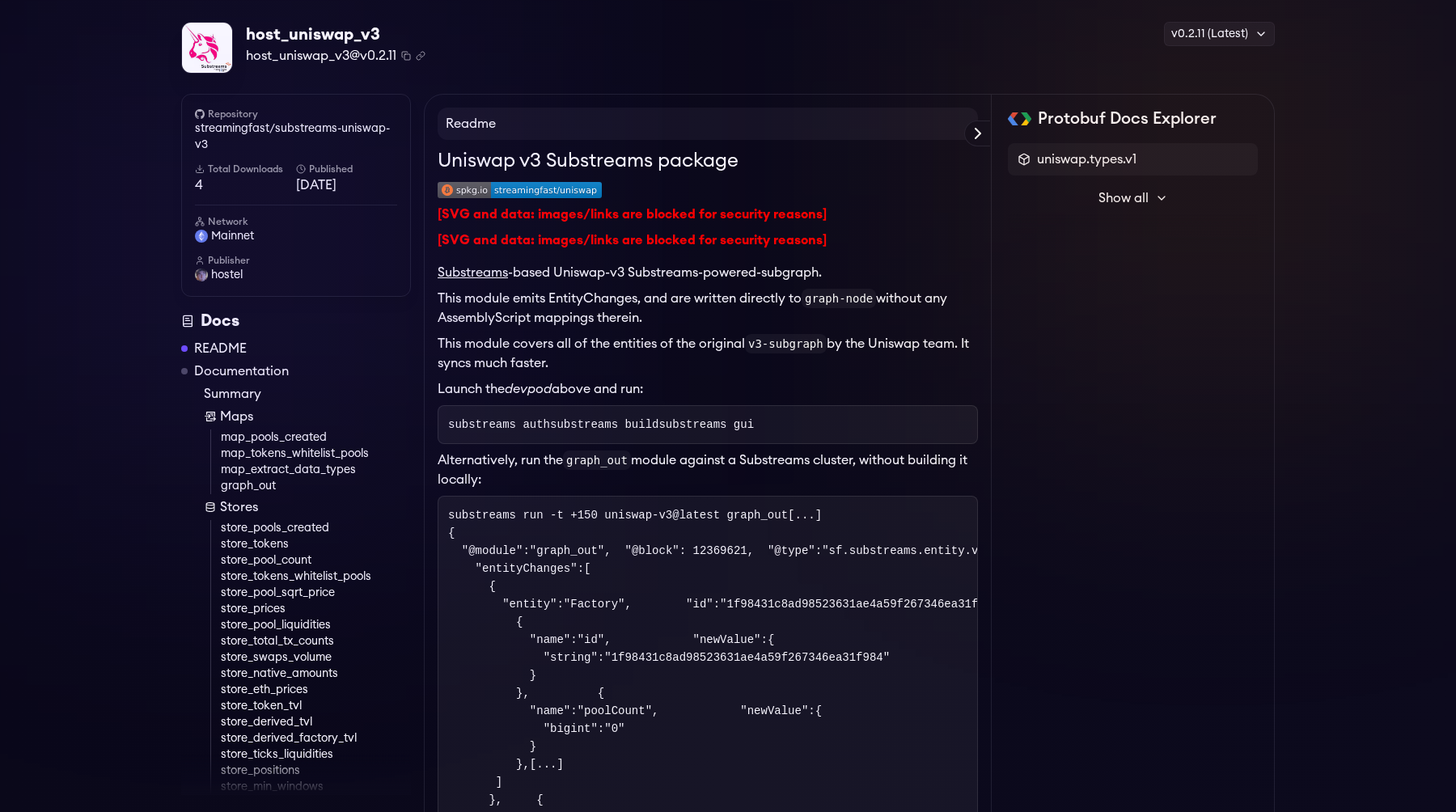
scroll to position [56, 0]
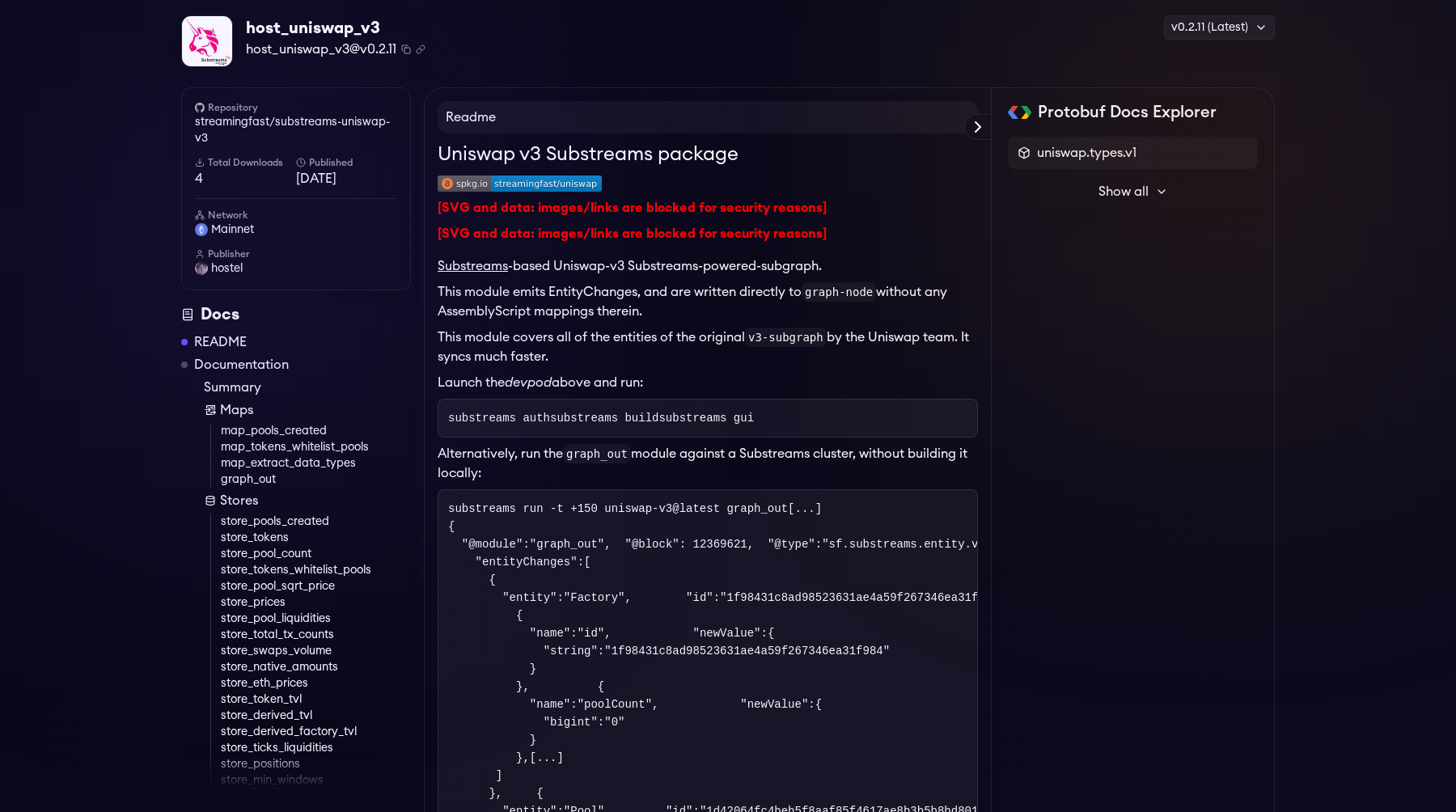
click at [570, 286] on p "This module emits EntityChanges, and are written directly to graph-node without…" at bounding box center [707, 301] width 540 height 38
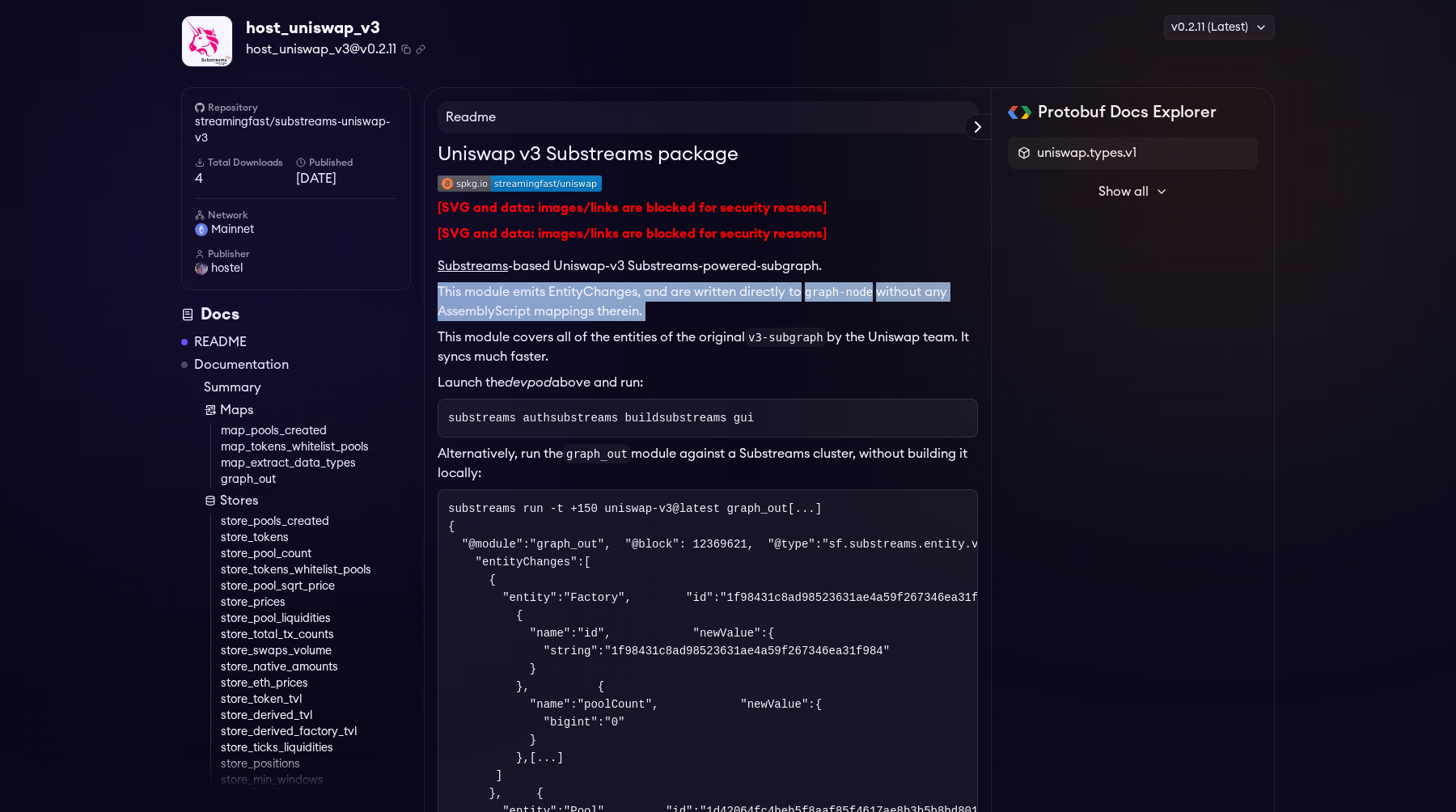
click at [570, 286] on p "This module emits EntityChanges, and are written directly to graph-node without…" at bounding box center [707, 301] width 540 height 38
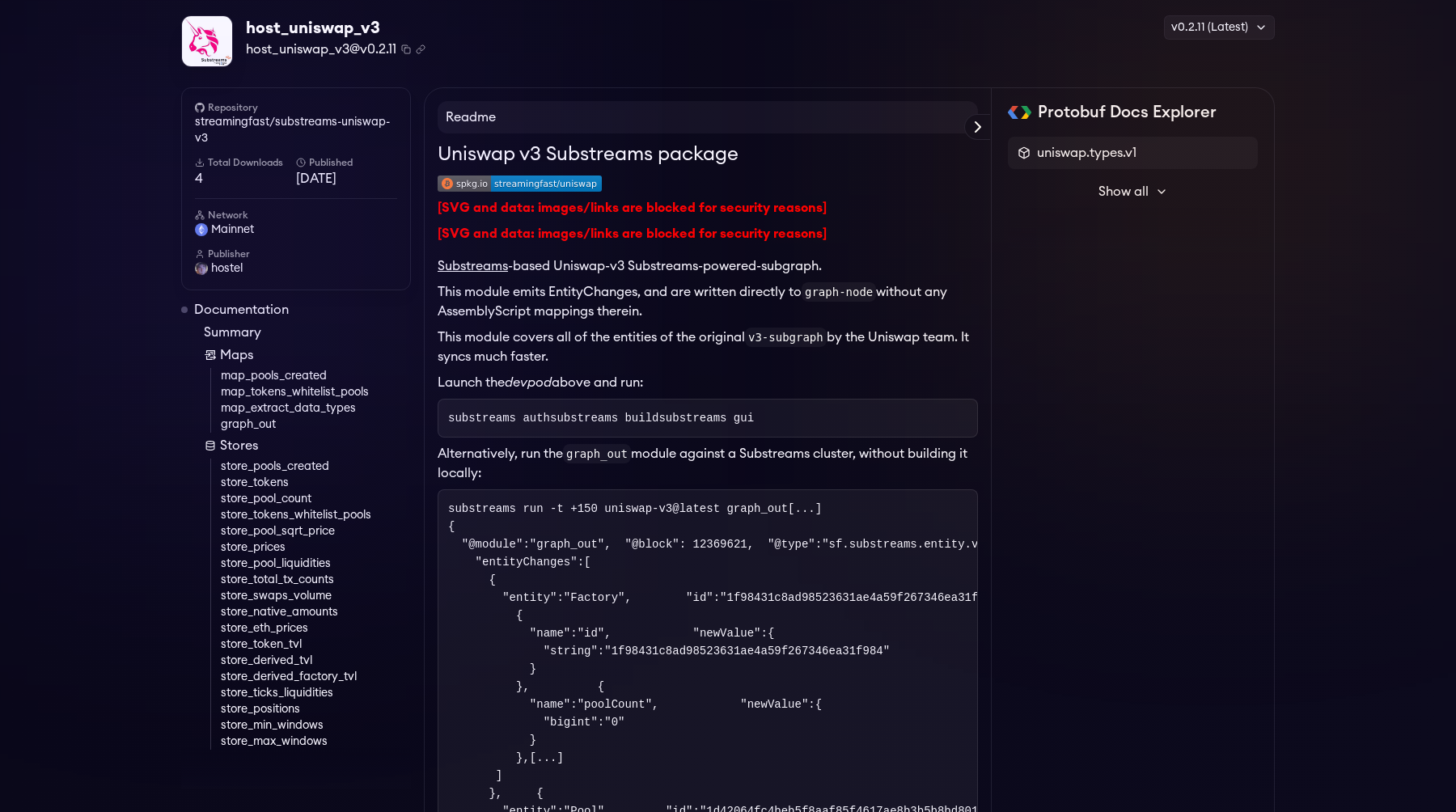
scroll to position [57, 0]
click at [277, 706] on link "store_positions" at bounding box center [315, 707] width 190 height 16
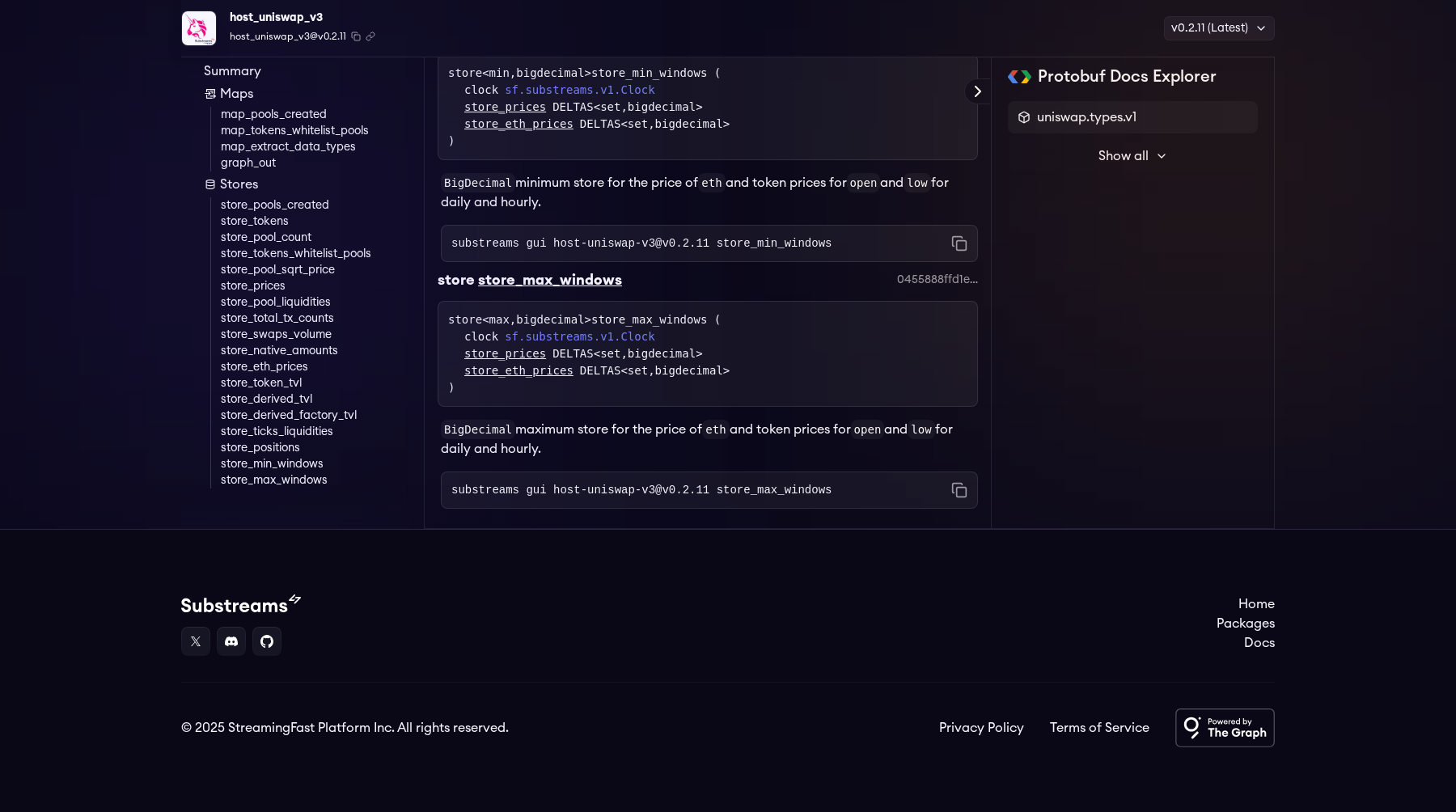
scroll to position [7592, 0]
